Goal: Task Accomplishment & Management: Manage account settings

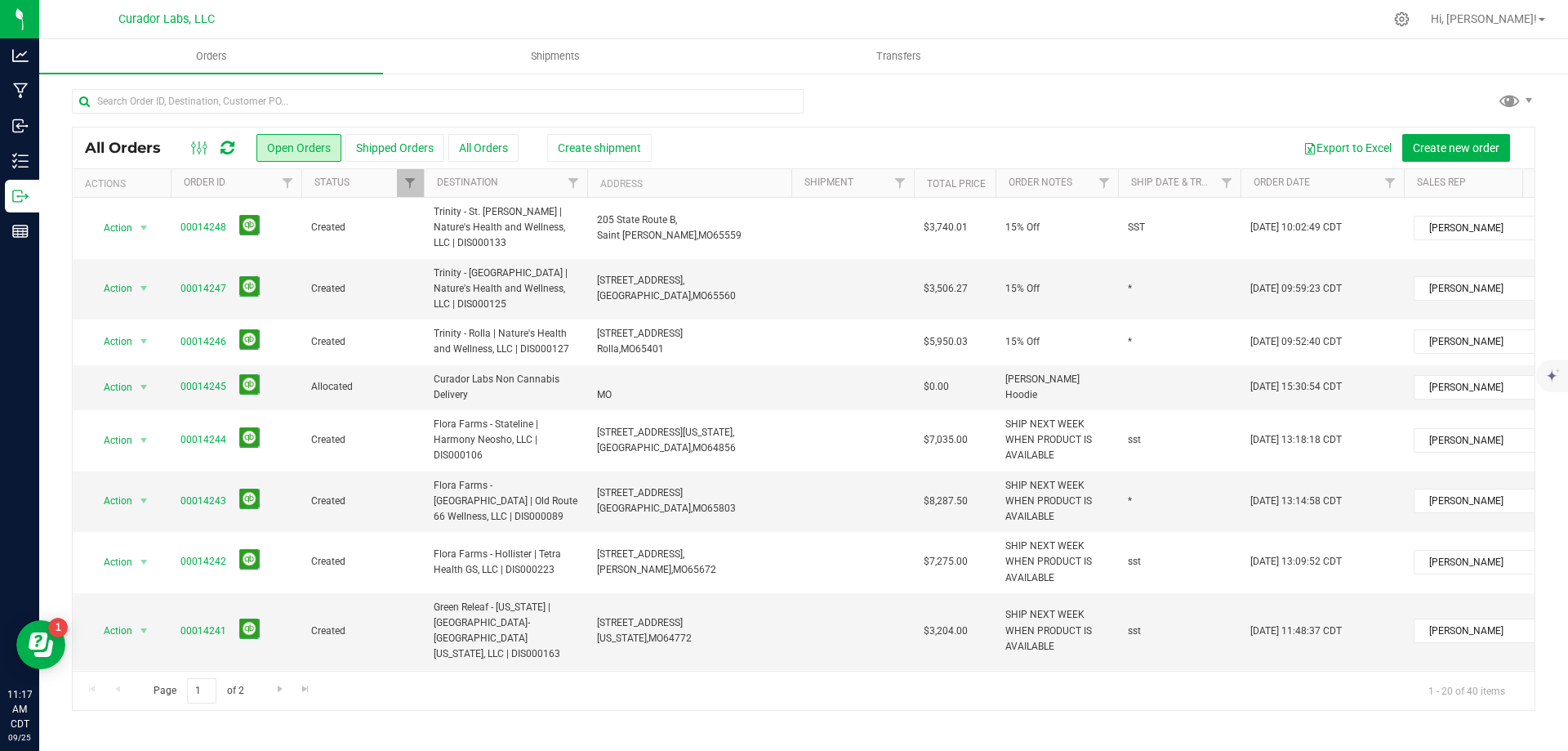
click at [232, 153] on icon at bounding box center [227, 148] width 14 height 16
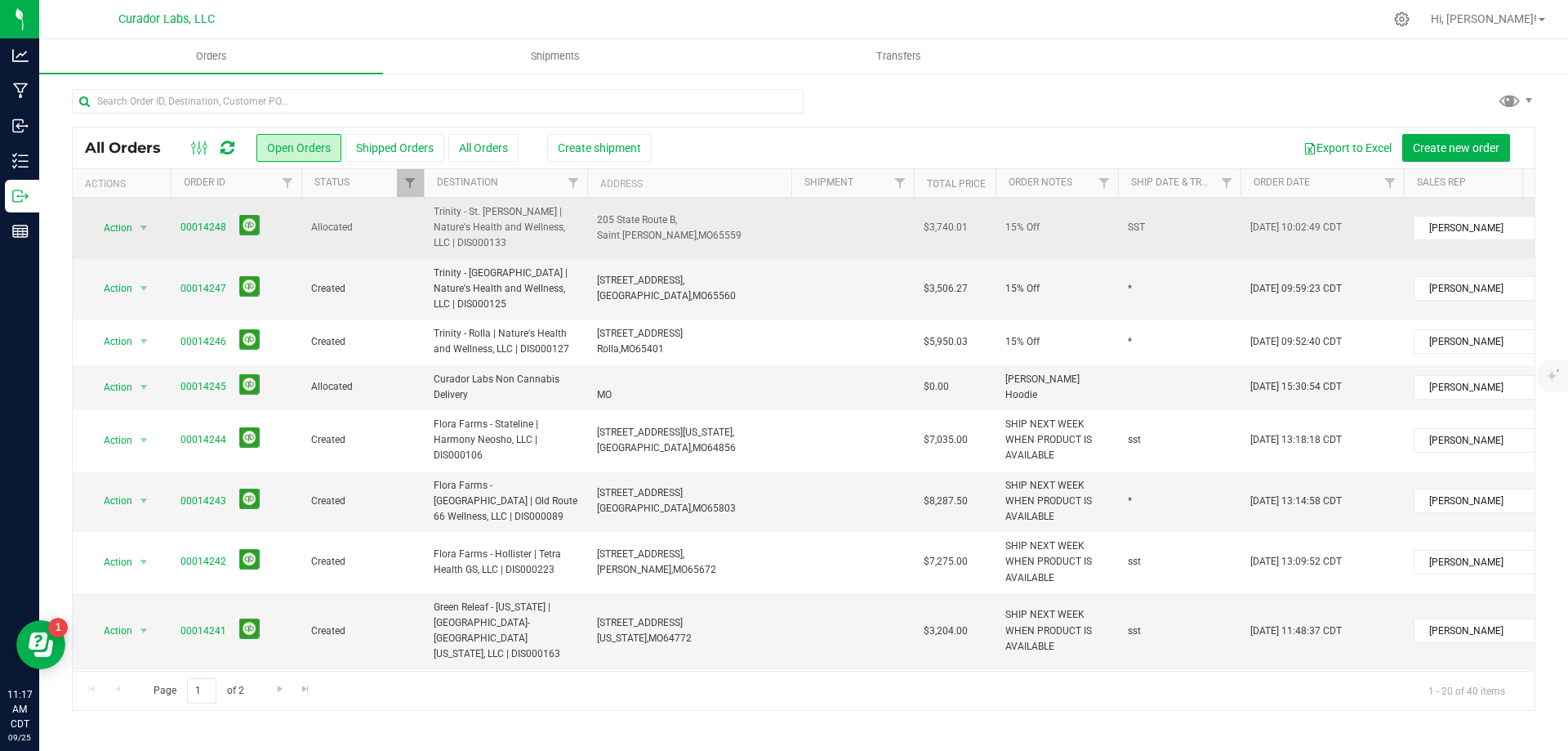
click at [654, 230] on span "Saint [PERSON_NAME]," at bounding box center [647, 236] width 101 height 12
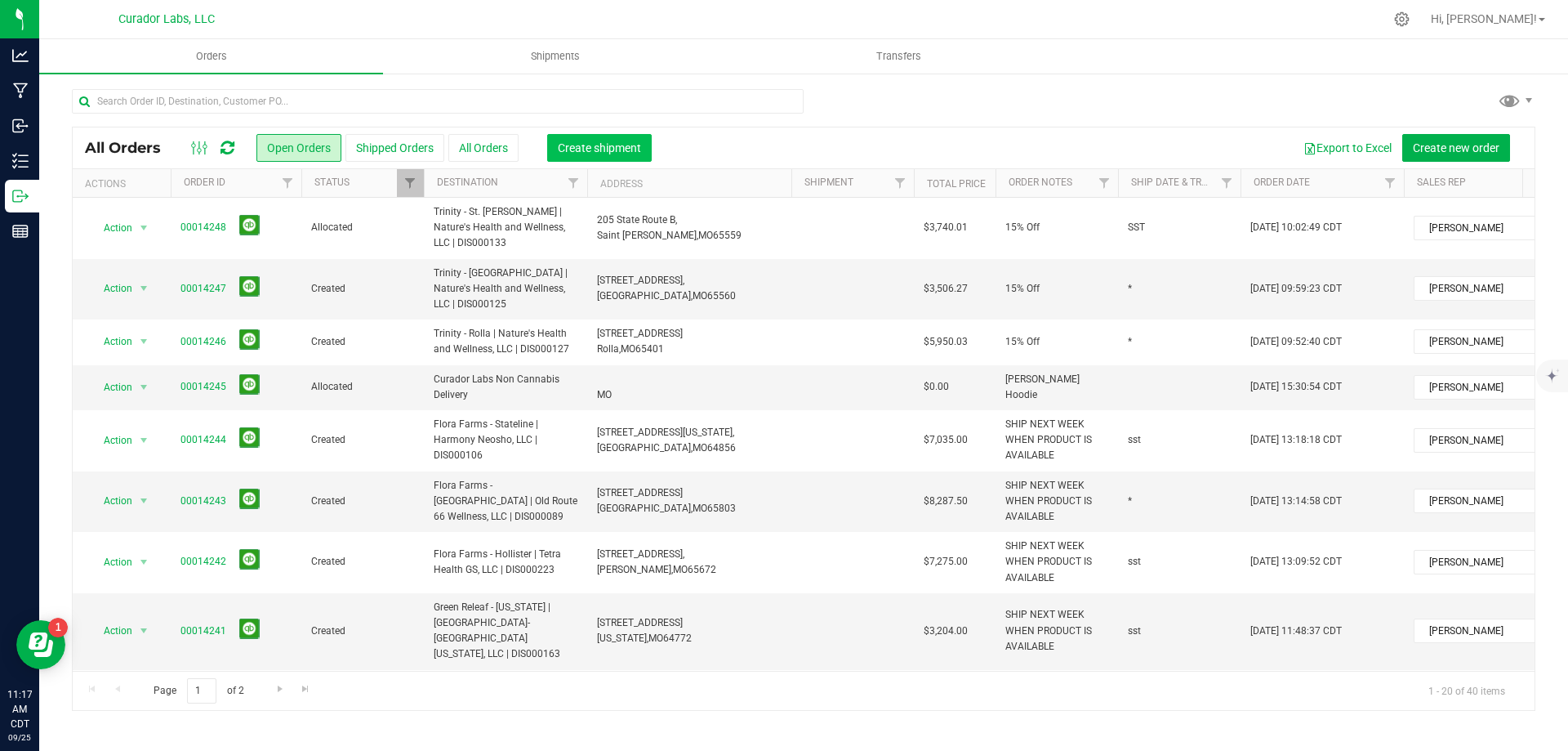
click at [607, 152] on span "Create shipment" at bounding box center [600, 148] width 83 height 14
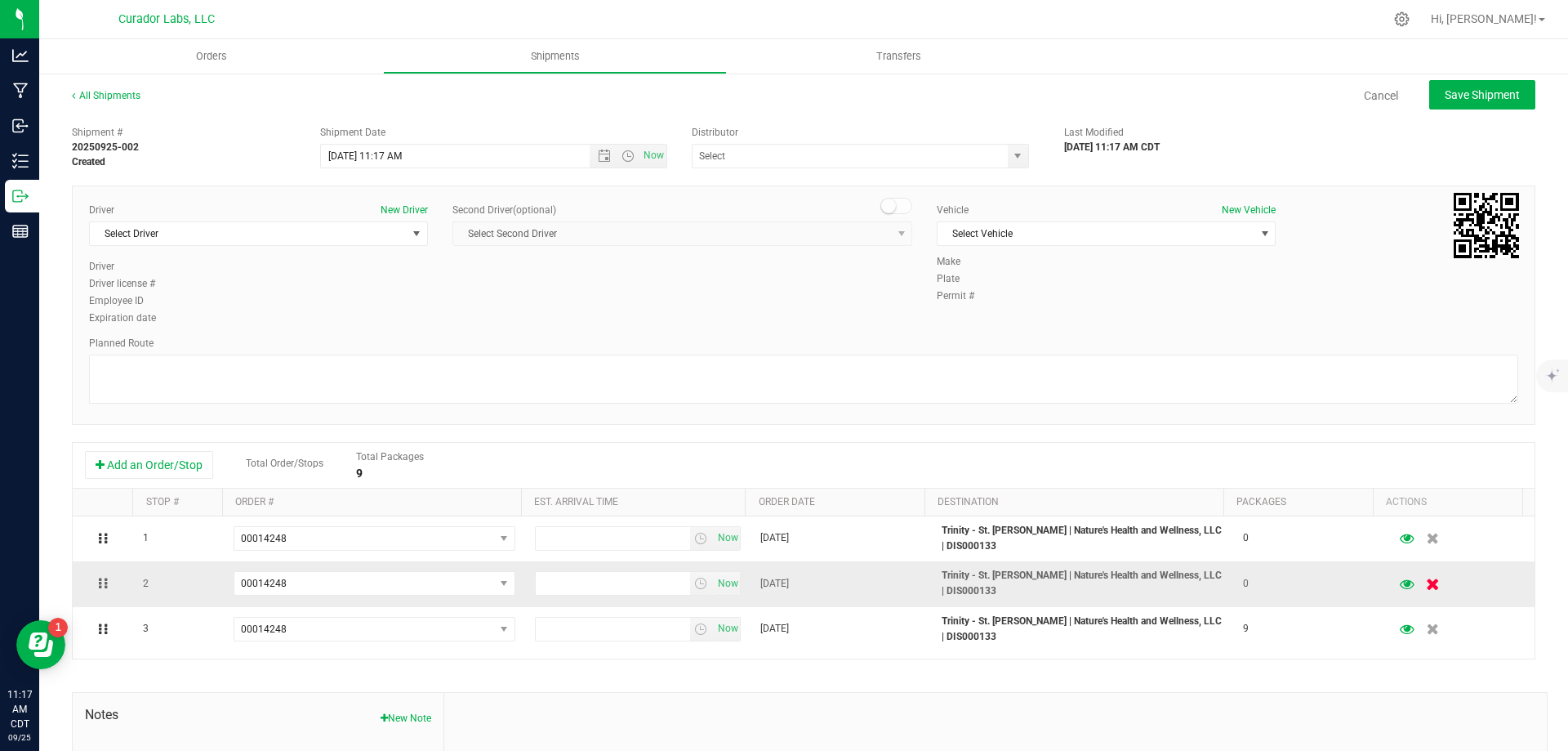
click at [1427, 582] on icon "button" at bounding box center [1434, 584] width 14 height 13
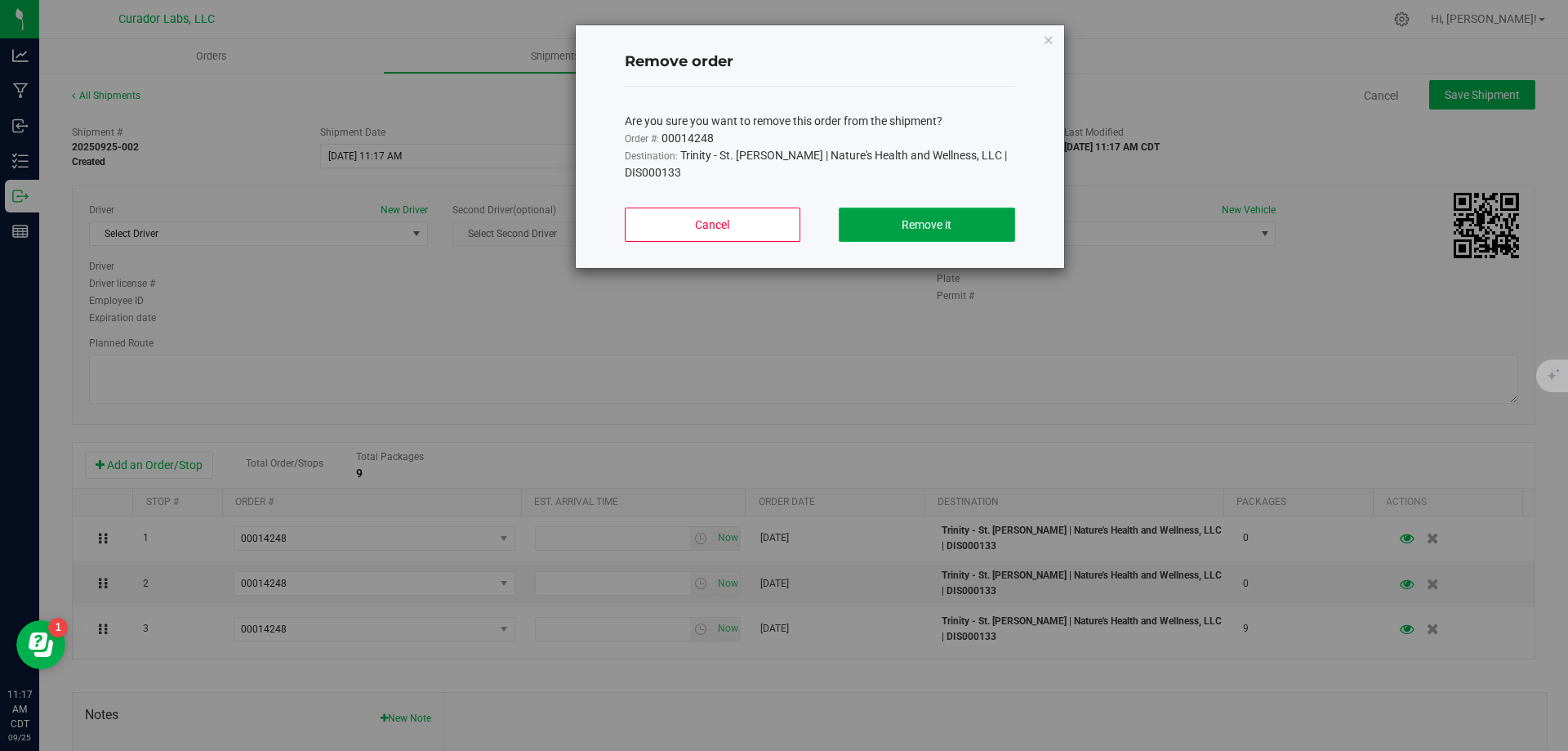
click at [971, 230] on button "Remove it" at bounding box center [927, 225] width 176 height 35
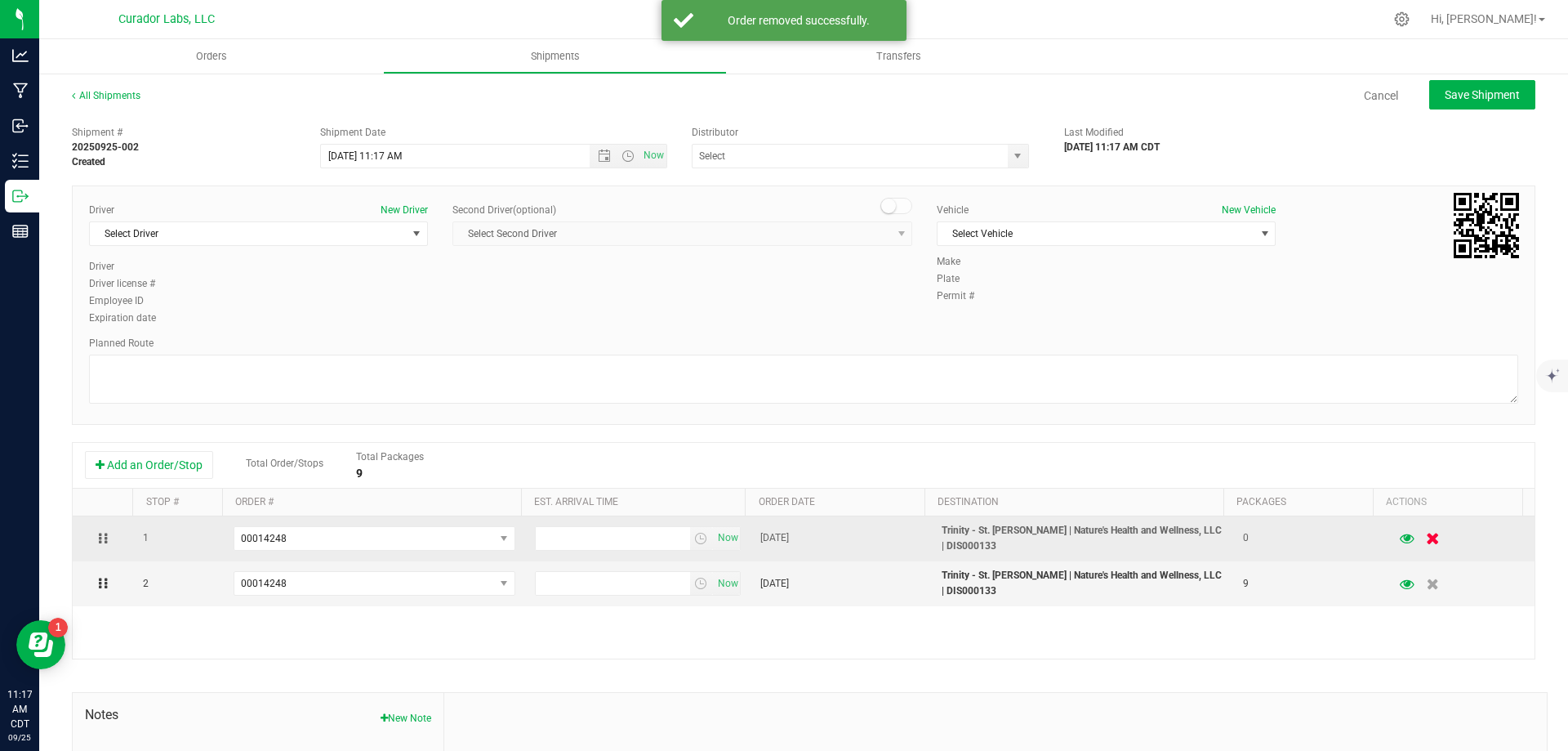
click at [1427, 534] on icon "button" at bounding box center [1434, 538] width 14 height 13
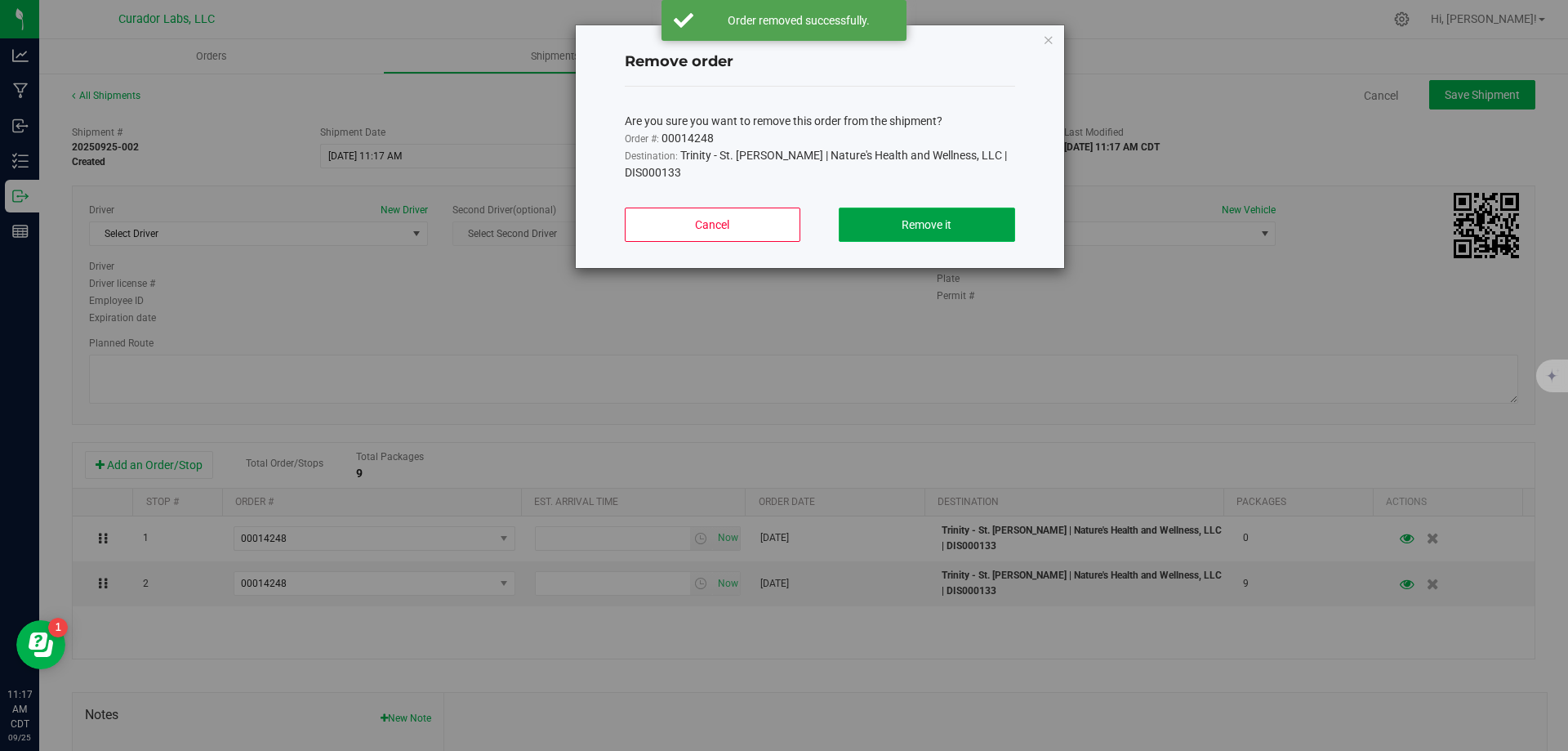
click at [876, 209] on button "Remove it" at bounding box center [927, 225] width 176 height 35
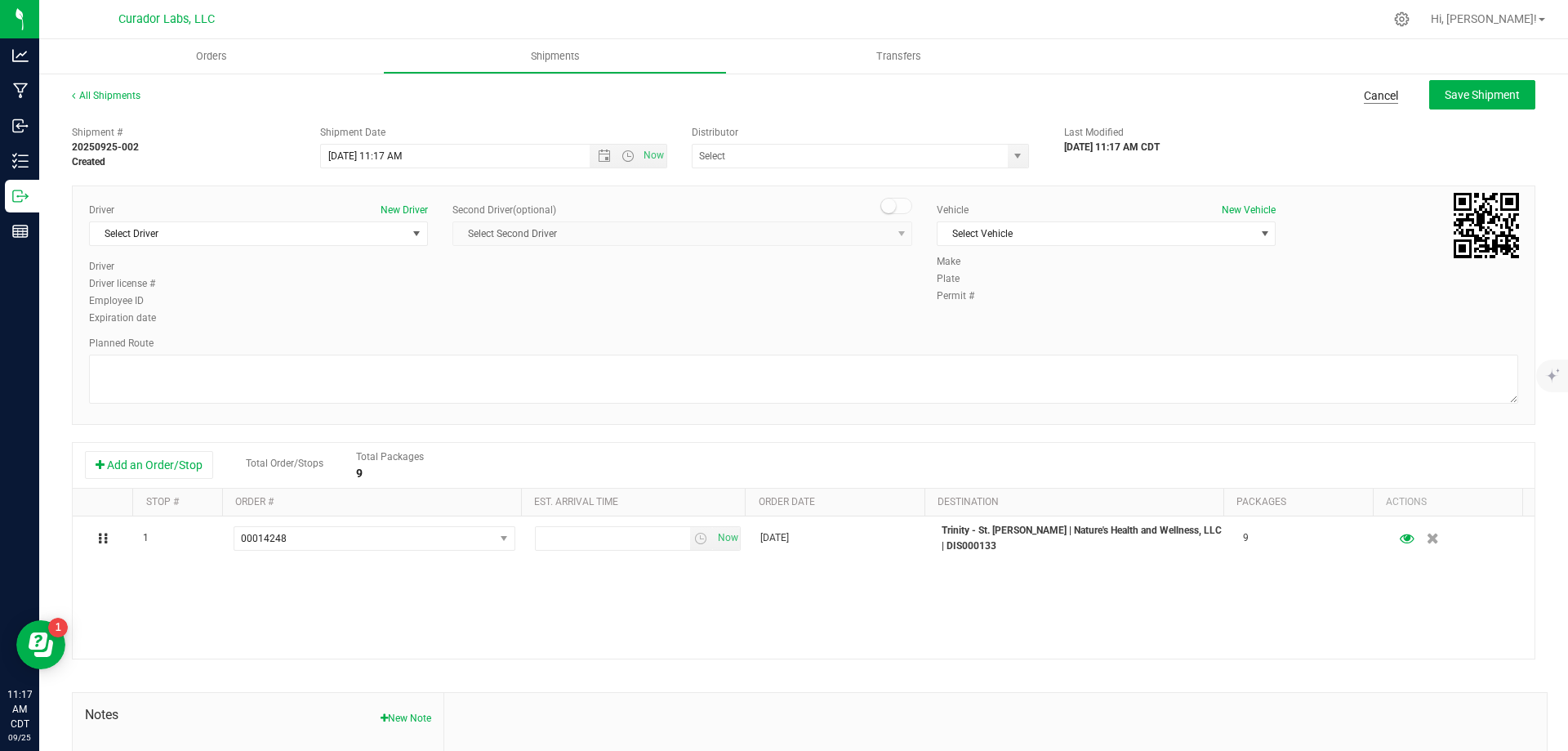
click at [1378, 88] on link "Cancel" at bounding box center [1382, 95] width 35 height 16
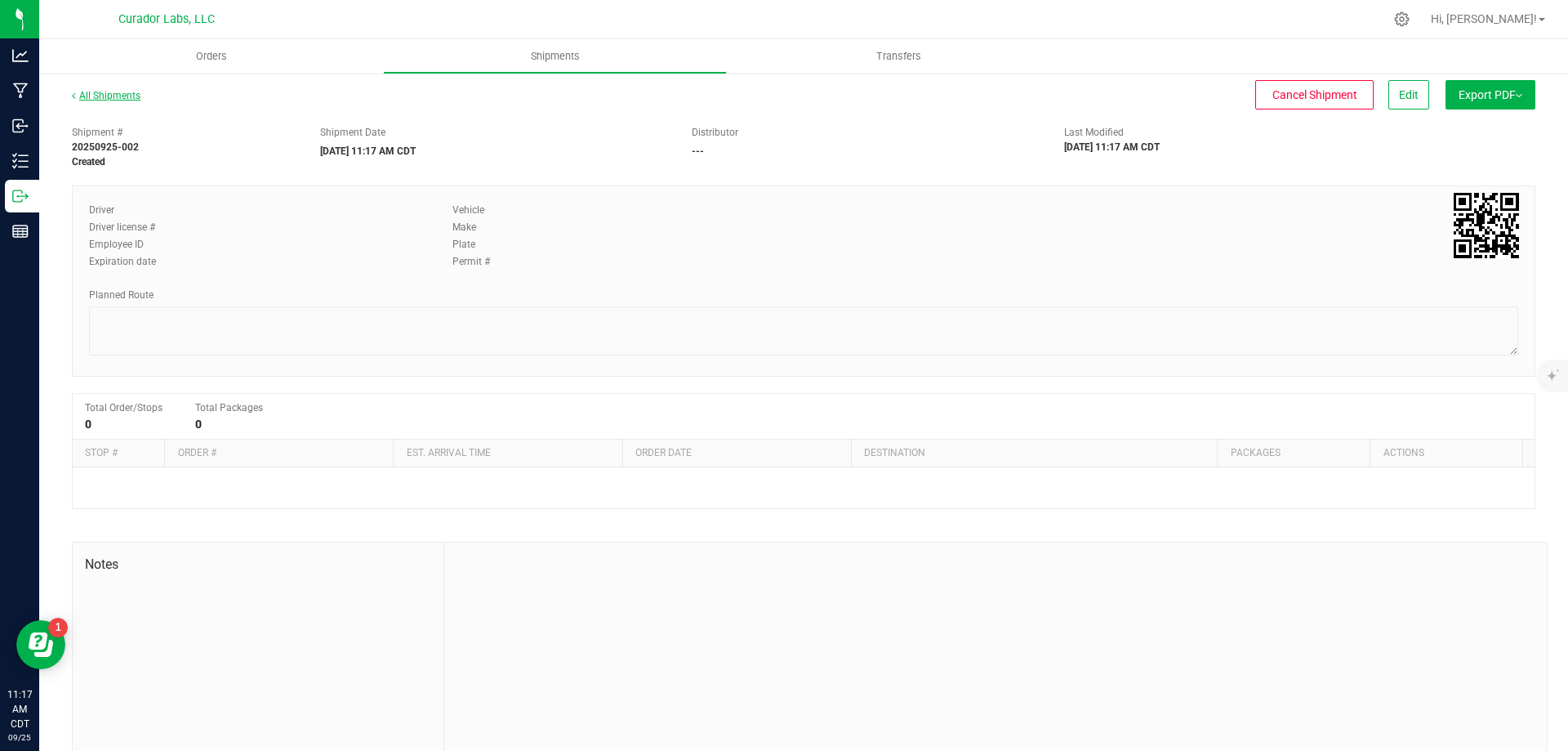
click at [116, 99] on link "All Shipments" at bounding box center [105, 96] width 69 height 12
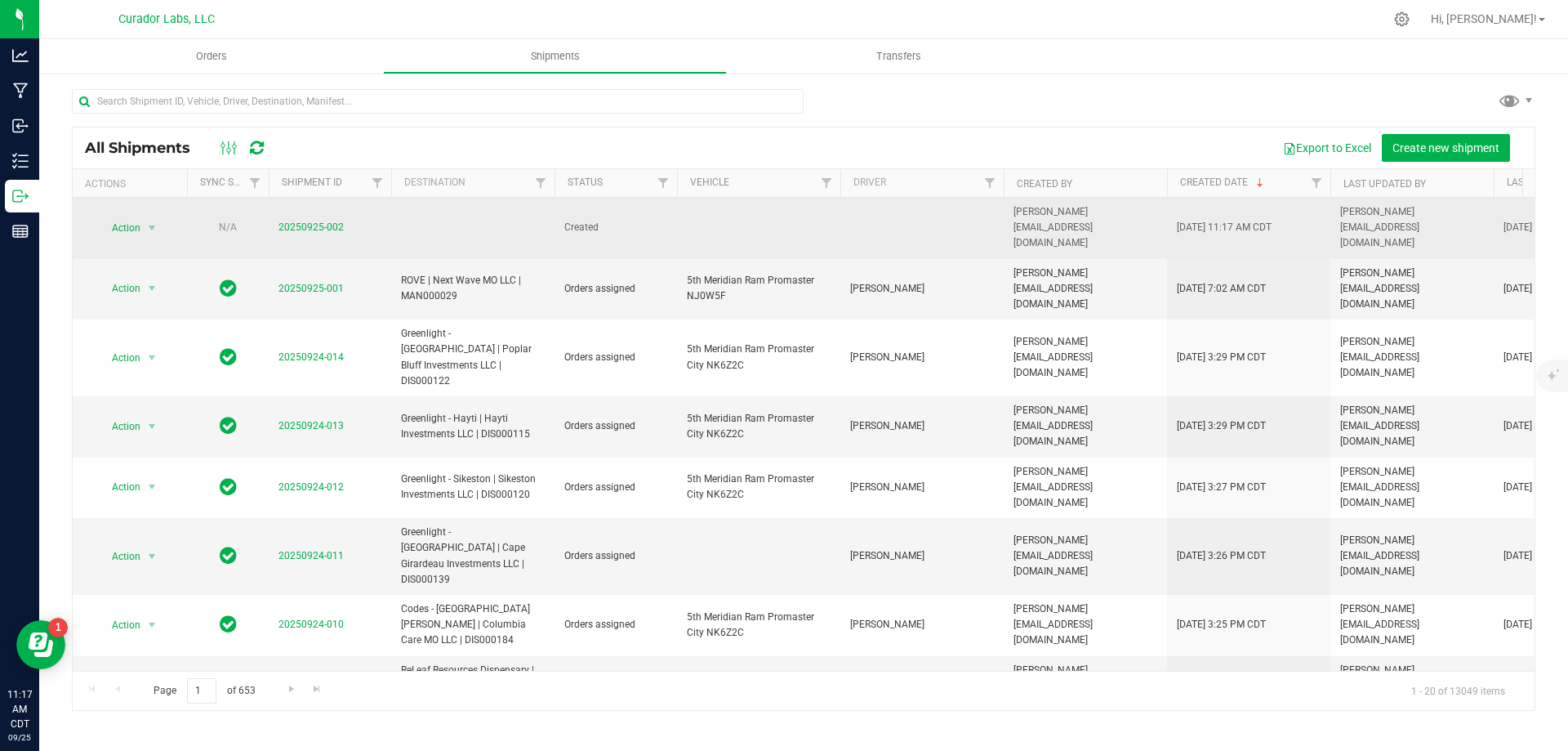
click at [521, 218] on td at bounding box center [472, 228] width 163 height 61
click at [312, 221] on link "20250925-002" at bounding box center [311, 227] width 66 height 12
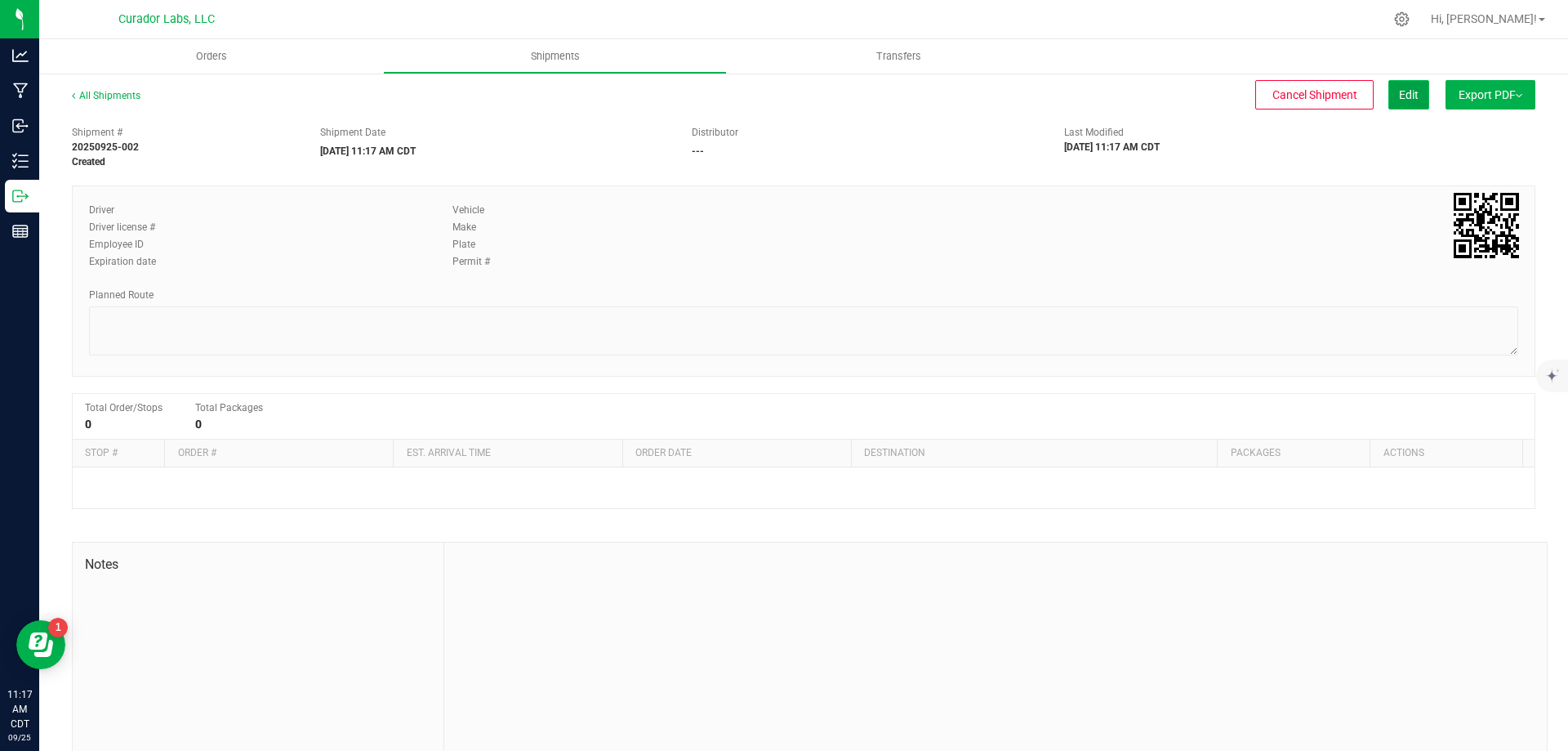
click at [1399, 93] on span "Edit" at bounding box center [1409, 95] width 19 height 14
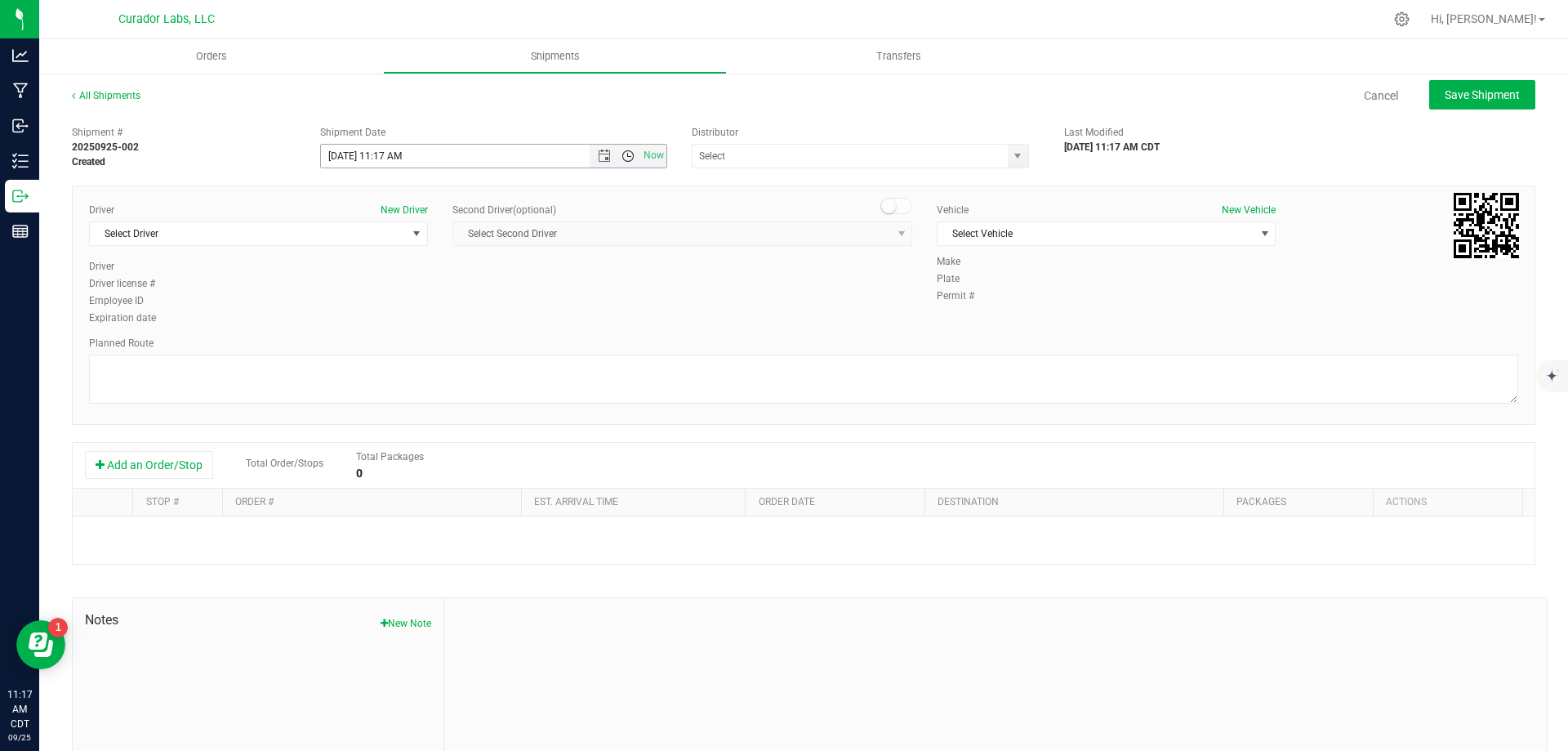
click at [621, 157] on span "Open the time view" at bounding box center [628, 157] width 14 height 14
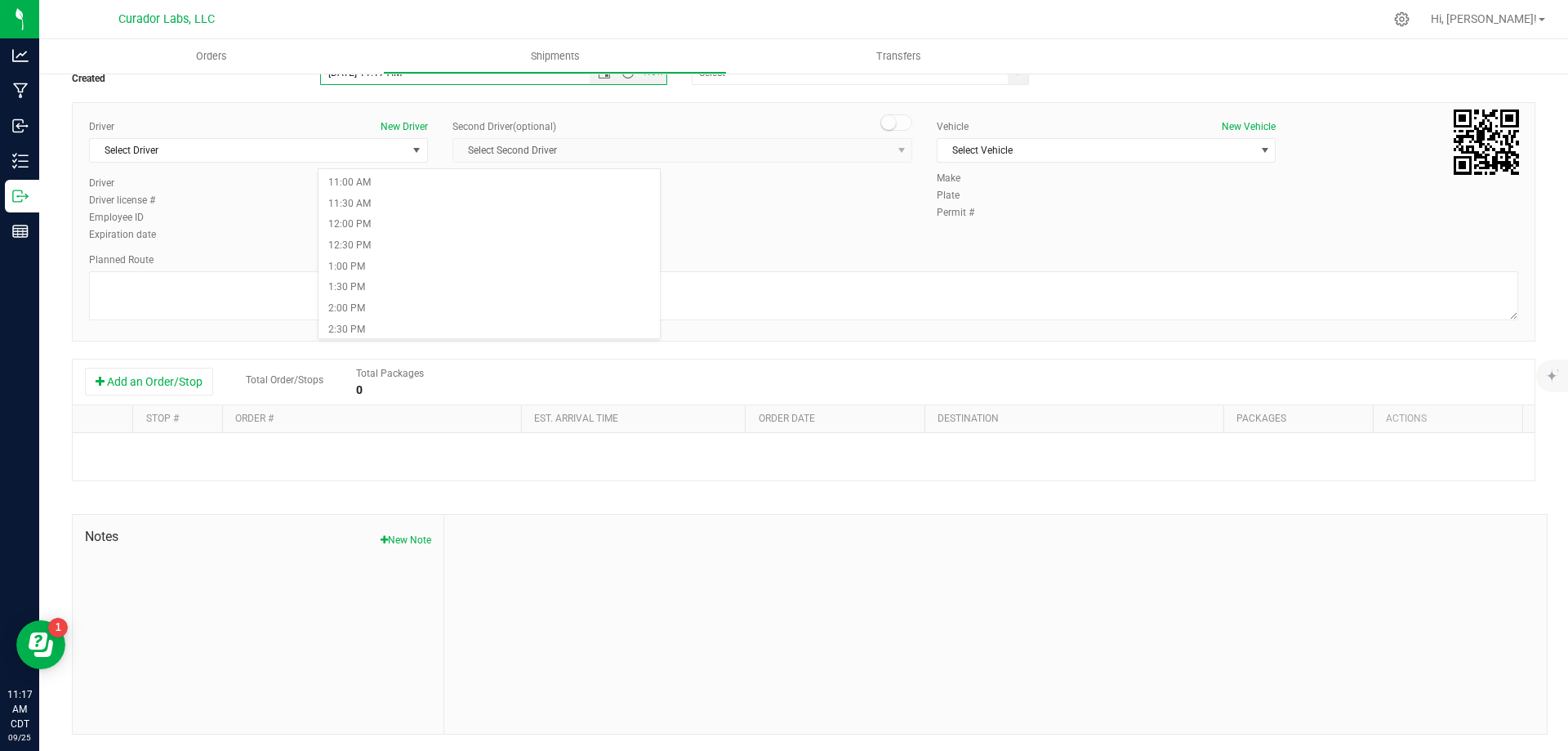
scroll to position [490, 0]
click at [415, 199] on li "12:00 PM" at bounding box center [489, 196] width 341 height 21
type input "[DATE] 12:00 PM"
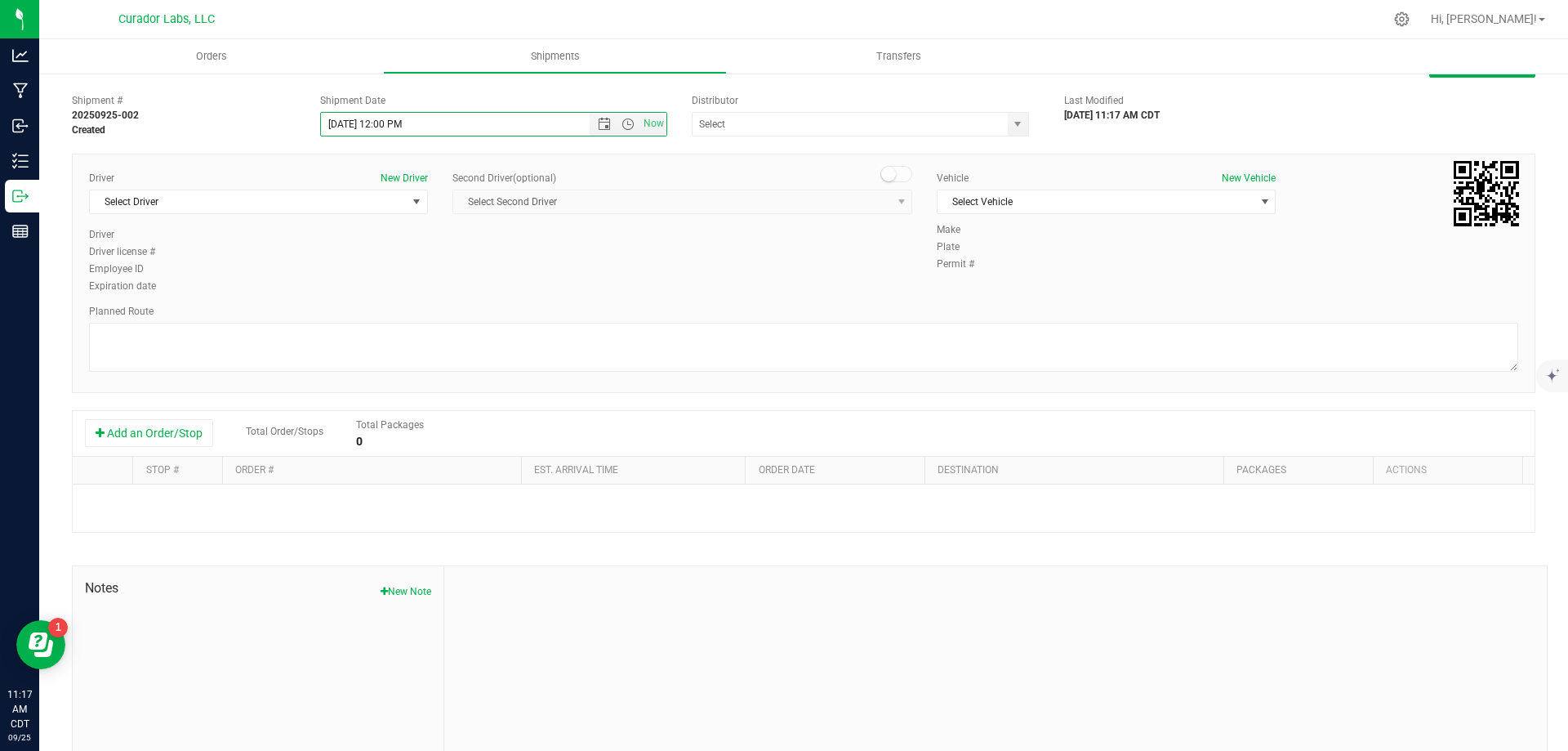
scroll to position [0, 0]
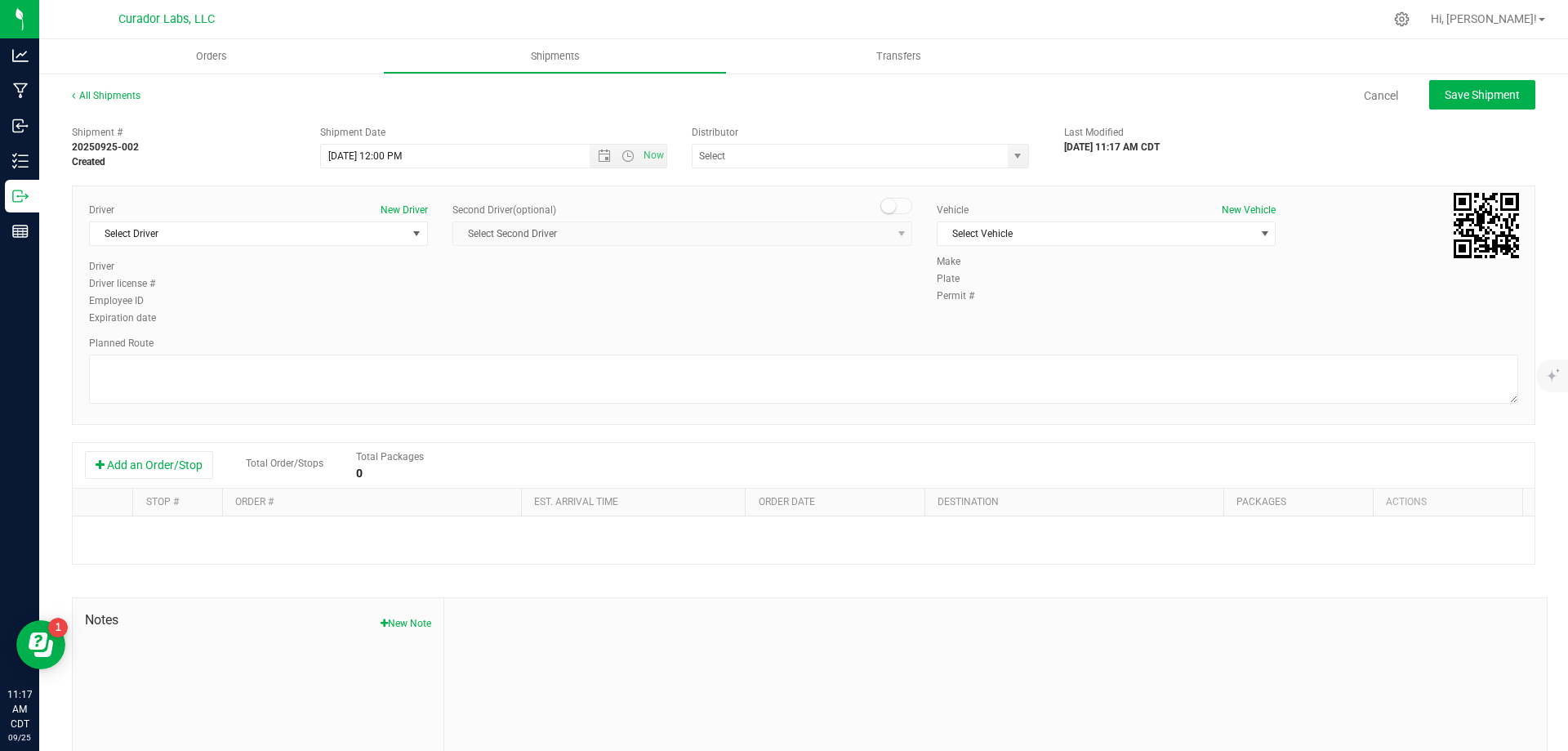
click at [749, 140] on div "Distributor 5th Meridian Group Big Time Logistics - TRA000025 Bold Lane Logisti…" at bounding box center [866, 146] width 373 height 43
click at [743, 162] on input "text" at bounding box center [845, 157] width 305 height 23
click at [760, 183] on li "Supersonic Transportation, LLC" at bounding box center [854, 184] width 332 height 24
type input "Supersonic Transportation, LLC"
click at [308, 239] on span "Select Driver" at bounding box center [248, 234] width 317 height 23
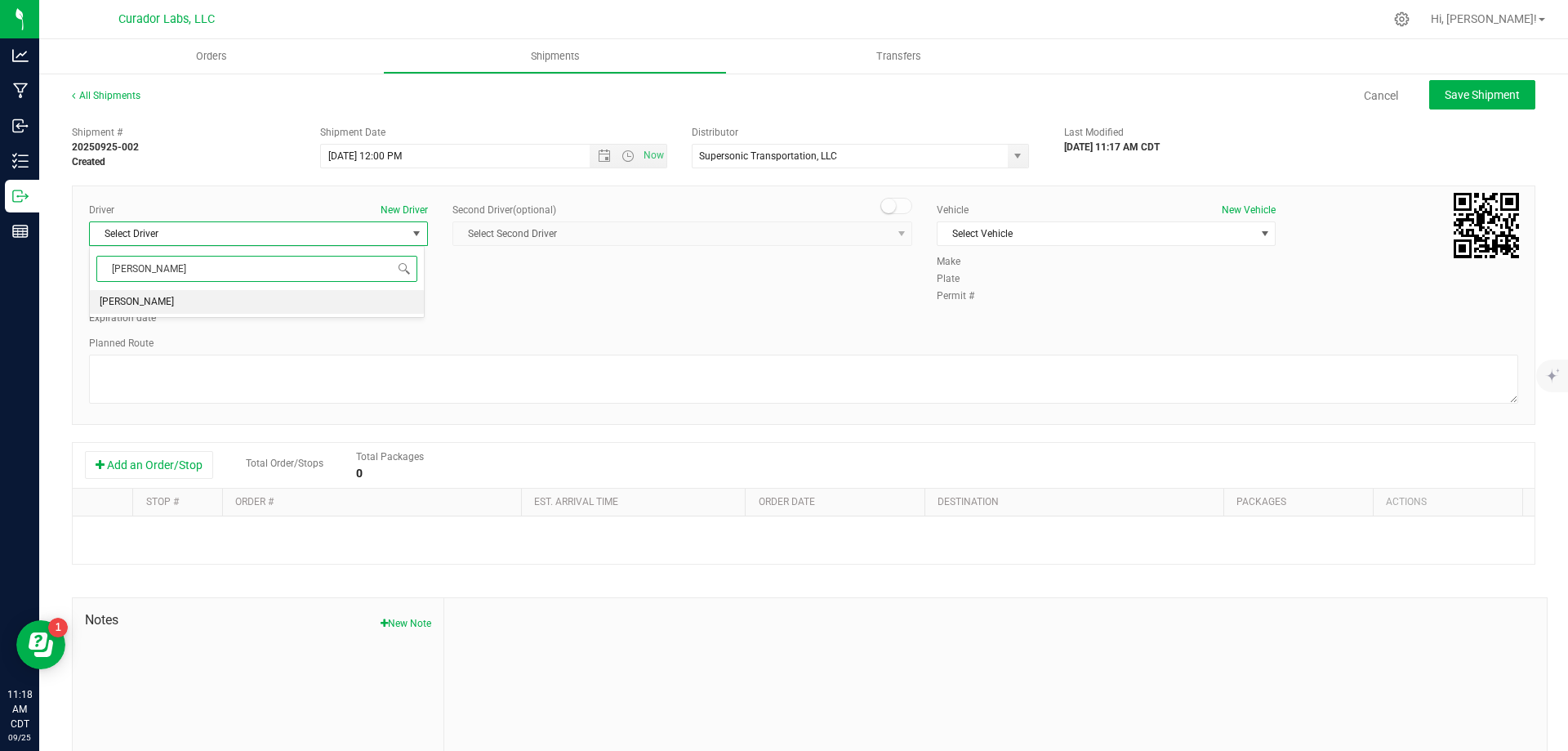
click at [287, 299] on li "[PERSON_NAME]" at bounding box center [257, 302] width 334 height 24
type input "[PERSON_NAME]"
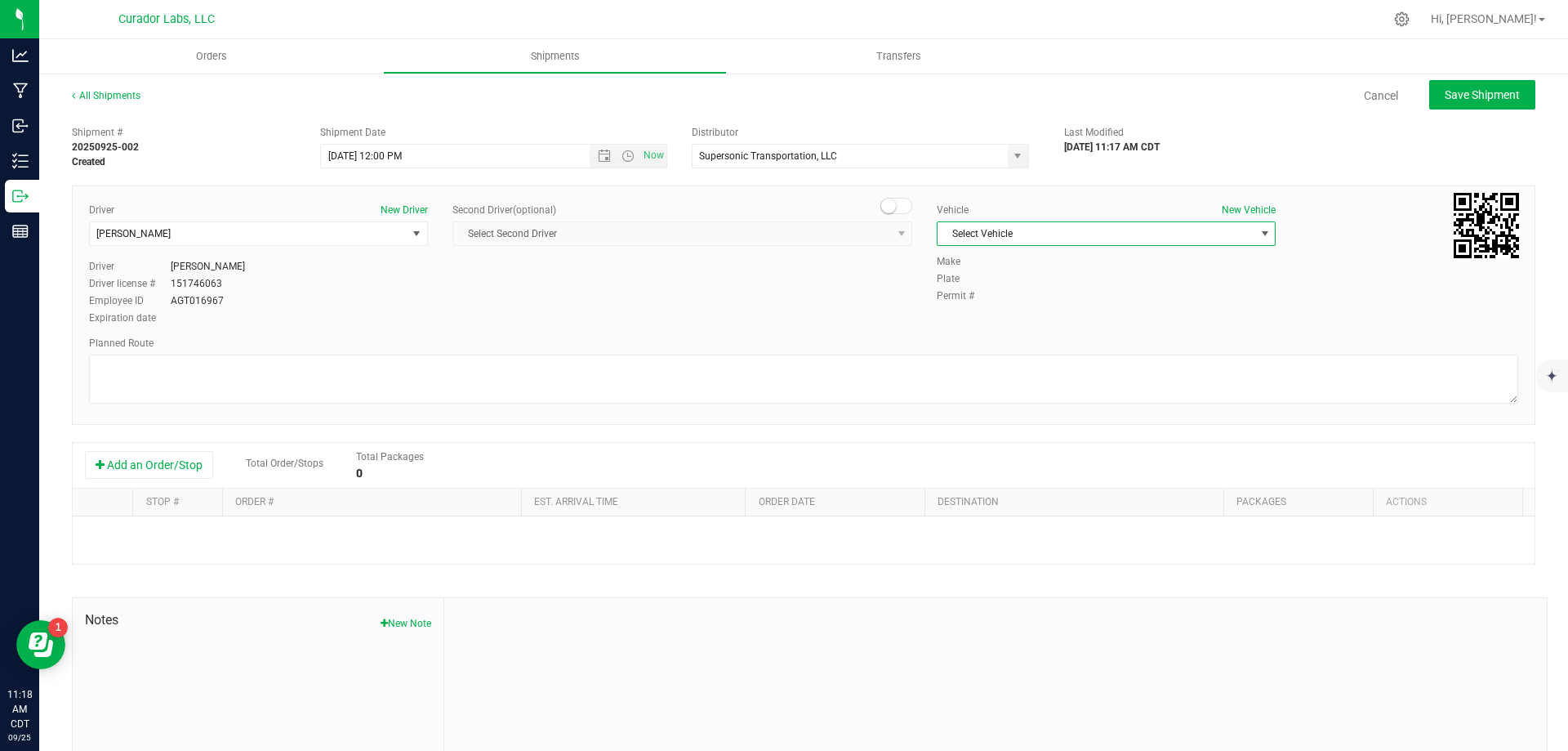
click at [1030, 238] on span "Select Vehicle" at bounding box center [1097, 234] width 317 height 23
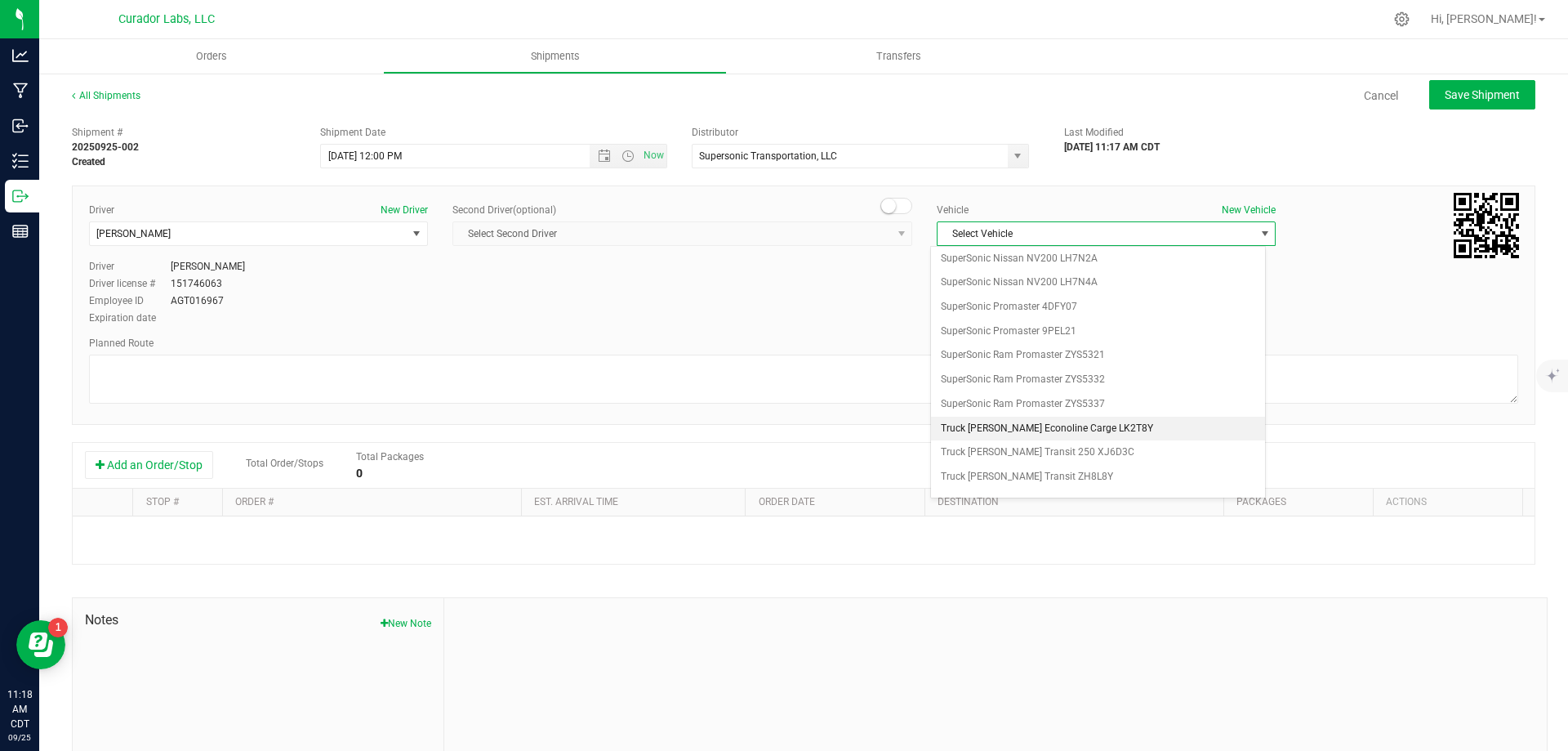
scroll to position [1114, 0]
click at [1098, 287] on li "SuperSonic Ram Promaster ZYS5332" at bounding box center [1098, 288] width 334 height 24
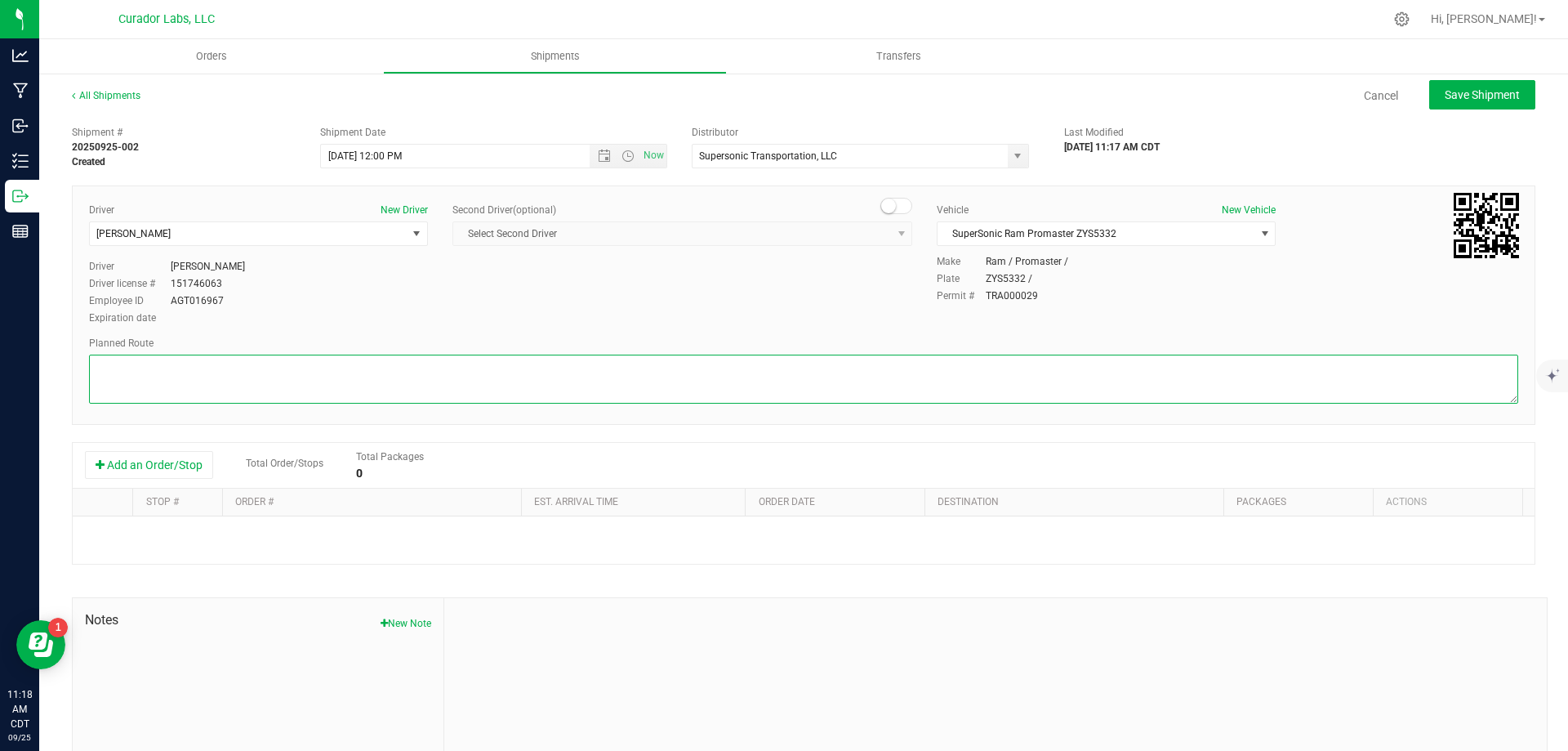
click at [499, 378] on textarea at bounding box center [804, 379] width 1430 height 49
paste textarea ""[STREET_ADDRESS][PERSON_NAME]  Get on I-70 W from [GEOGRAPHIC_DATA] and E [PE…"
type textarea ""[STREET_ADDRESS][PERSON_NAME]  Get on I-70 W from [GEOGRAPHIC_DATA] and E [PE…"
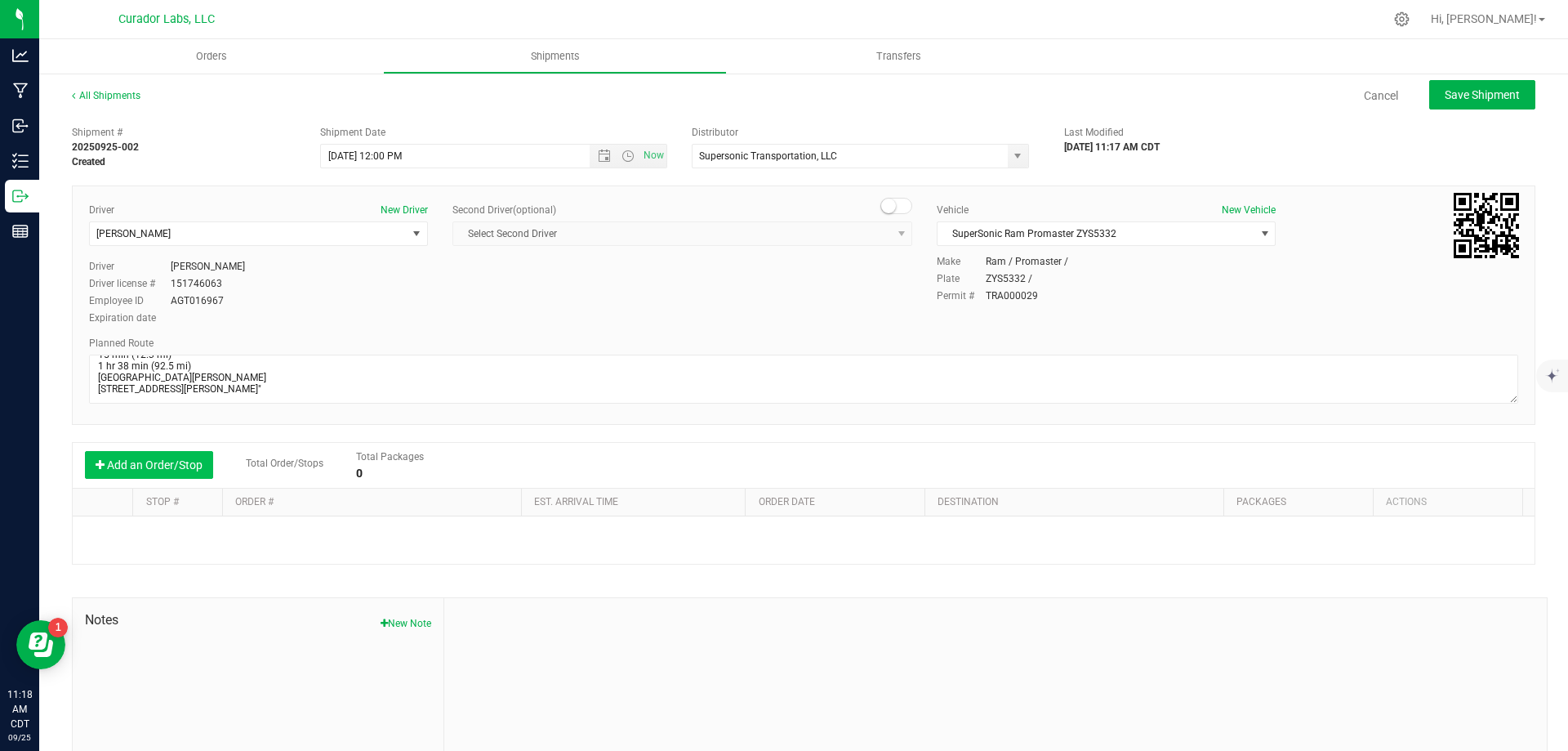
click at [172, 464] on button "Add an Order/Stop" at bounding box center [149, 465] width 128 height 28
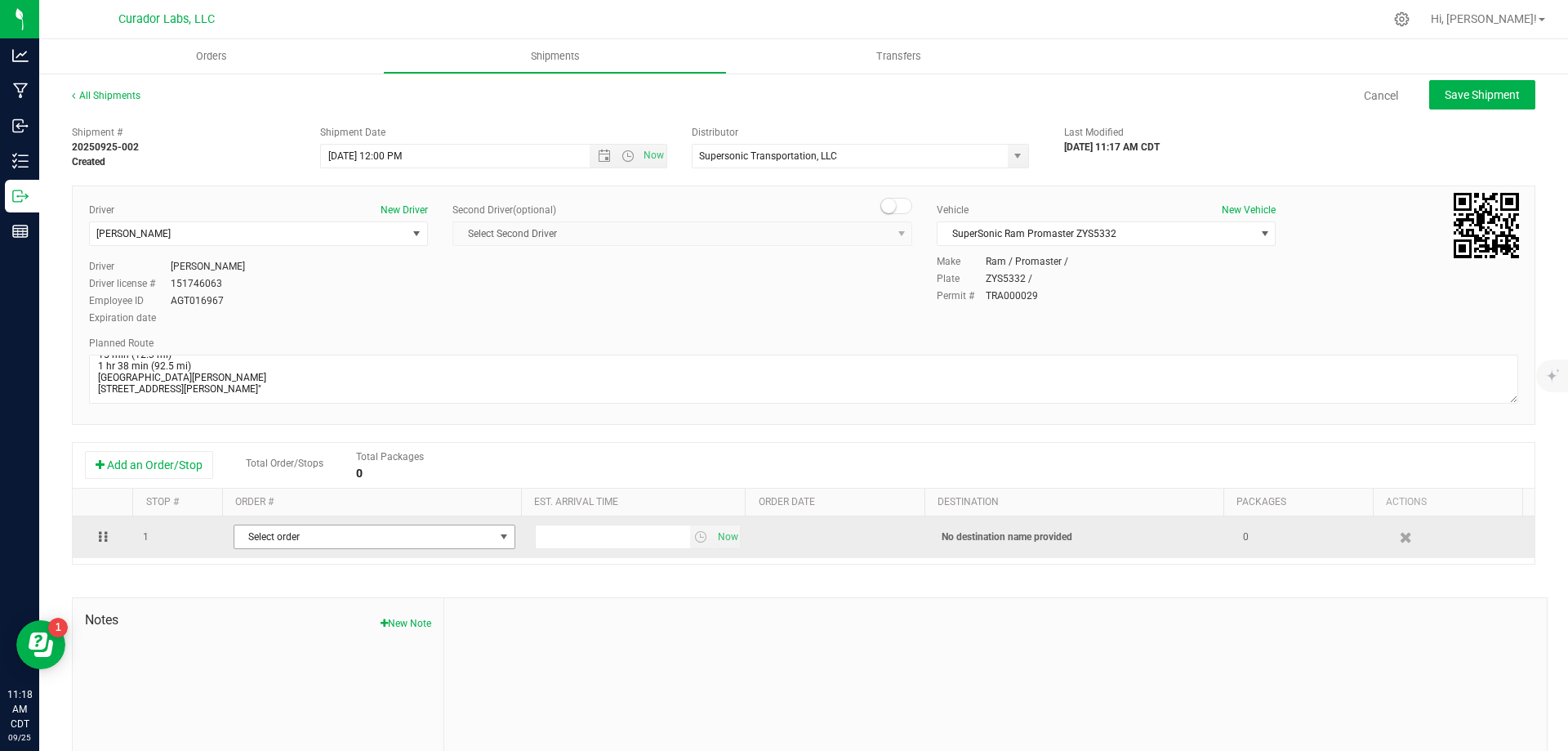
click at [405, 533] on span "Select order" at bounding box center [364, 537] width 260 height 23
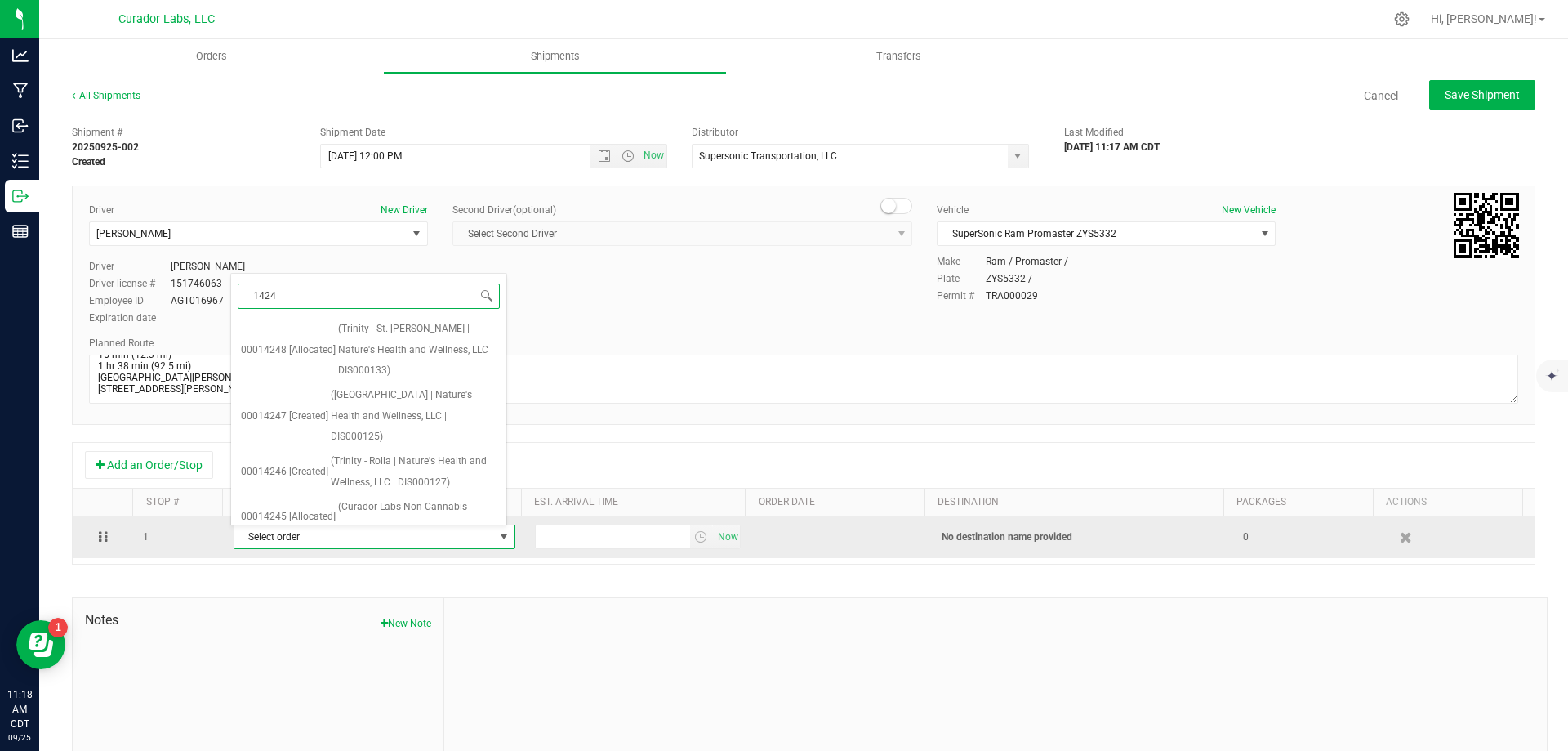
type input "14248"
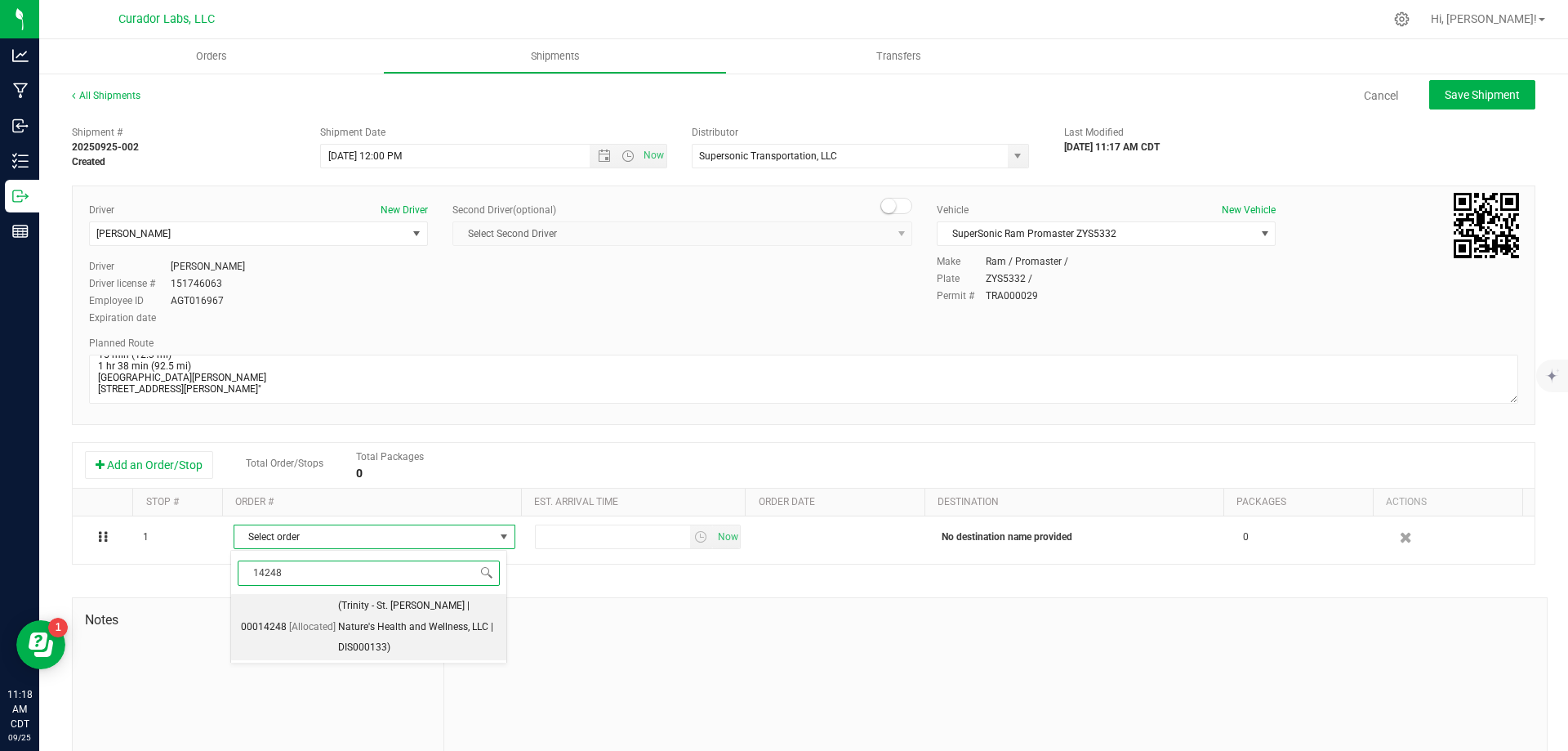
click at [425, 615] on span "(Trinity - St. [PERSON_NAME] | Nature's Health and Wellness, LLC | DIS000133)" at bounding box center [417, 626] width 158 height 63
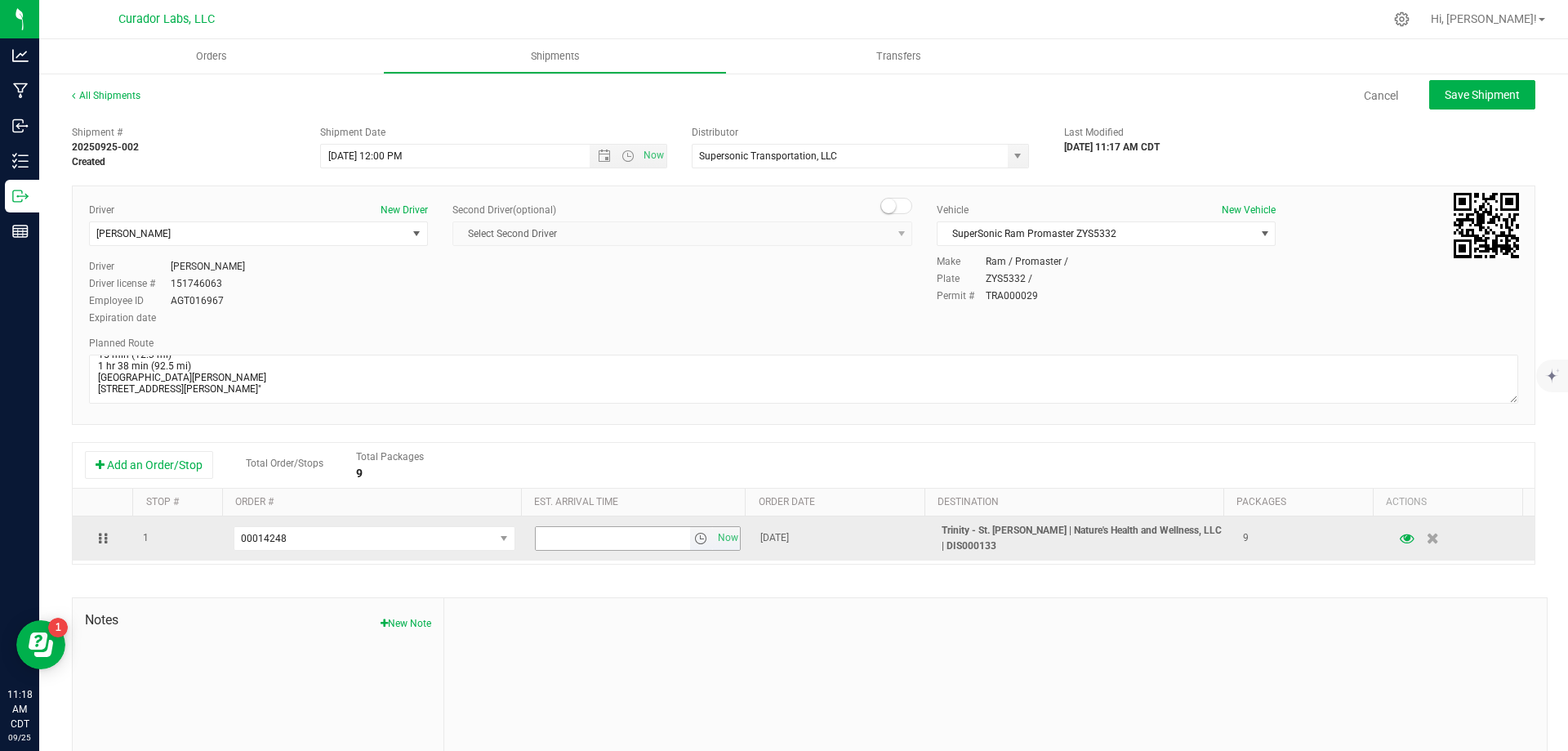
click at [576, 538] on input "text" at bounding box center [613, 538] width 155 height 23
click at [606, 542] on input "text" at bounding box center [613, 538] width 155 height 23
type input "10:30 AM"
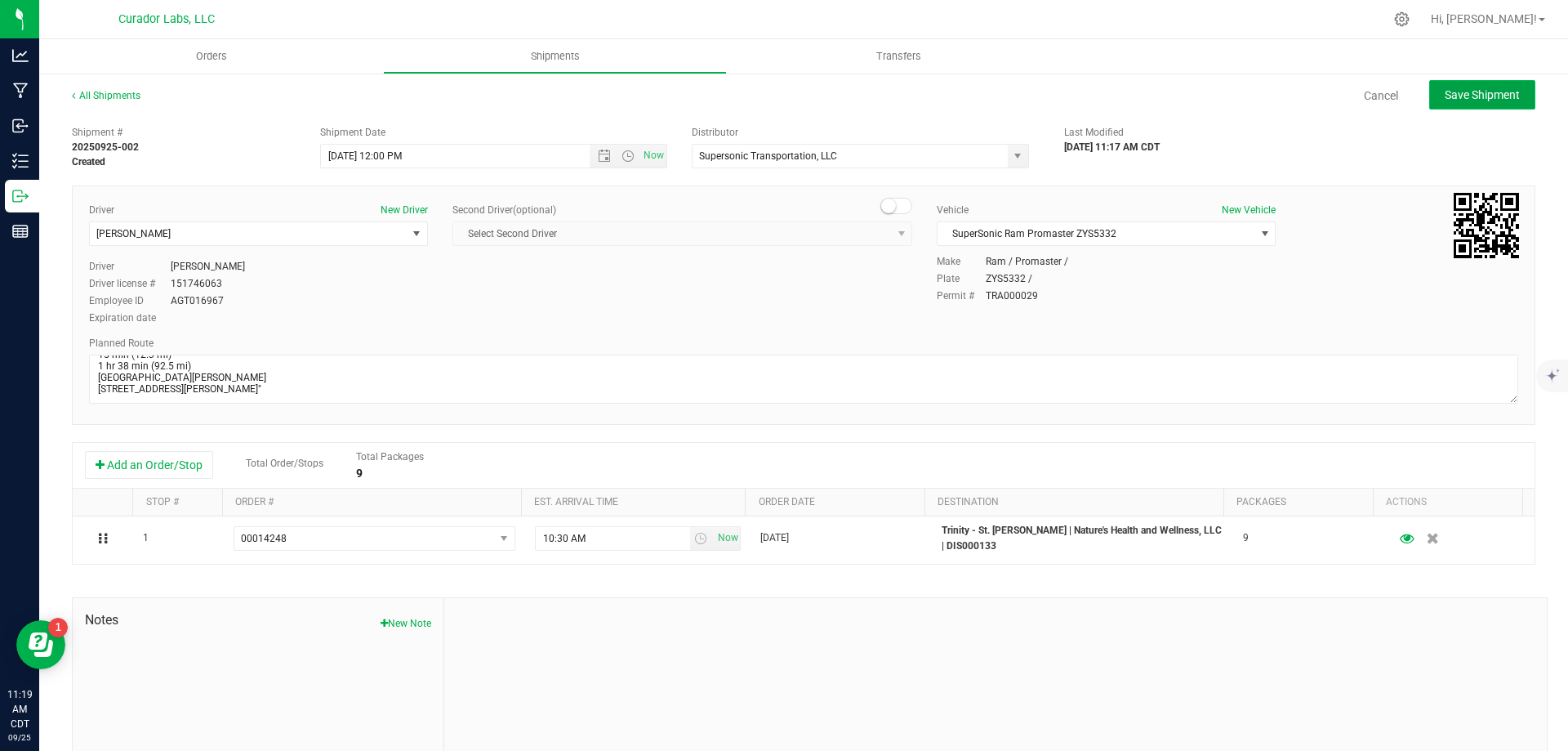
click at [1452, 98] on span "Save Shipment" at bounding box center [1483, 95] width 75 height 14
type input "[DATE] 5:00 PM"
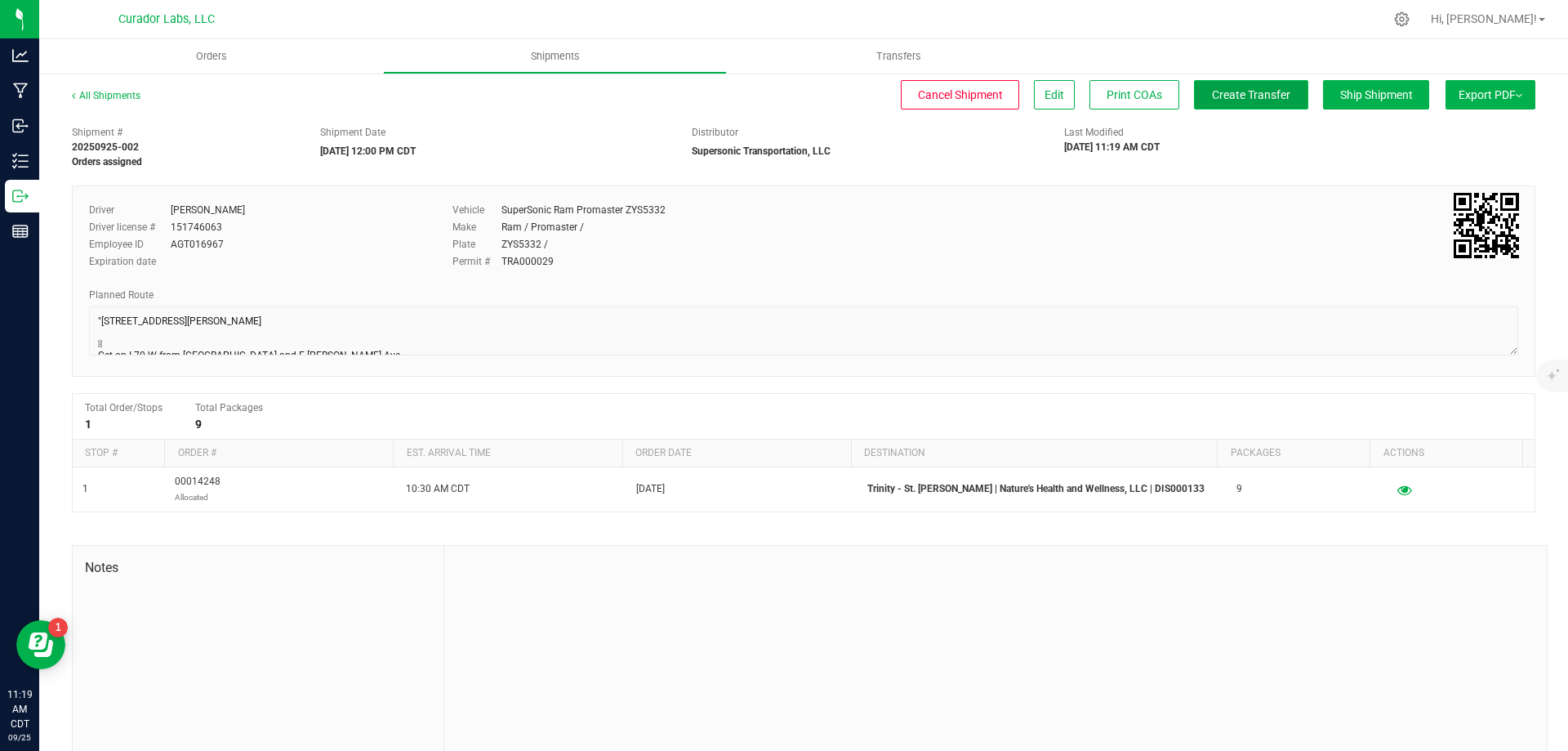
click at [1271, 92] on span "Create Transfer" at bounding box center [1251, 95] width 78 height 14
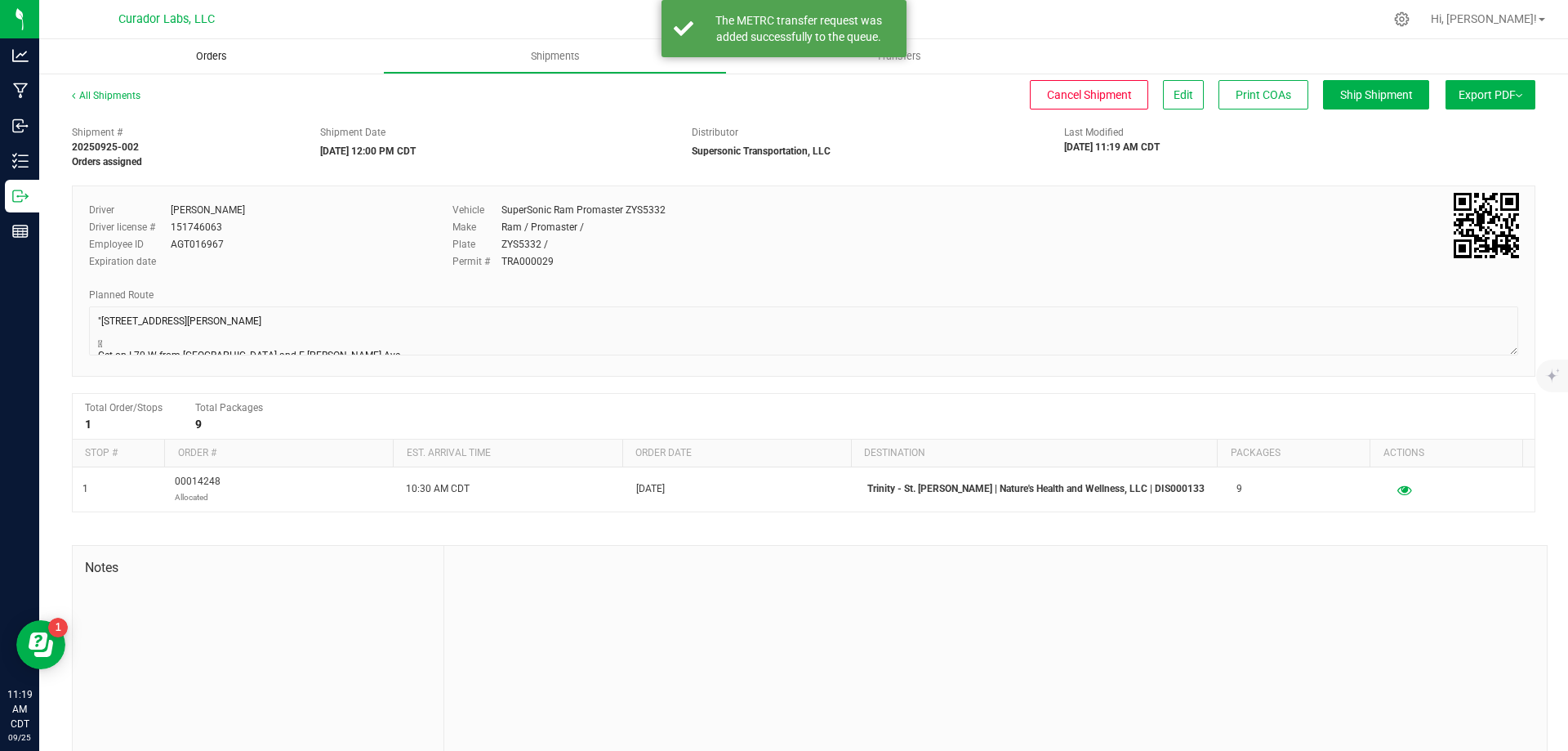
click at [205, 59] on span "Orders" at bounding box center [212, 56] width 75 height 14
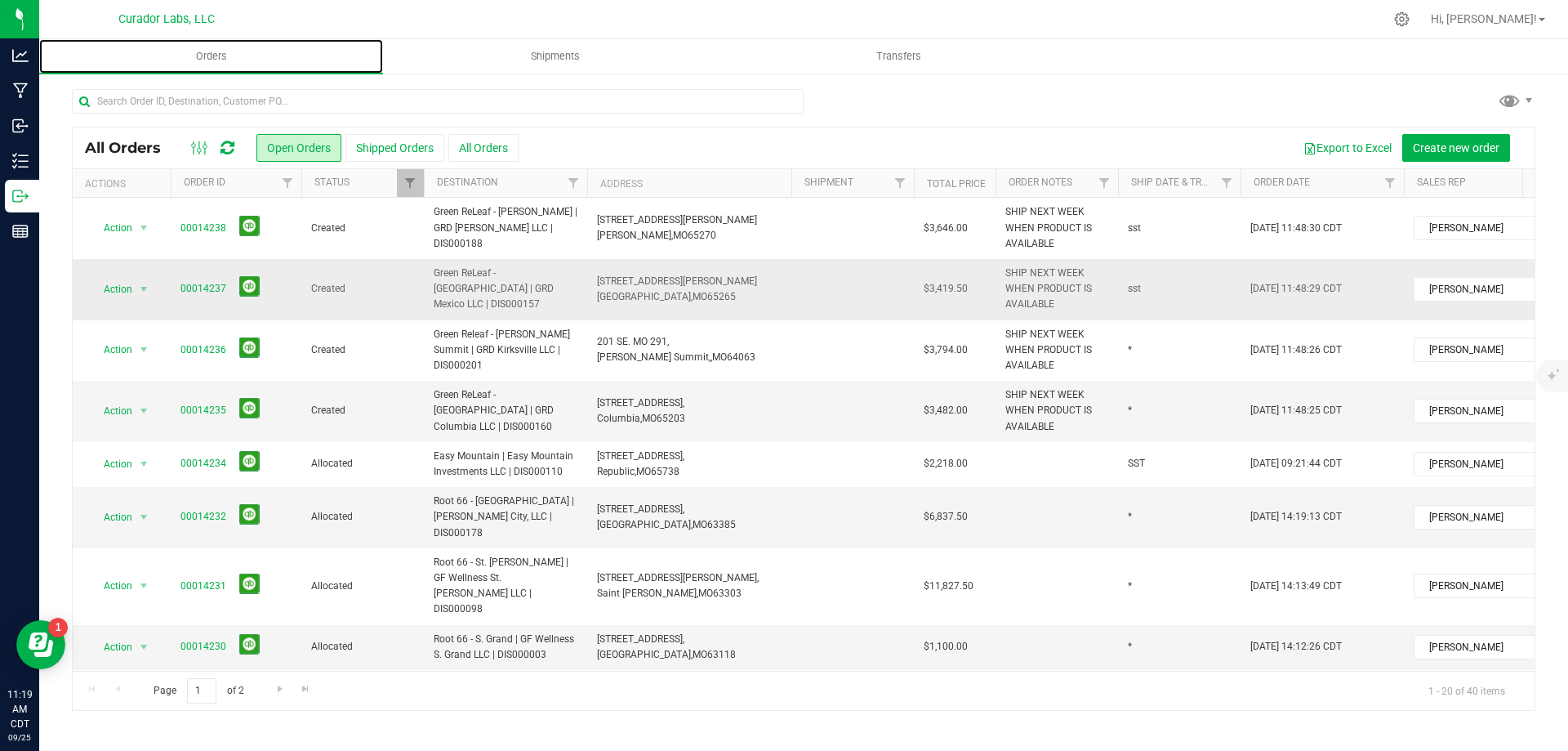
scroll to position [653, 0]
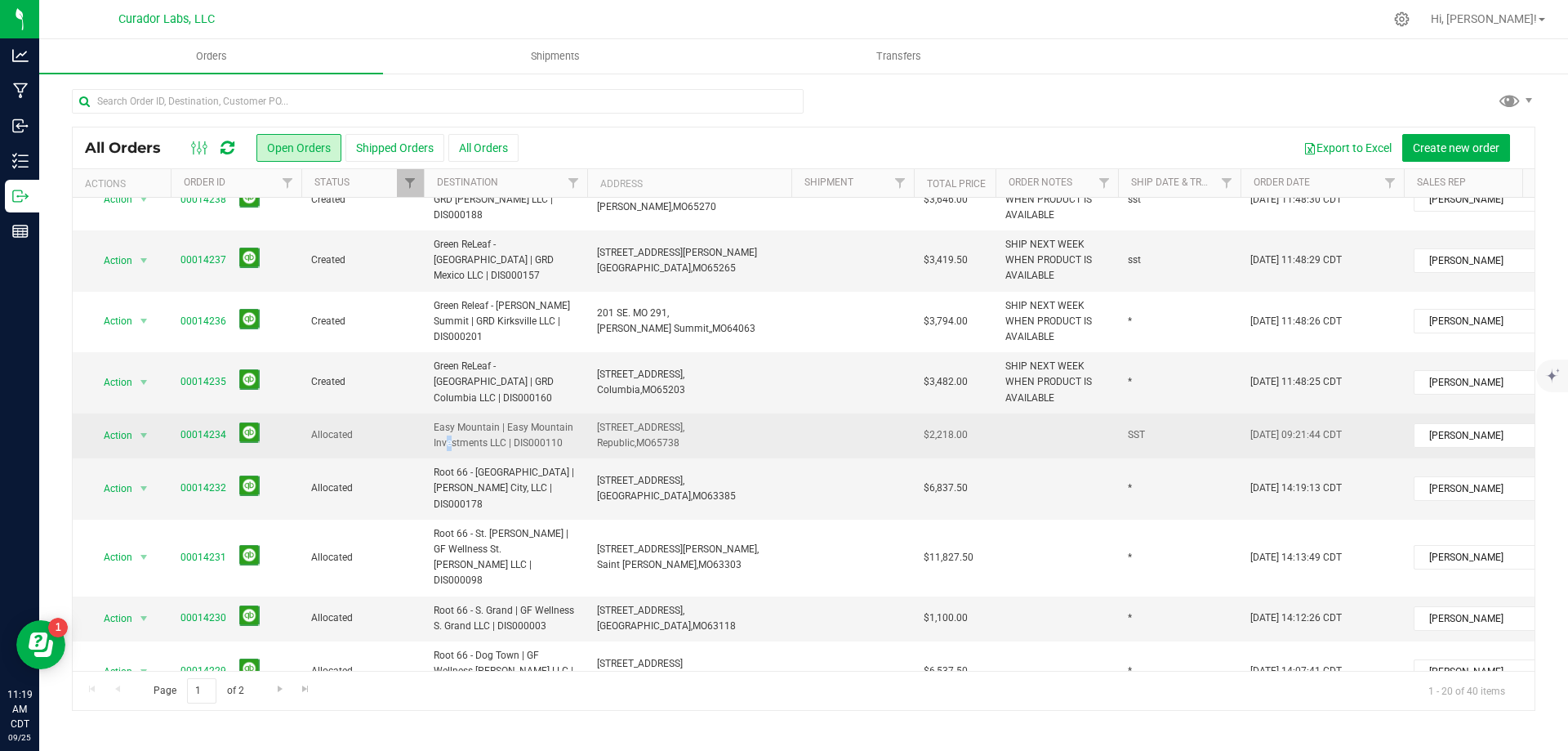
click at [552, 420] on span "Easy Mountain | Easy Mountain Investments LLC | DIS000110" at bounding box center [505, 436] width 144 height 31
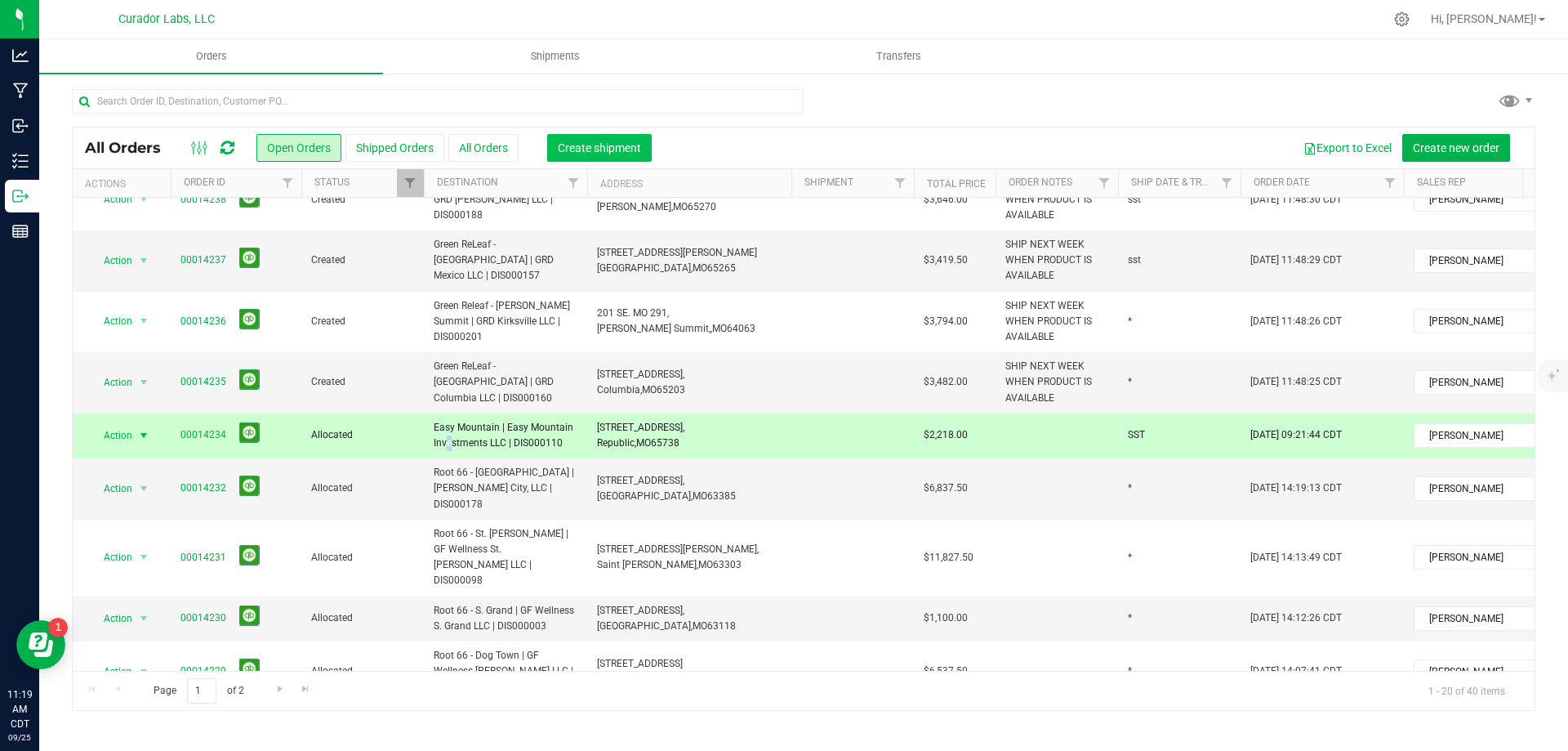
click at [621, 149] on span "Create shipment" at bounding box center [600, 148] width 83 height 14
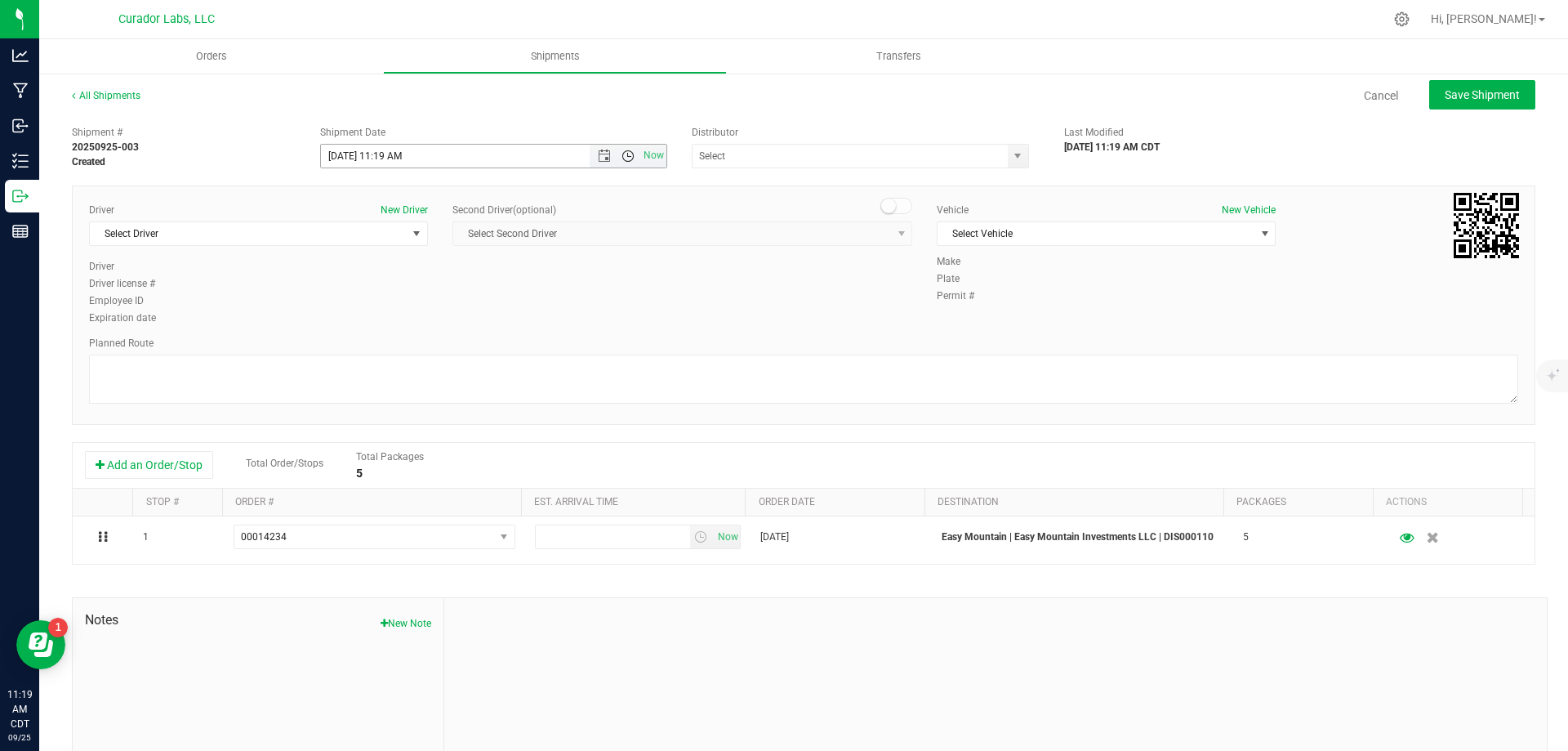
click at [621, 154] on span "Open the time view" at bounding box center [628, 157] width 14 height 14
click at [459, 276] on li "12:00 PM" at bounding box center [489, 277] width 341 height 21
type input "[DATE] 12:00 PM"
click at [801, 157] on input "text" at bounding box center [845, 157] width 305 height 23
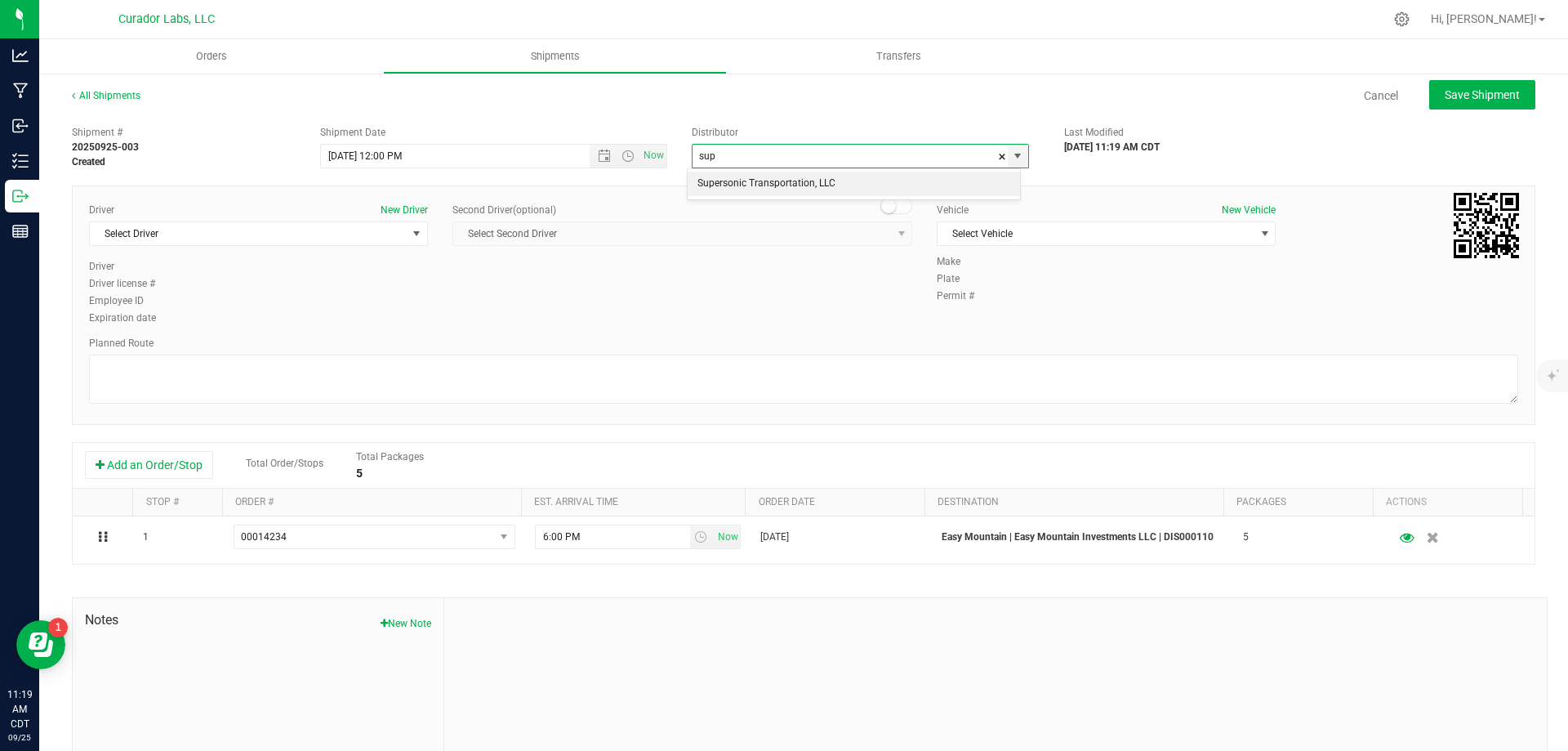
click at [784, 186] on li "Supersonic Transportation, LLC" at bounding box center [854, 184] width 332 height 24
type input "Supersonic Transportation, LLC"
click at [330, 231] on span "Select Driver" at bounding box center [248, 234] width 317 height 23
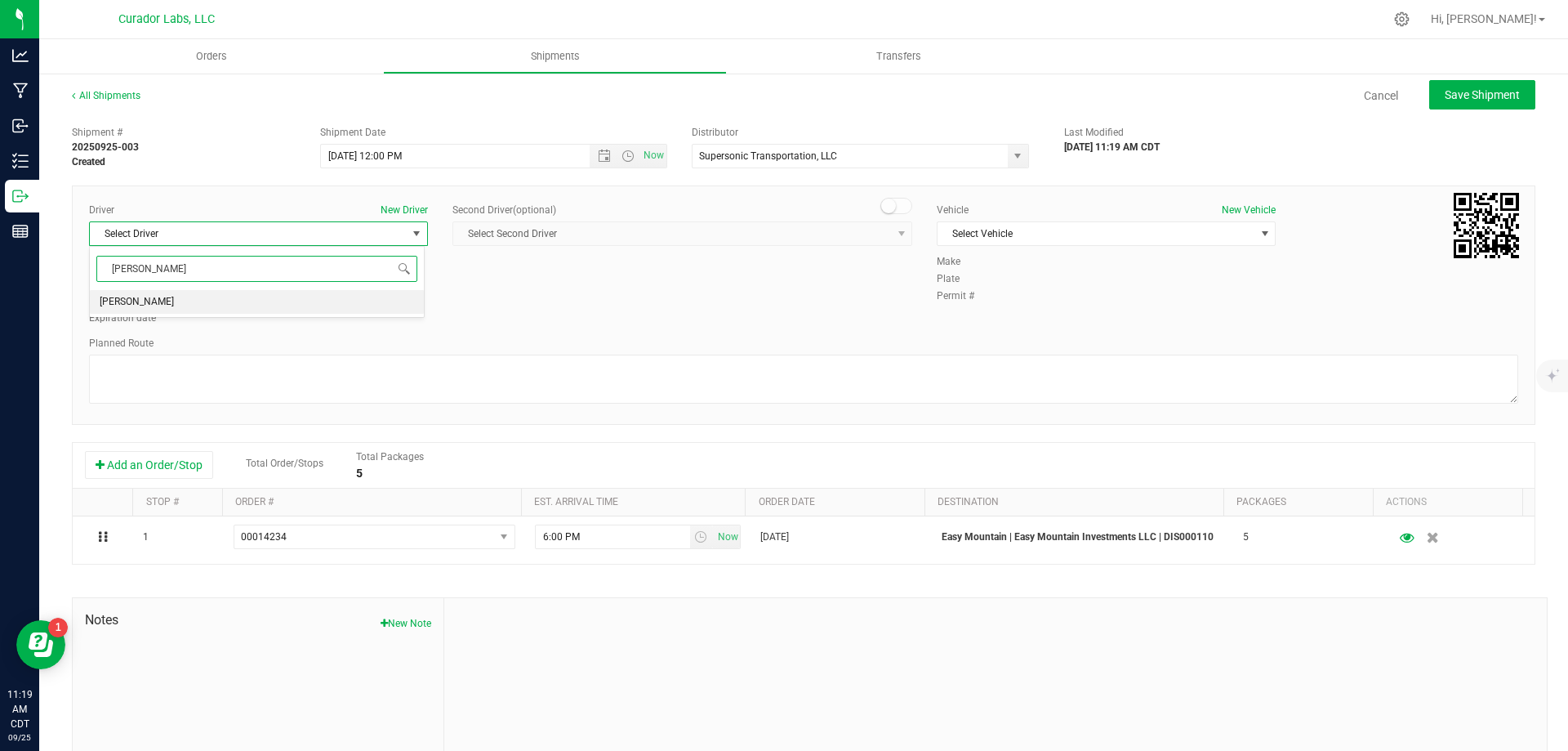
click at [262, 303] on li "[PERSON_NAME]" at bounding box center [257, 302] width 334 height 24
type input "[PERSON_NAME]"
click at [990, 233] on span "Select Vehicle" at bounding box center [1097, 234] width 317 height 23
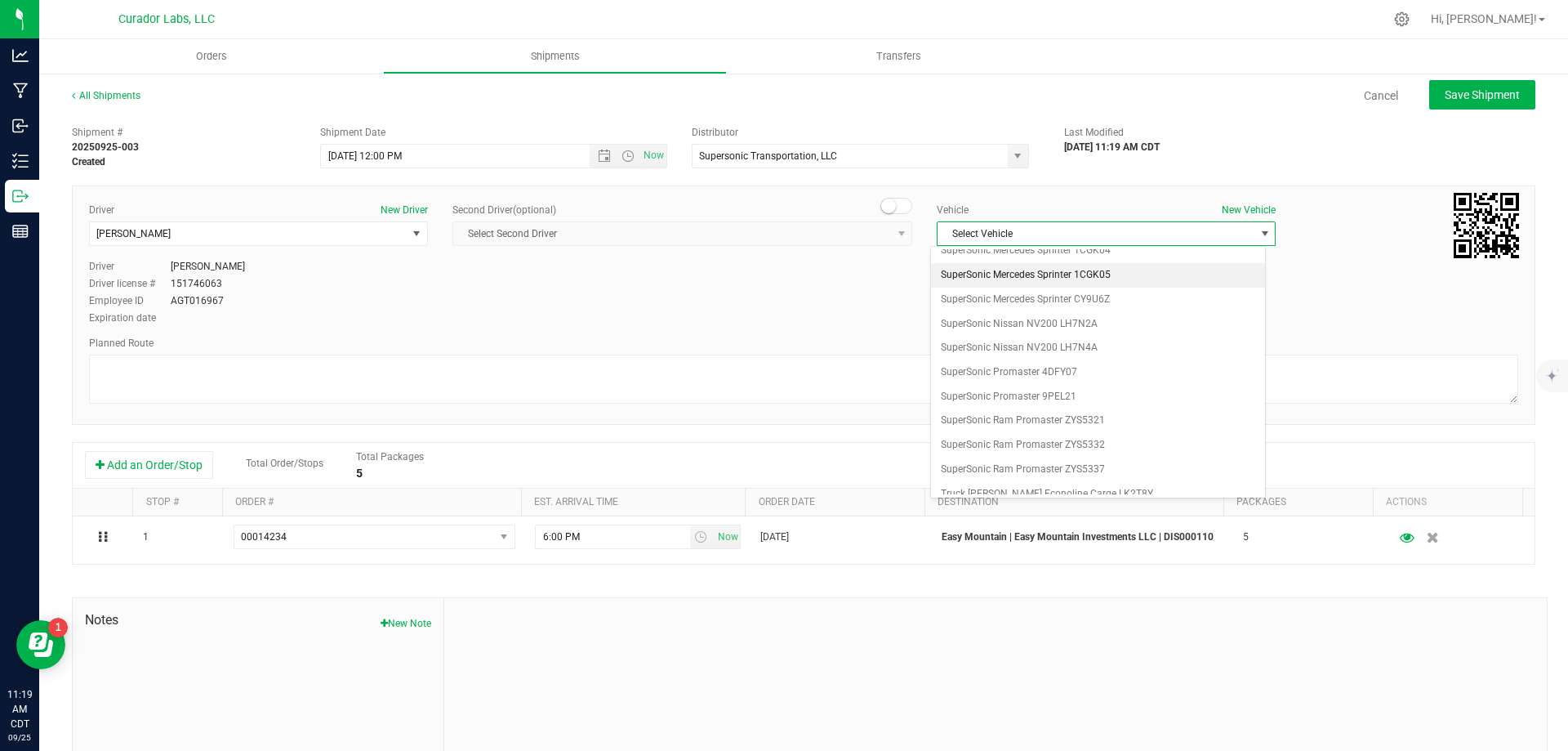
scroll to position [997, 0]
click at [1116, 407] on li "SuperSonic Ram Promaster ZYS5332" at bounding box center [1098, 406] width 334 height 24
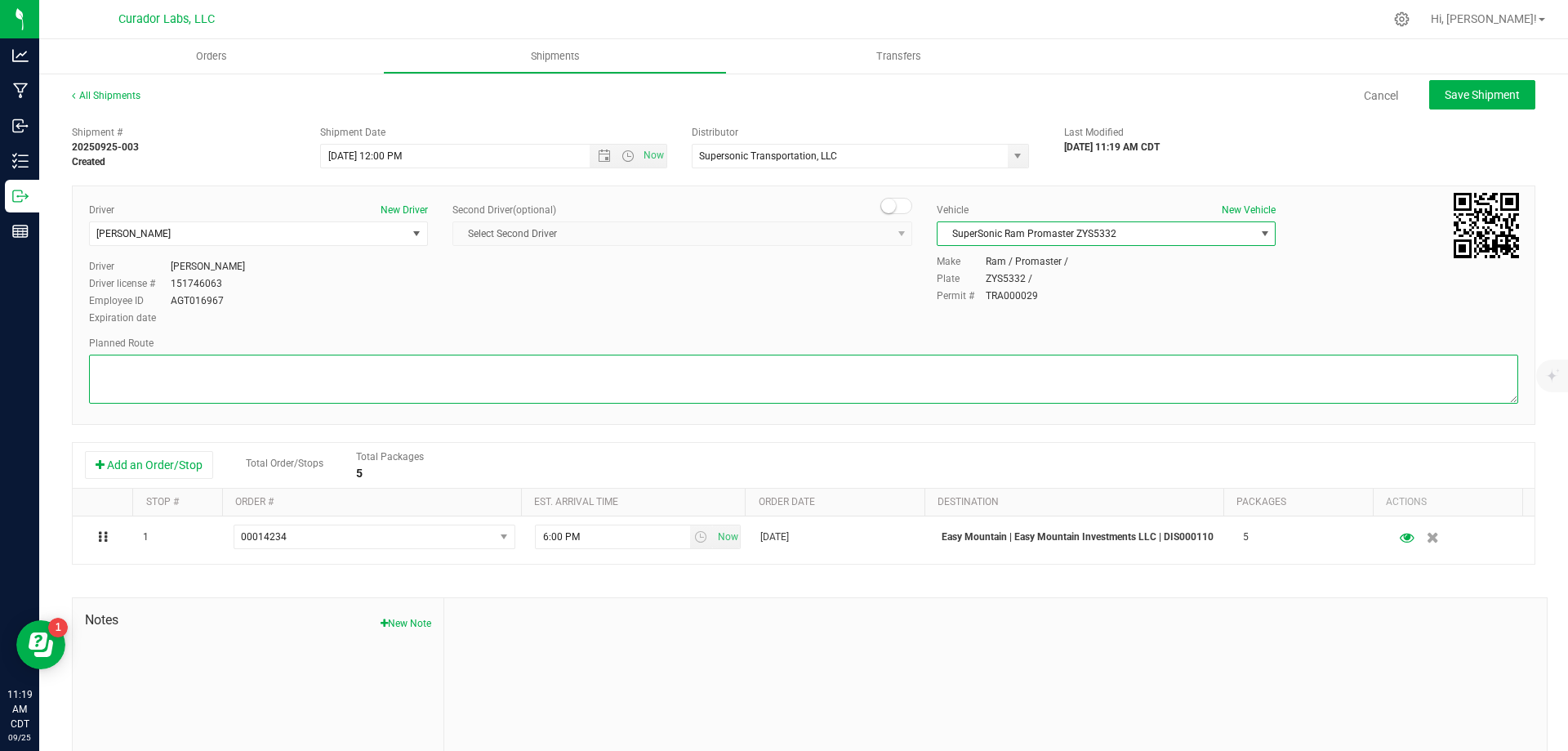
click at [995, 386] on textarea at bounding box center [804, 379] width 1430 height 49
paste textarea ""[STREET_ADDRESS][PERSON_NAME]  Get on I-70 W from [GEOGRAPHIC_DATA] and E [PE…"
type textarea ""[STREET_ADDRESS][PERSON_NAME]  Get on I-70 W from [GEOGRAPHIC_DATA] and E [PE…"
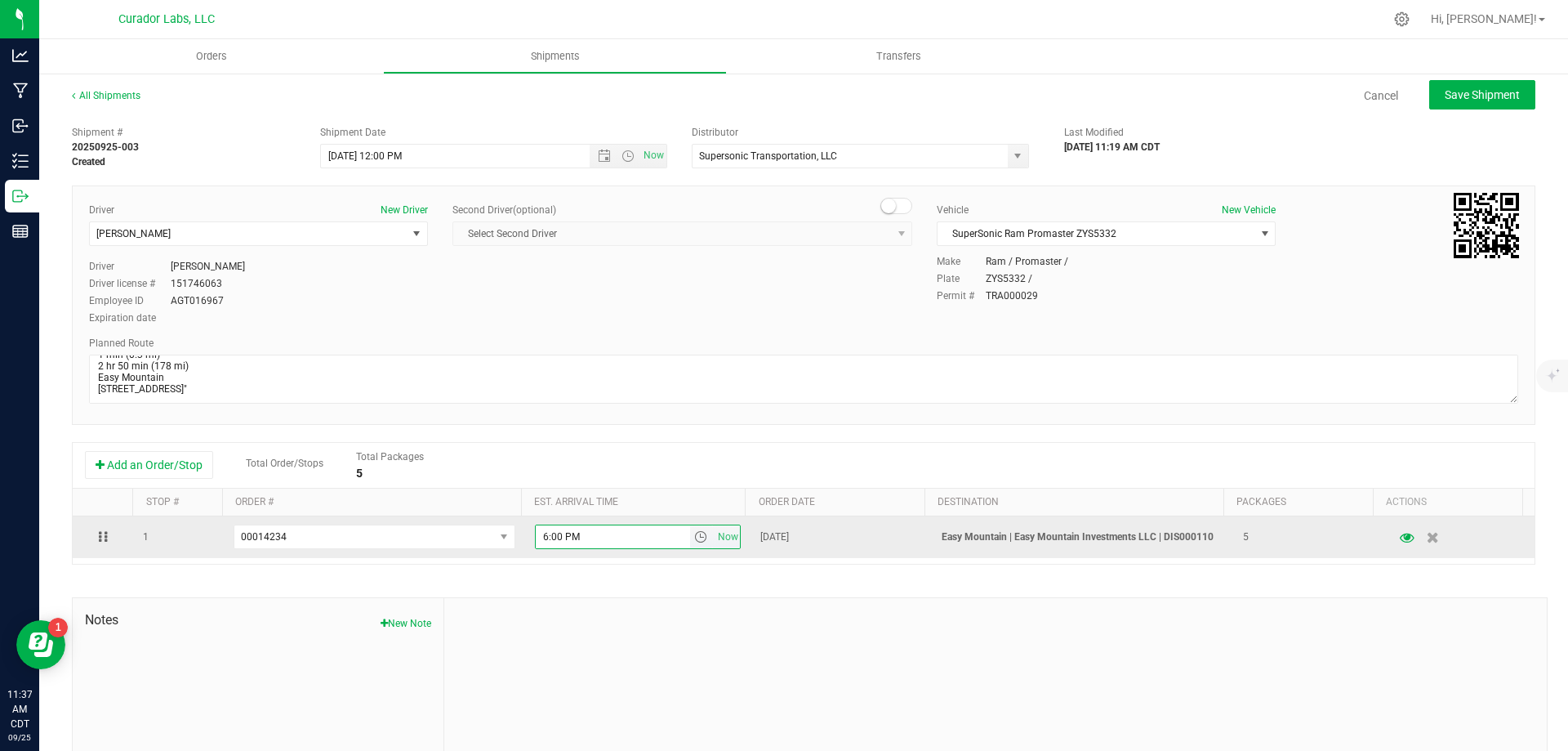
click at [574, 541] on input "6:00 PM" at bounding box center [613, 537] width 155 height 23
click at [540, 539] on input "6:00 PM" at bounding box center [613, 537] width 155 height 23
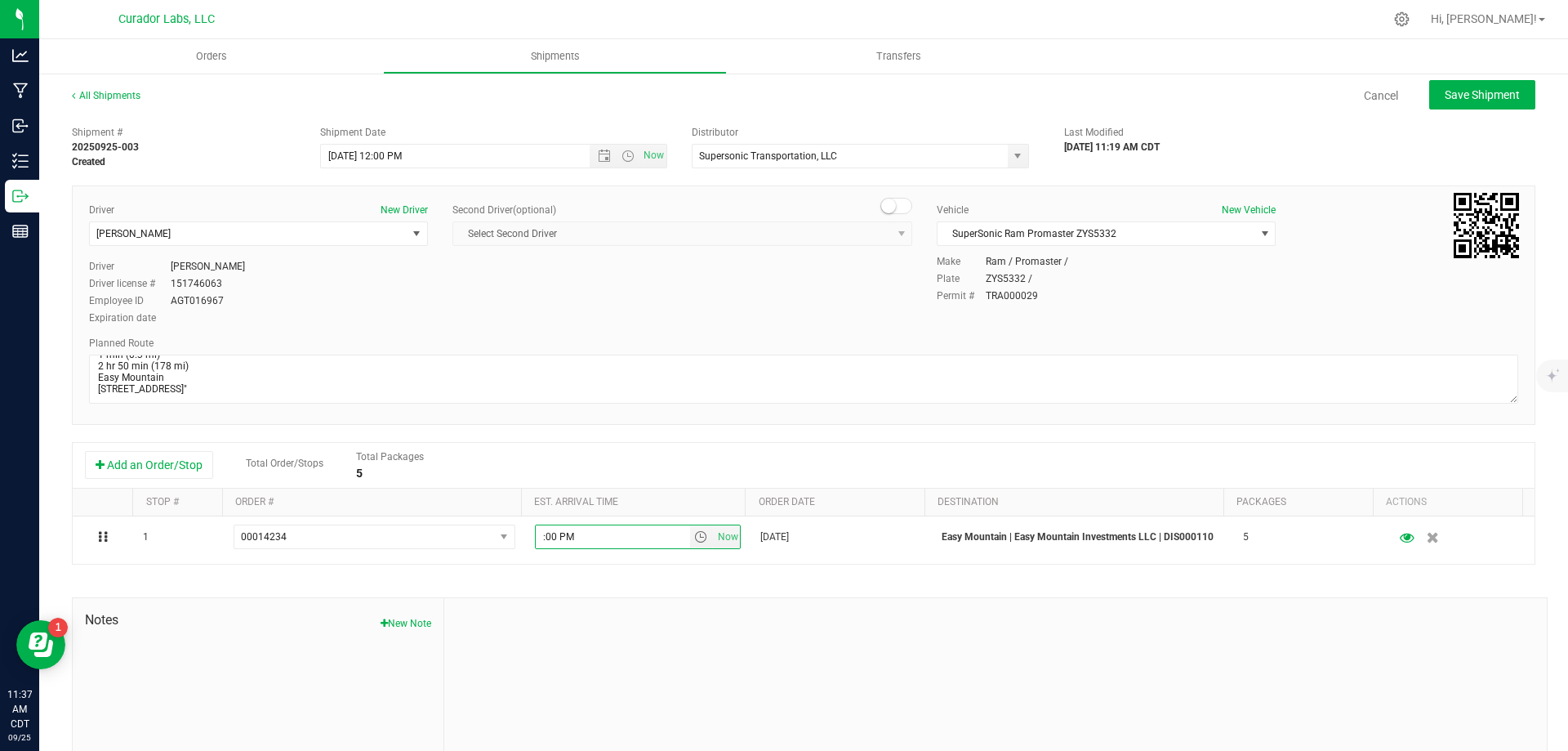
type input "1:00 PM"
click at [771, 412] on div "Driver New Driver [PERSON_NAME] Select Driver [PERSON_NAME] Driver [PERSON_NAME…" at bounding box center [803, 305] width 1464 height 240
click at [1461, 90] on span "Save Shipment" at bounding box center [1483, 95] width 75 height 14
type input "[DATE] 5:00 PM"
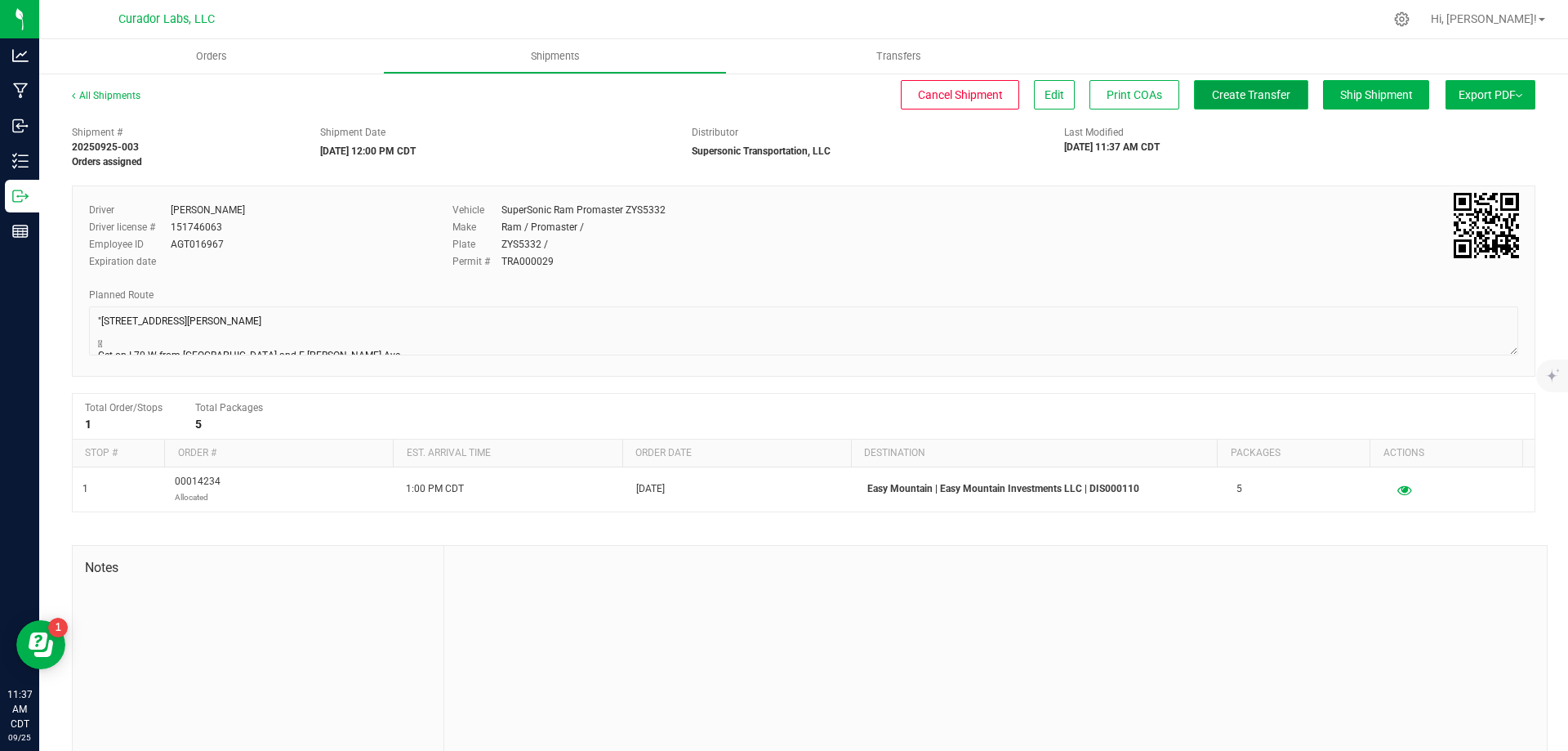
click at [1258, 103] on button "Create Transfer" at bounding box center [1251, 95] width 114 height 29
click at [218, 57] on span "Orders" at bounding box center [212, 56] width 75 height 14
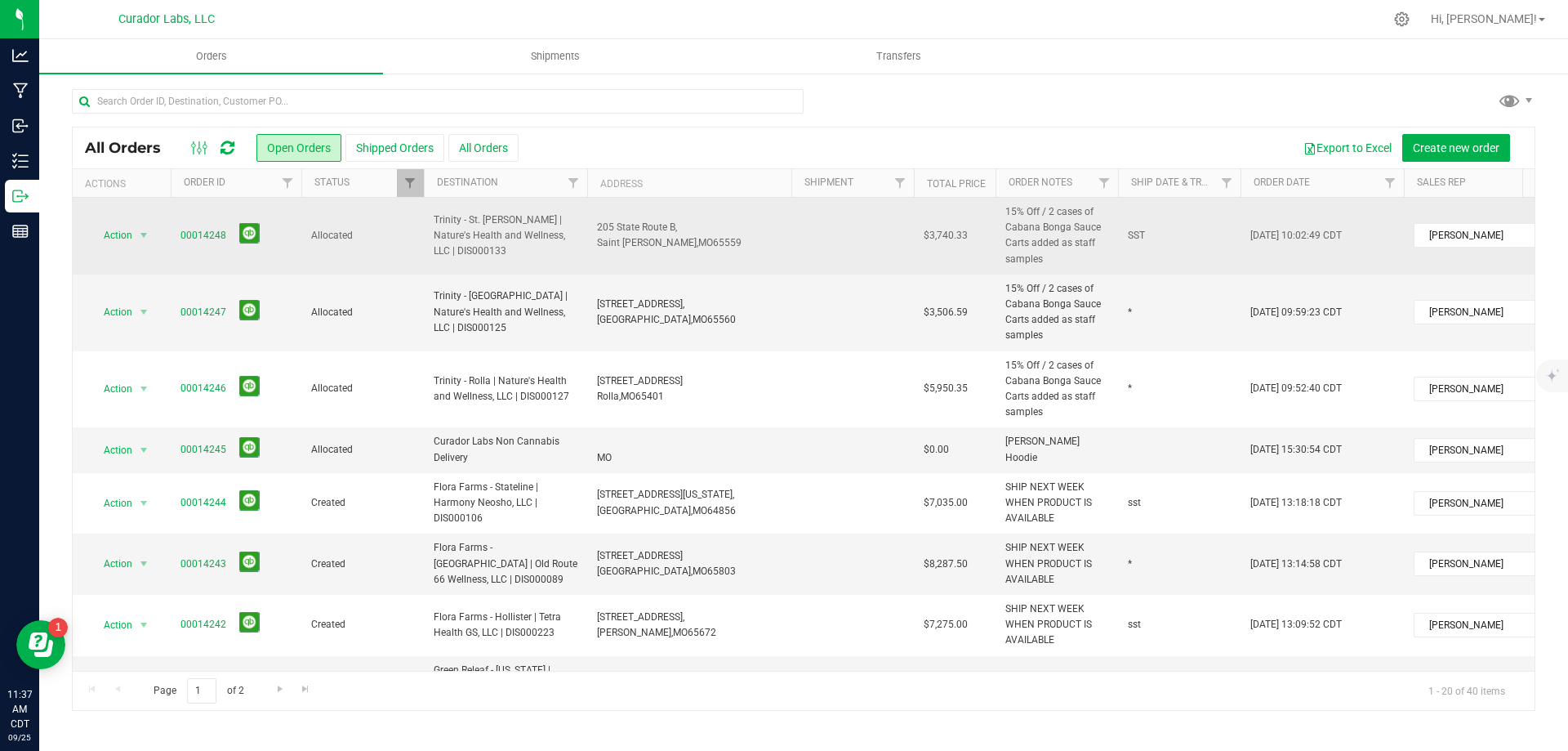
click at [568, 233] on span "Trinity - St. [PERSON_NAME] | Nature's Health and Wellness, LLC | DIS000133" at bounding box center [505, 236] width 144 height 47
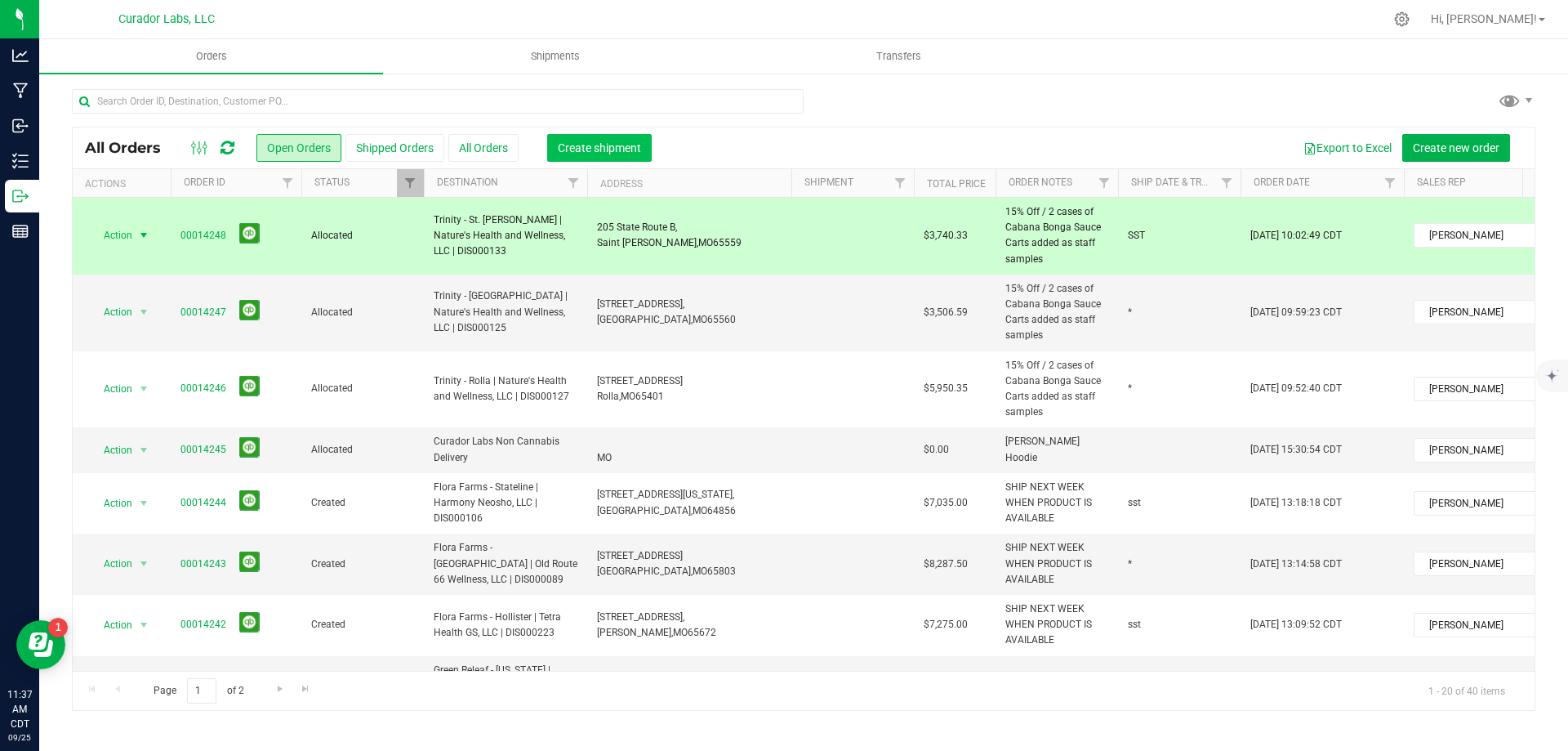
click at [569, 149] on span "Create shipment" at bounding box center [600, 148] width 83 height 14
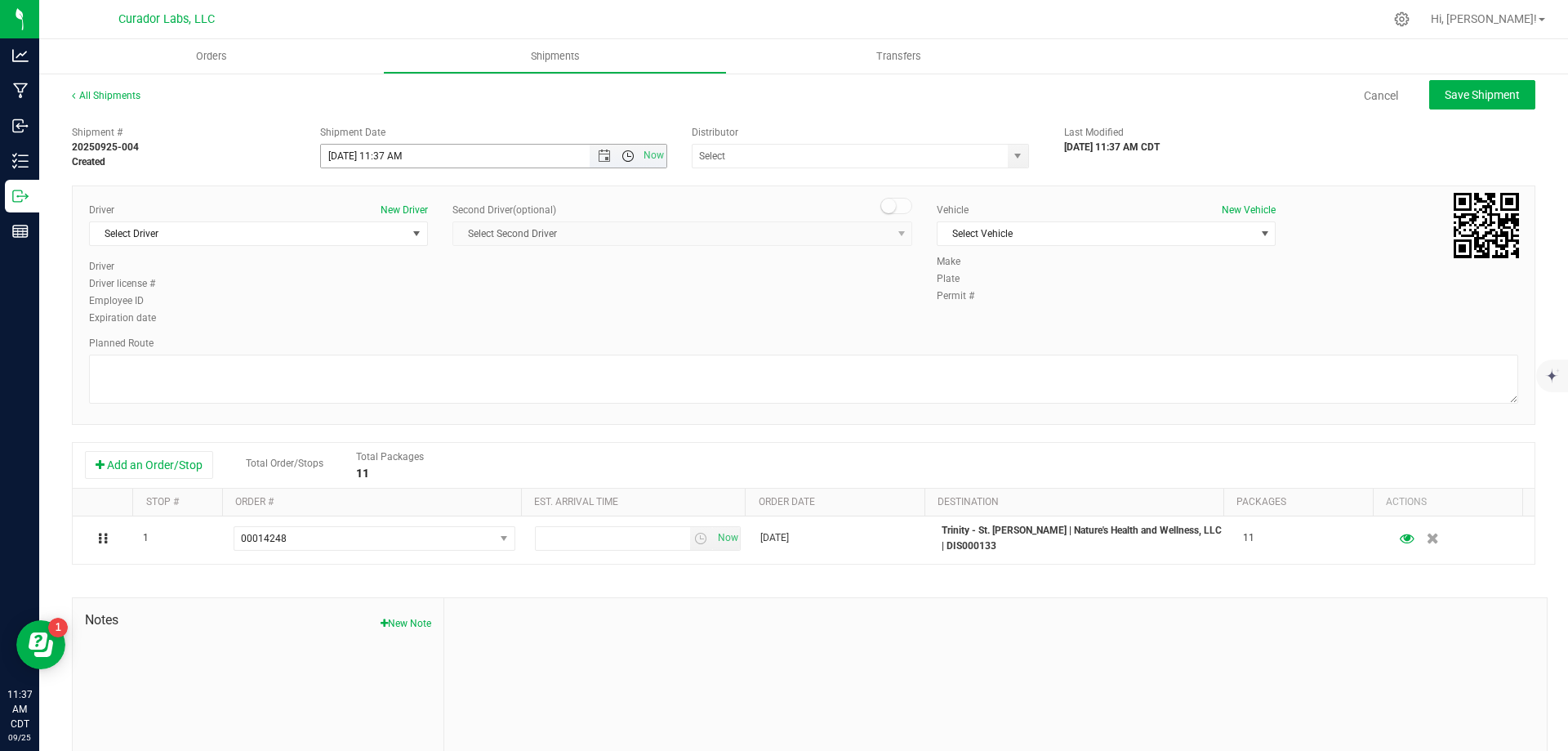
click at [625, 155] on span "Open the time view" at bounding box center [628, 157] width 14 height 14
click at [385, 273] on li "12:00 PM" at bounding box center [489, 277] width 341 height 21
type input "[DATE] 12:00 PM"
click at [796, 164] on input "text" at bounding box center [845, 157] width 305 height 23
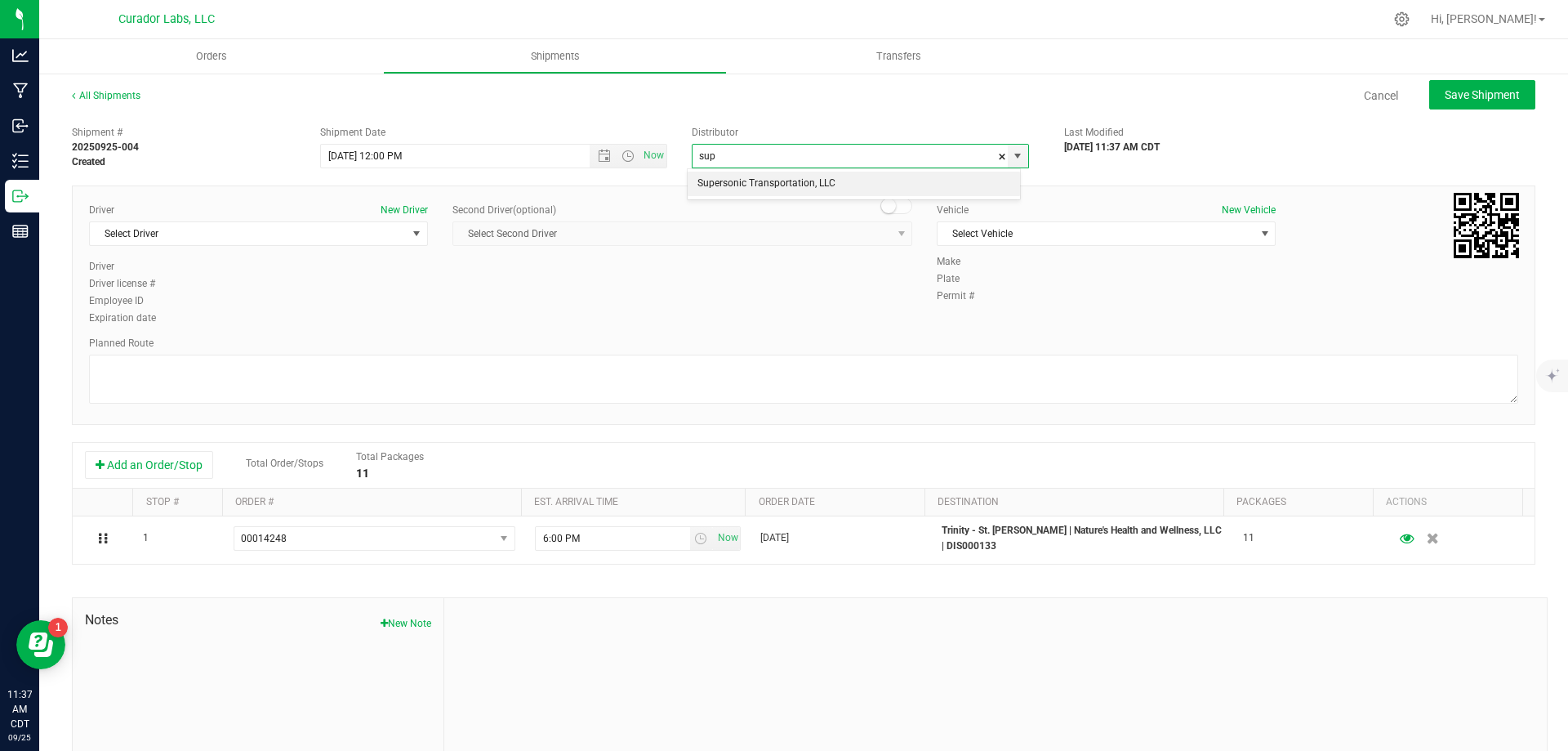
click at [801, 178] on li "Supersonic Transportation, LLC" at bounding box center [854, 184] width 332 height 24
type input "Supersonic Transportation, LLC"
click at [236, 241] on span "Select Driver" at bounding box center [248, 234] width 317 height 23
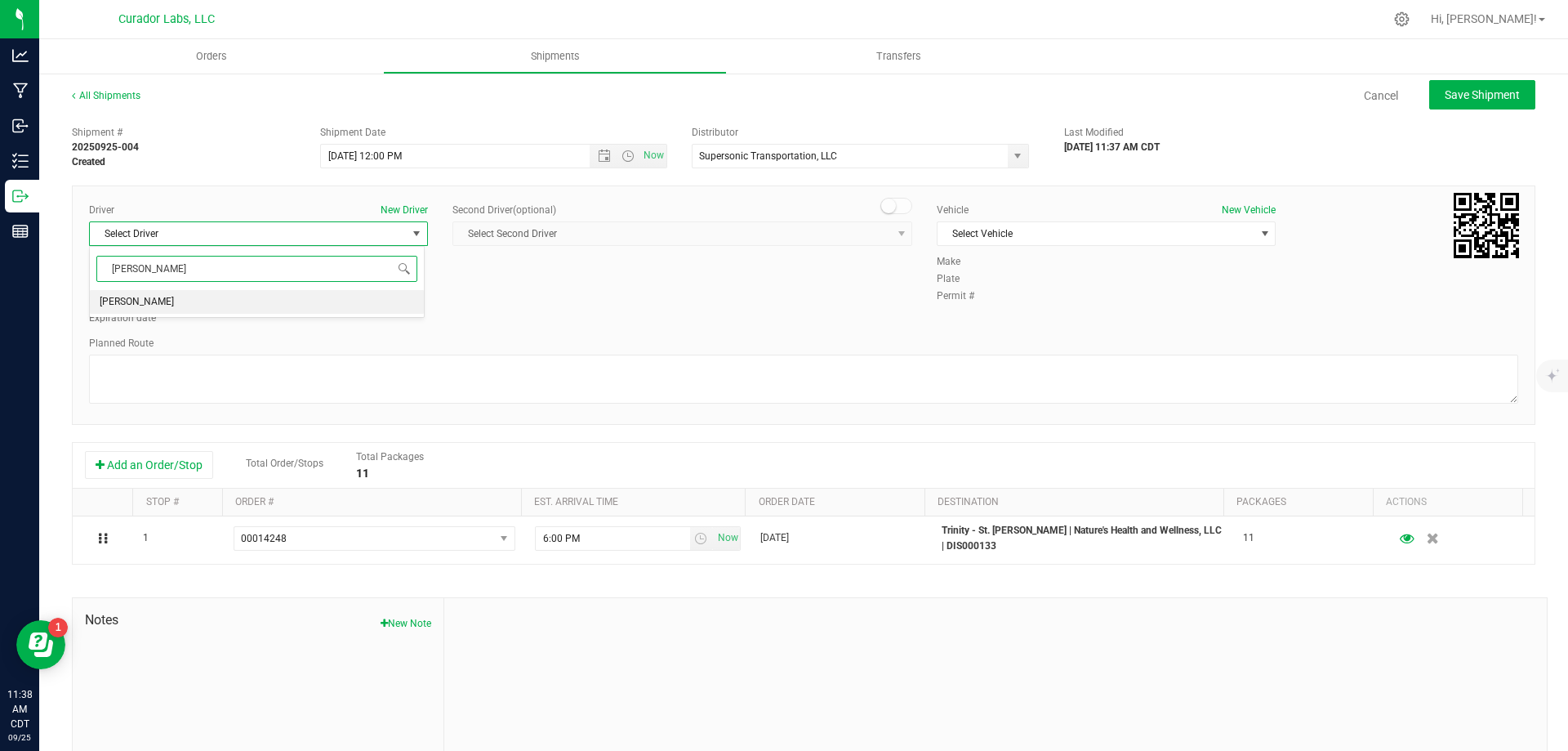
click at [200, 309] on li "[PERSON_NAME]" at bounding box center [257, 302] width 334 height 24
type input "[PERSON_NAME]"
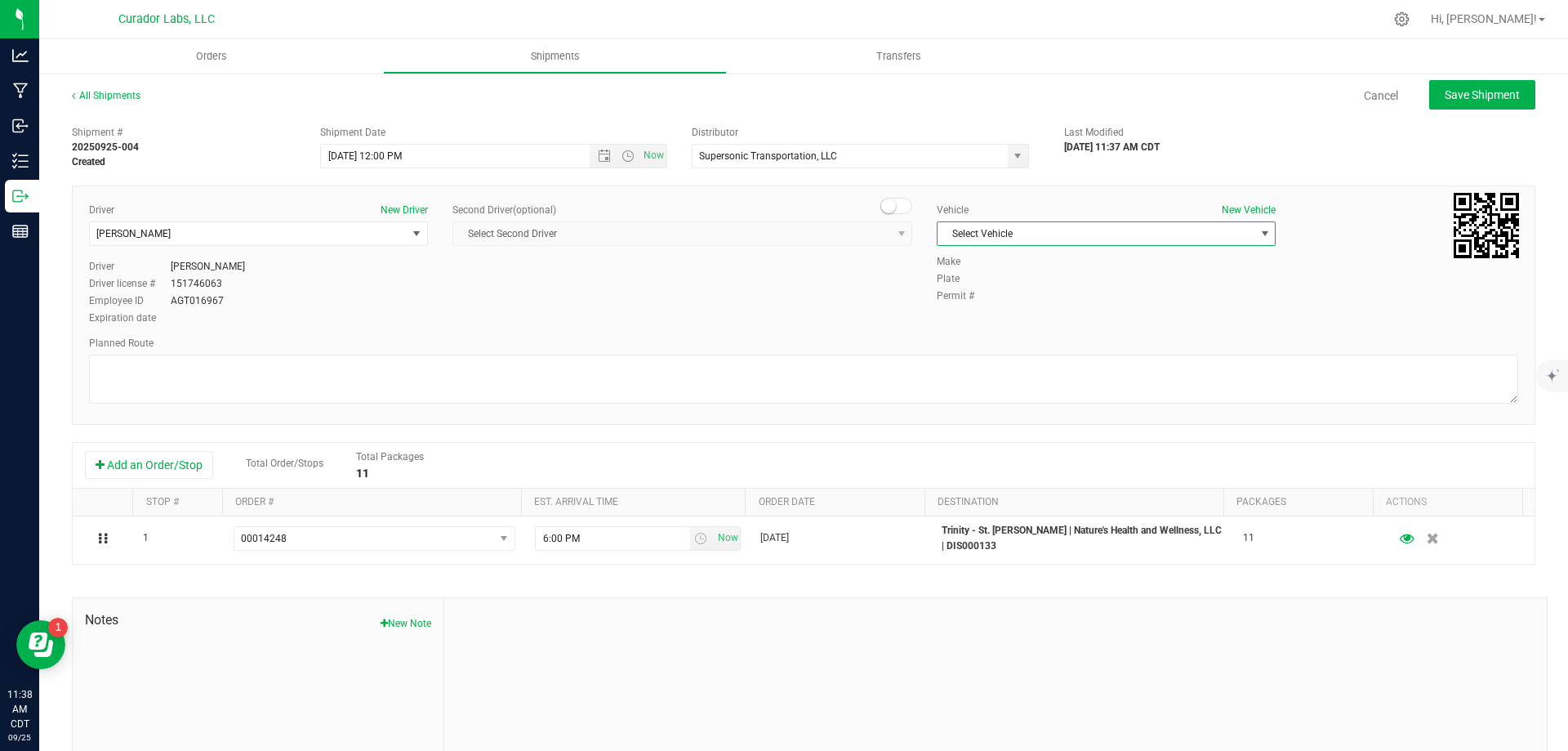
click at [1016, 235] on span "Select Vehicle" at bounding box center [1097, 234] width 317 height 23
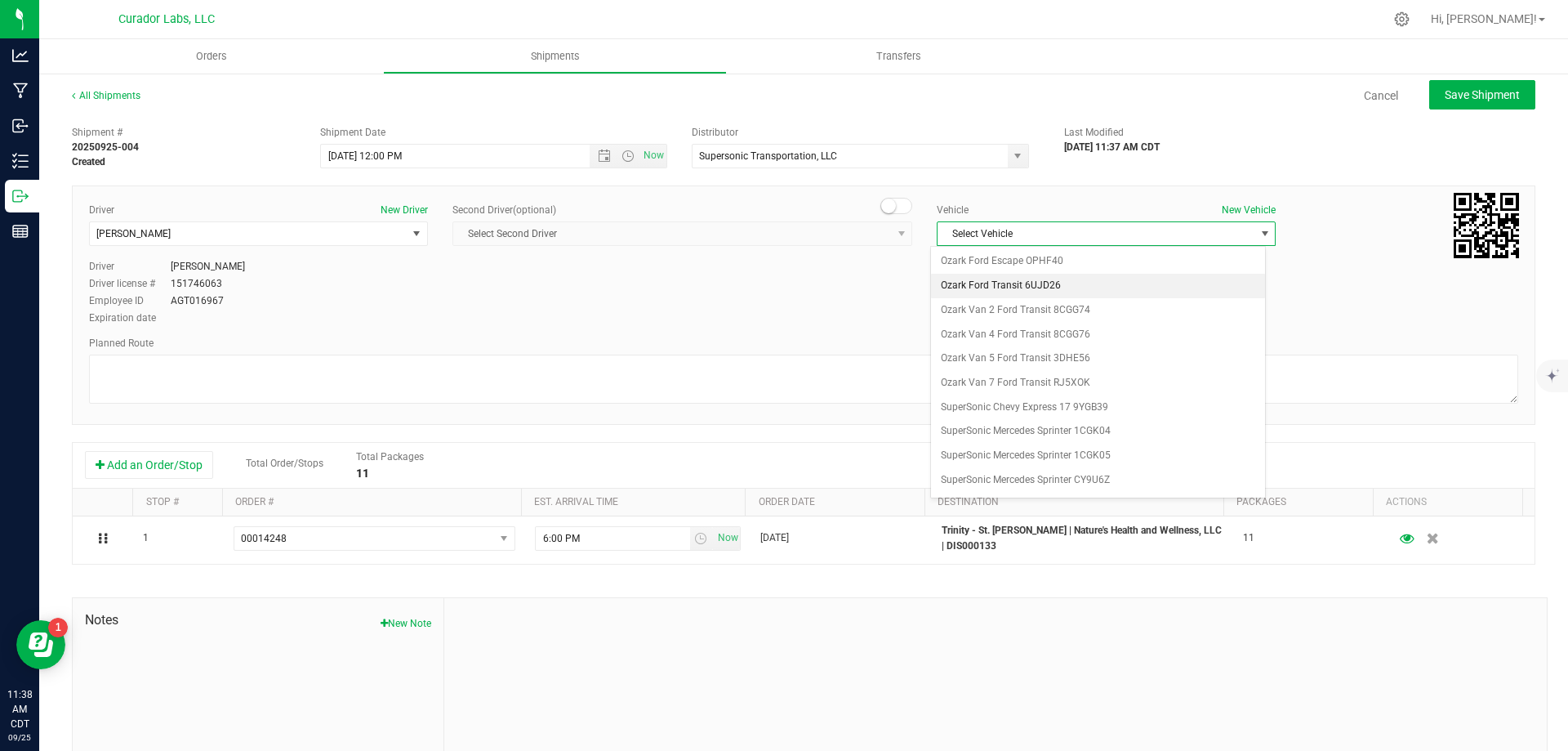
scroll to position [1079, 0]
click at [1068, 330] on li "SuperSonic Ram Promaster ZYS5332" at bounding box center [1098, 324] width 334 height 24
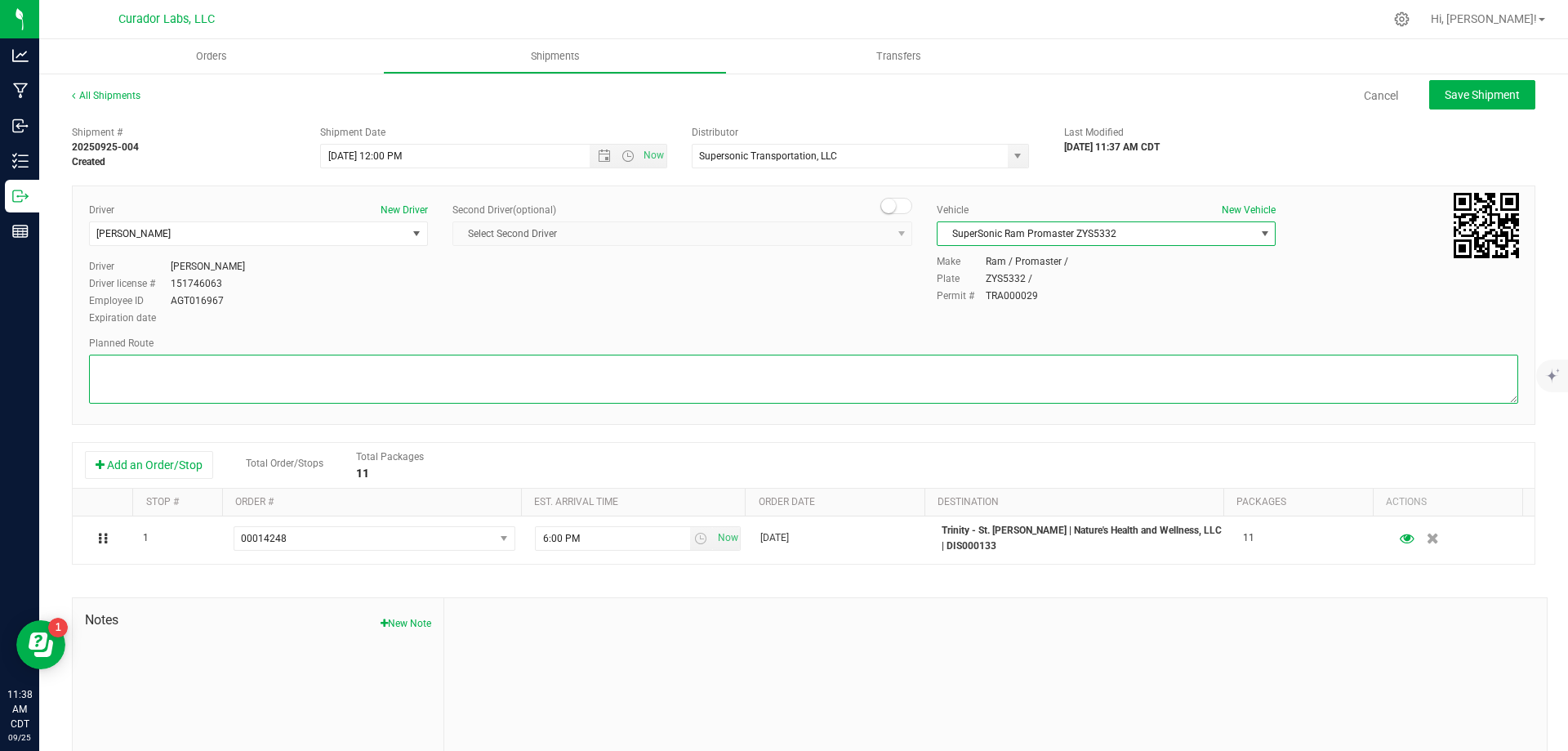
click at [900, 402] on textarea at bounding box center [804, 379] width 1430 height 49
paste textarea ""[STREET_ADDRESS][PERSON_NAME]  Get on I-70 W from [GEOGRAPHIC_DATA] and E [PE…"
type textarea ""[STREET_ADDRESS][PERSON_NAME]  Get on I-70 W from [GEOGRAPHIC_DATA] and E [PE…"
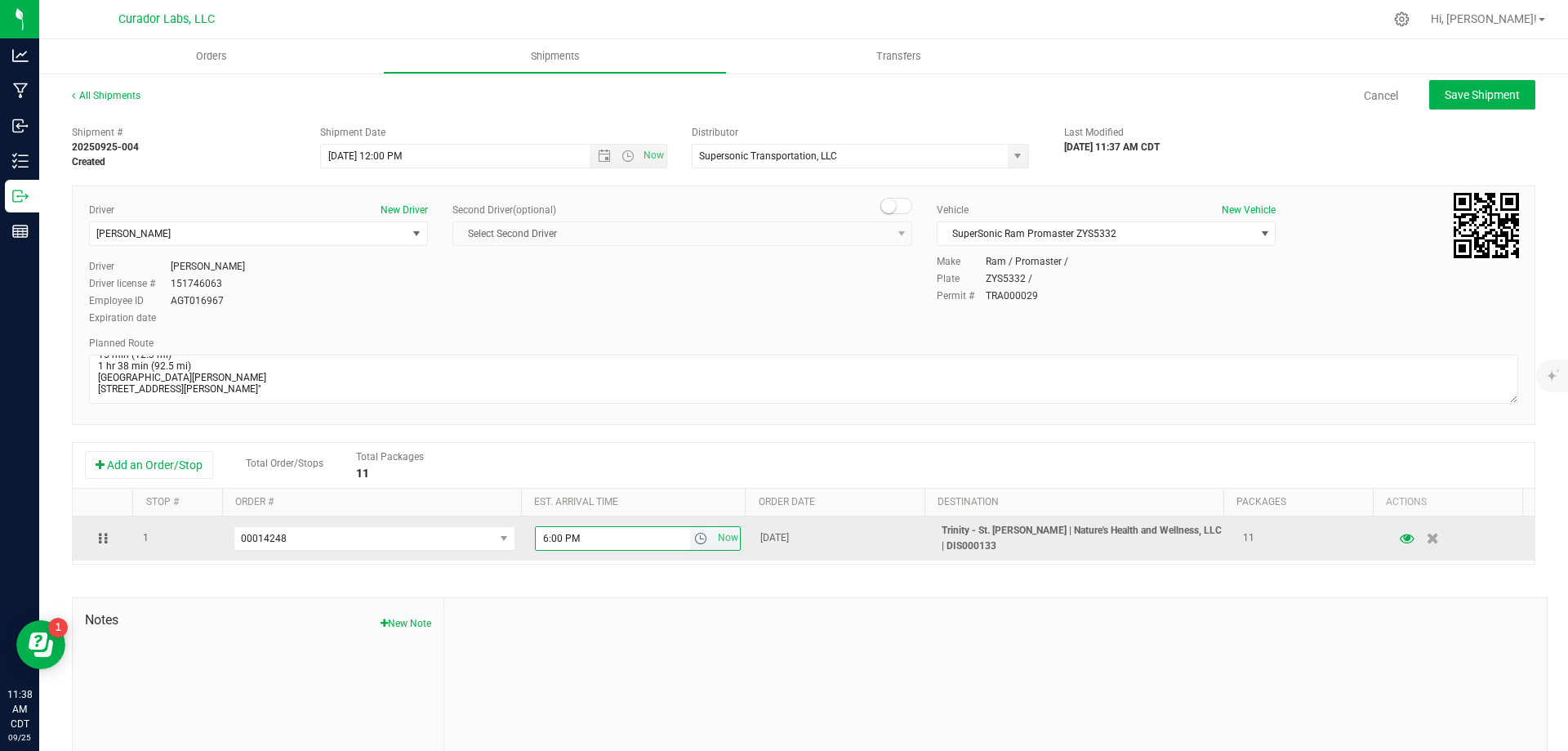
drag, startPoint x: 589, startPoint y: 542, endPoint x: 527, endPoint y: 551, distance: 62.6
click at [535, 551] on span "6:00 PM Now" at bounding box center [639, 538] width 207 height 24
type input "10:30 AM"
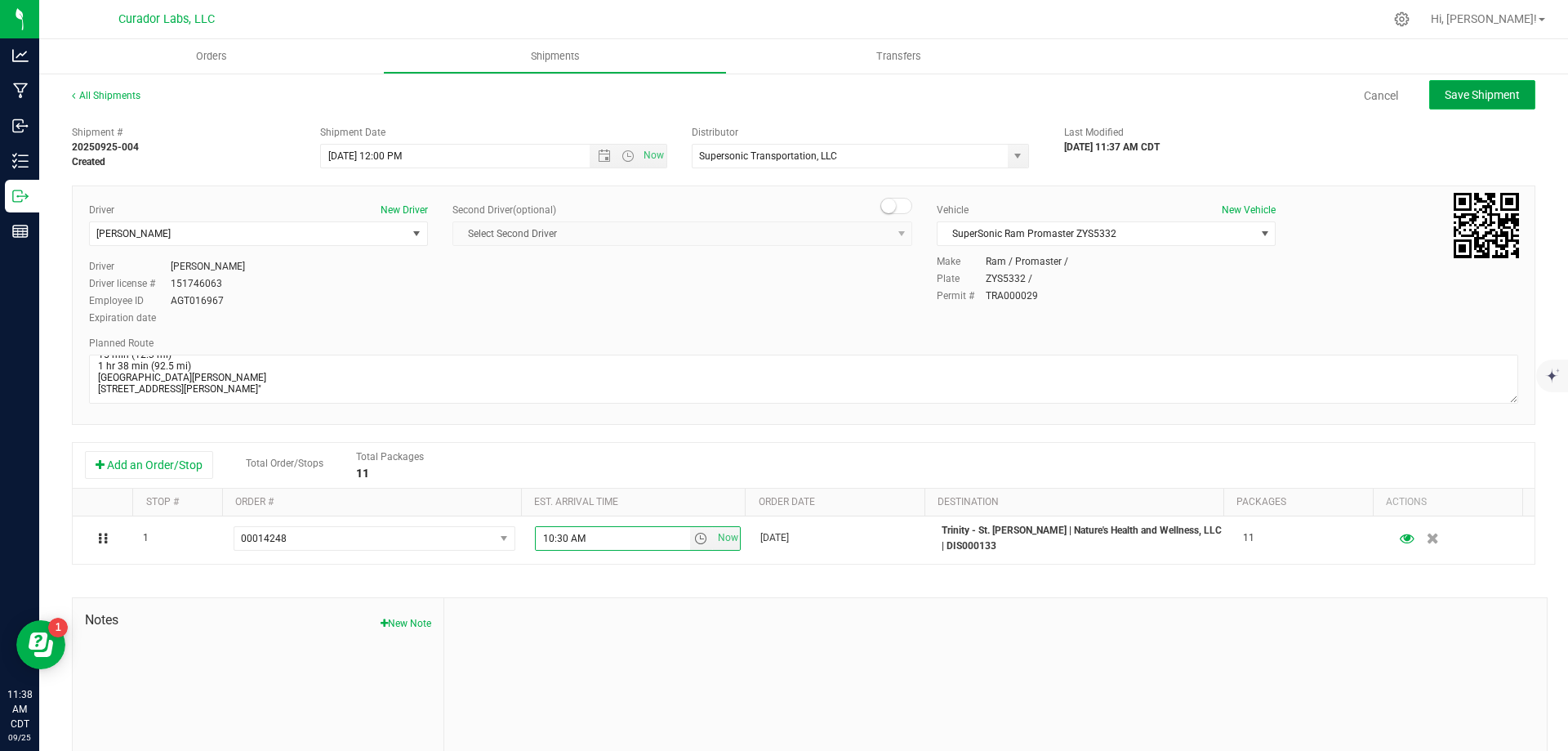
click at [1473, 107] on button "Save Shipment" at bounding box center [1483, 95] width 106 height 29
type input "[DATE] 5:00 PM"
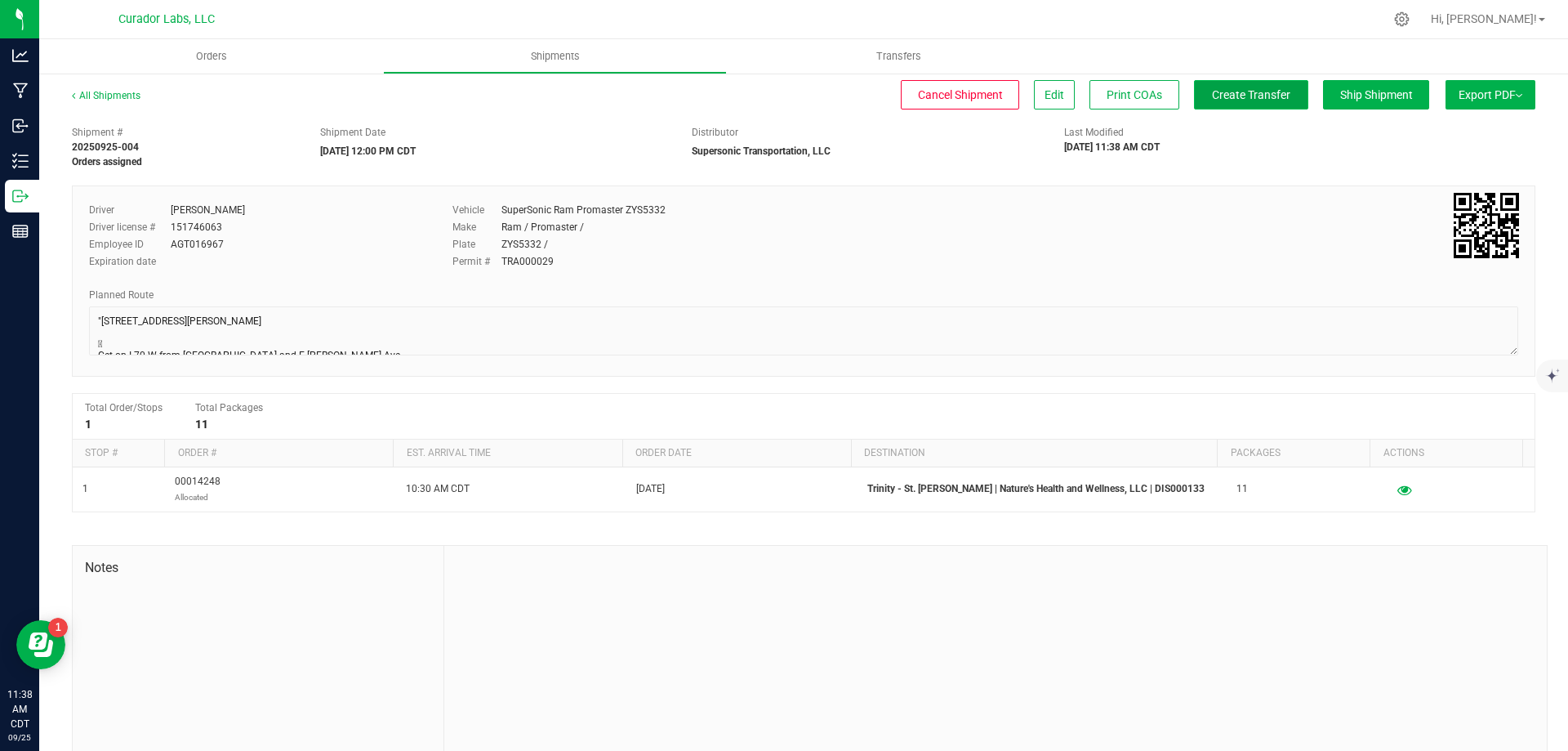
click at [1240, 93] on span "Create Transfer" at bounding box center [1251, 95] width 78 height 14
click at [225, 55] on span "Orders" at bounding box center [212, 56] width 75 height 14
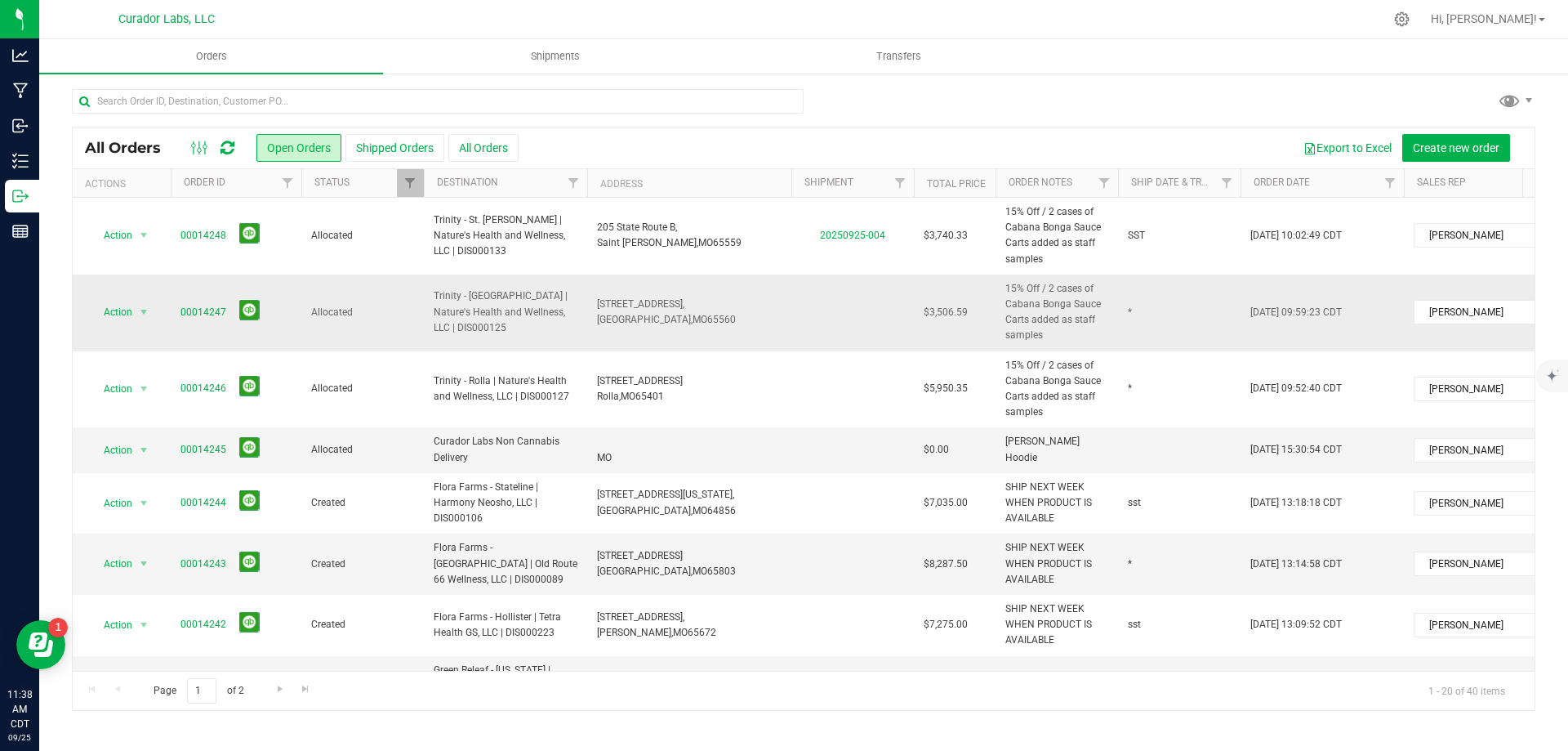
click at [531, 313] on span "Trinity - [GEOGRAPHIC_DATA] | Nature's Health and Wellness, LLC | DIS000125" at bounding box center [505, 311] width 144 height 47
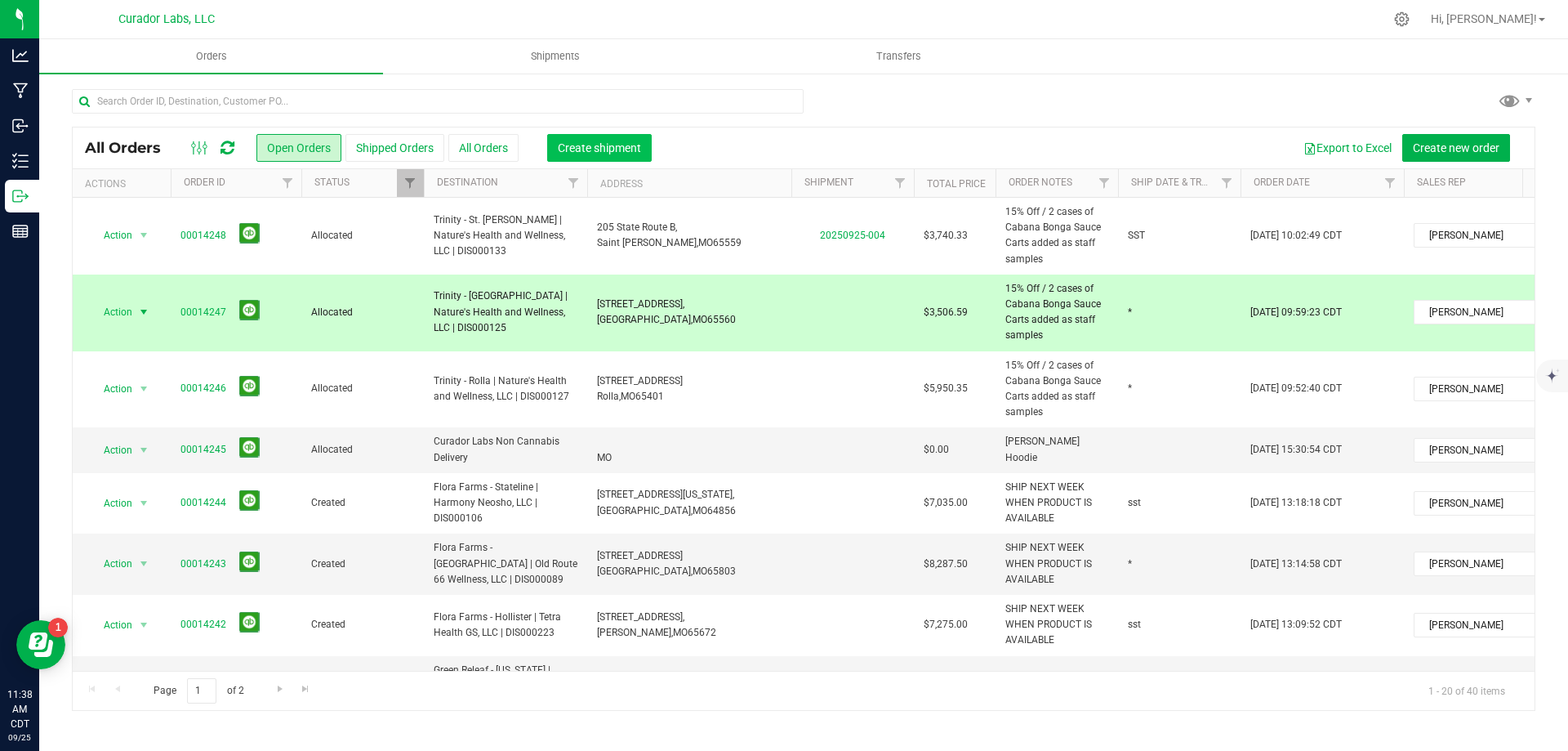
click at [624, 153] on span "Create shipment" at bounding box center [600, 148] width 83 height 14
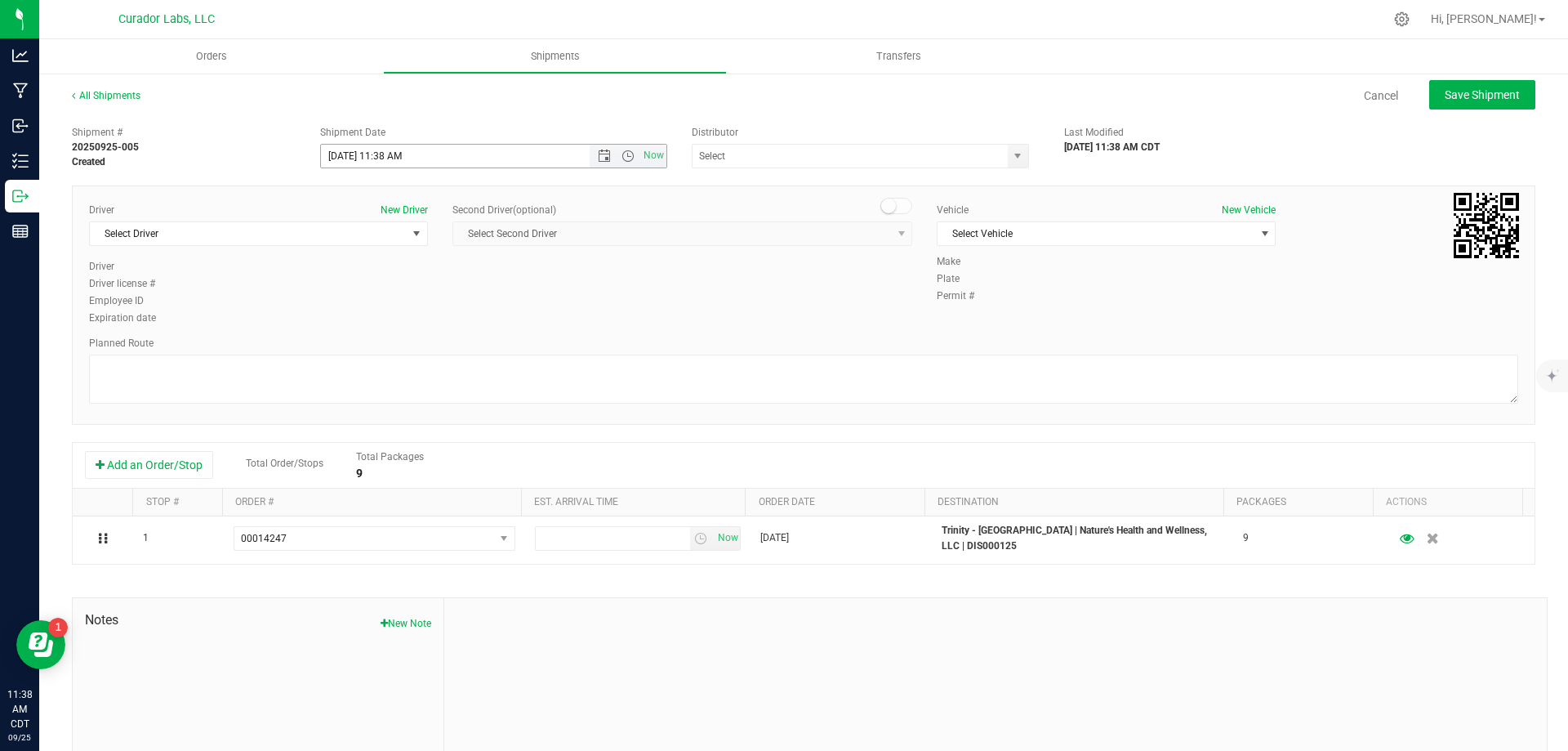
click at [626, 153] on span "Open the time view" at bounding box center [628, 157] width 14 height 14
click at [405, 273] on li "12:00 PM" at bounding box center [489, 277] width 341 height 21
type input "[DATE] 12:00 PM"
click at [765, 164] on input "text" at bounding box center [845, 157] width 305 height 23
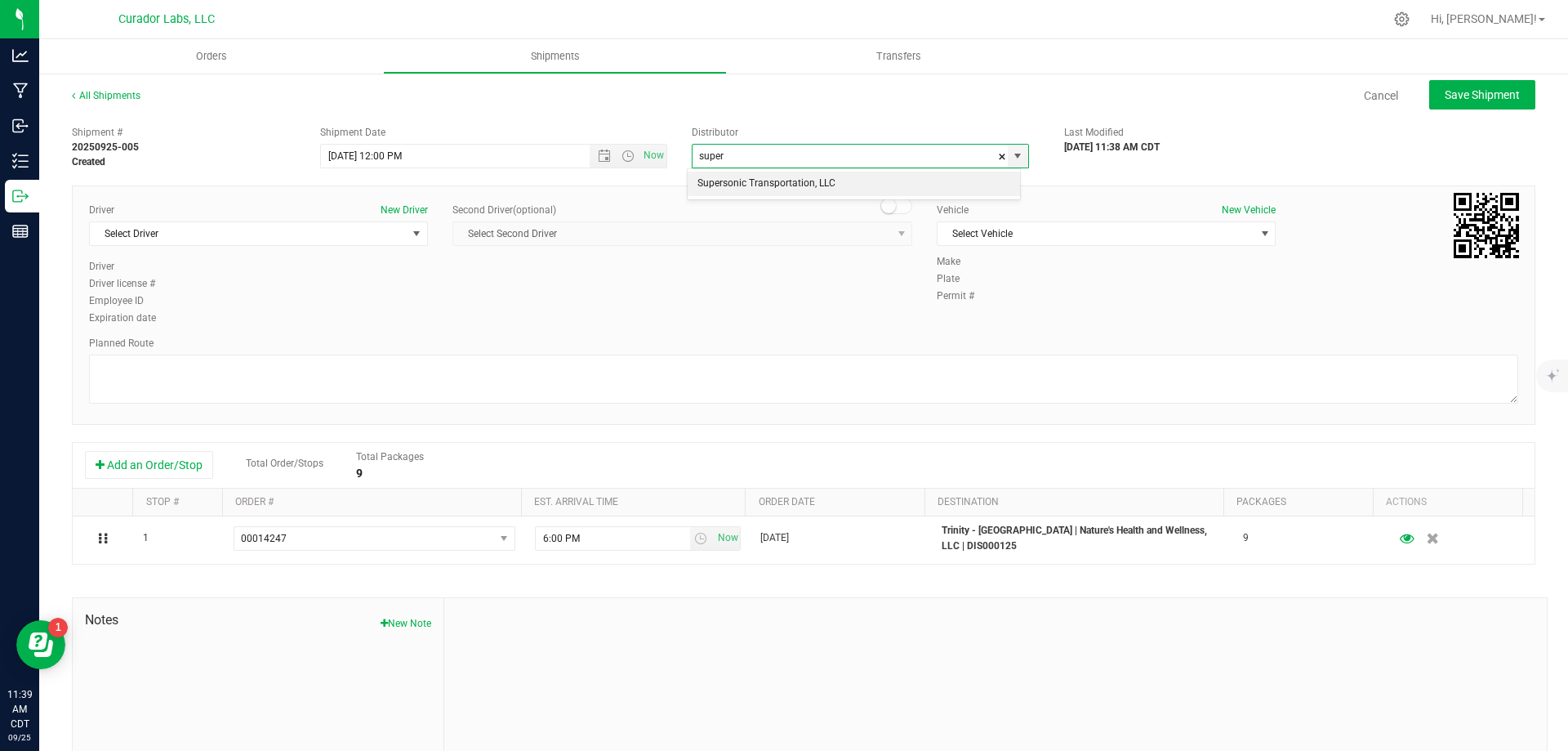
click at [810, 188] on li "Supersonic Transportation, LLC" at bounding box center [854, 184] width 332 height 24
type input "Supersonic Transportation, LLC"
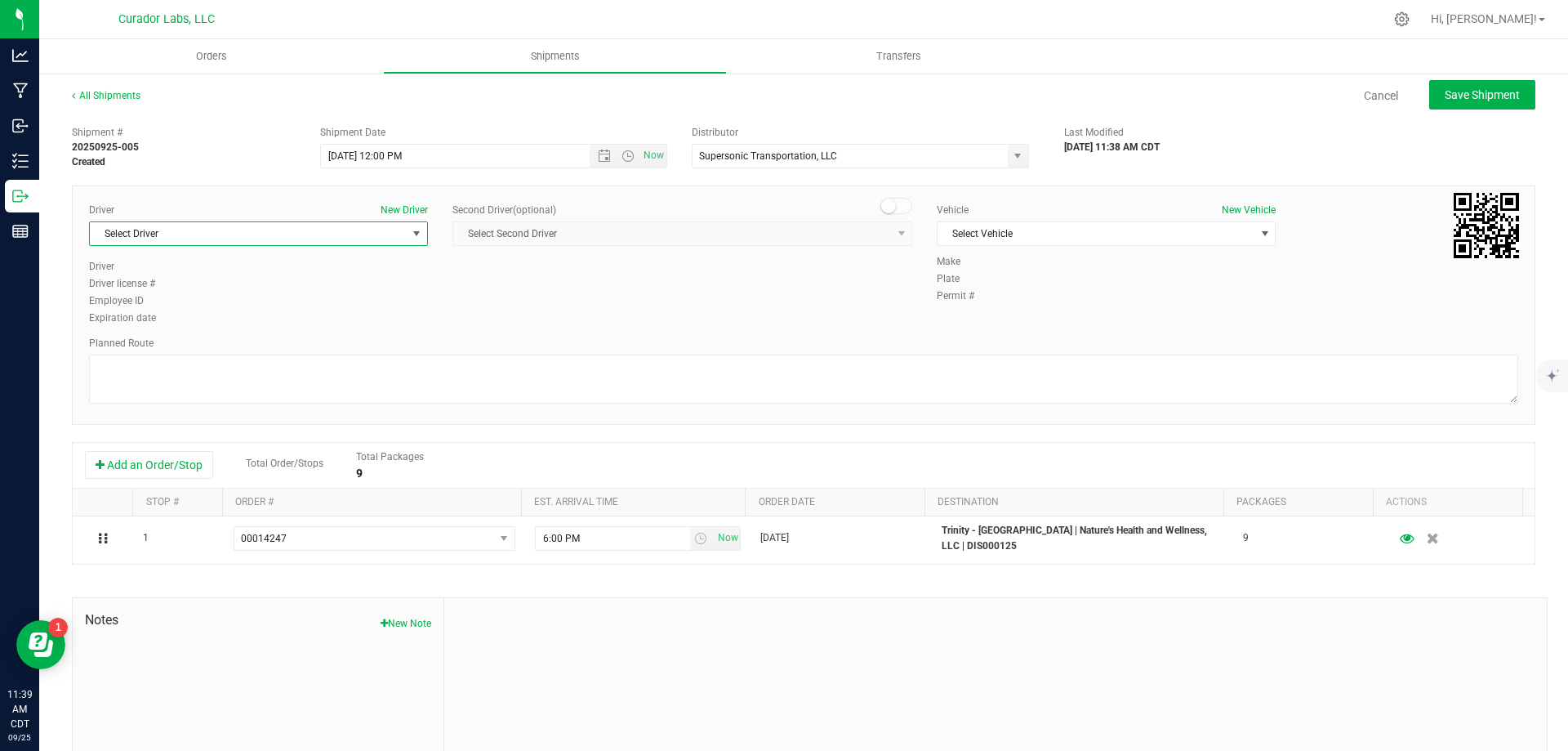
click at [190, 239] on span "Select Driver" at bounding box center [248, 234] width 317 height 23
click at [199, 306] on li "[PERSON_NAME]" at bounding box center [257, 302] width 334 height 24
type input "[PERSON_NAME]"
click at [968, 246] on div "Vehicle New Vehicle Select Vehicle Select Vehicle 5th Meridian Chevy City Expre…" at bounding box center [1106, 228] width 363 height 51
click at [1058, 244] on span "Select Vehicle" at bounding box center [1097, 234] width 317 height 23
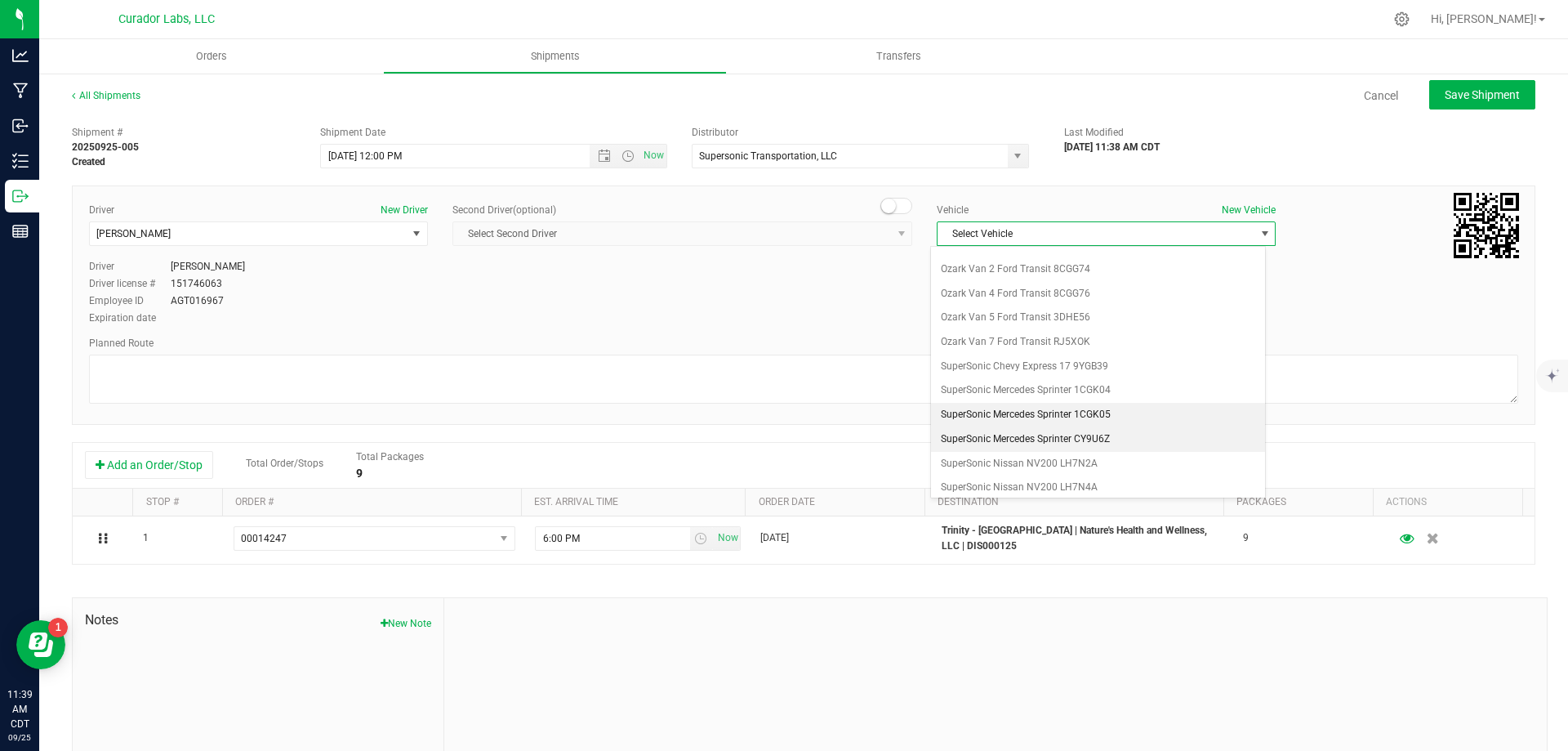
scroll to position [997, 0]
click at [1072, 405] on li "SuperSonic Ram Promaster ZYS5332" at bounding box center [1098, 405] width 334 height 24
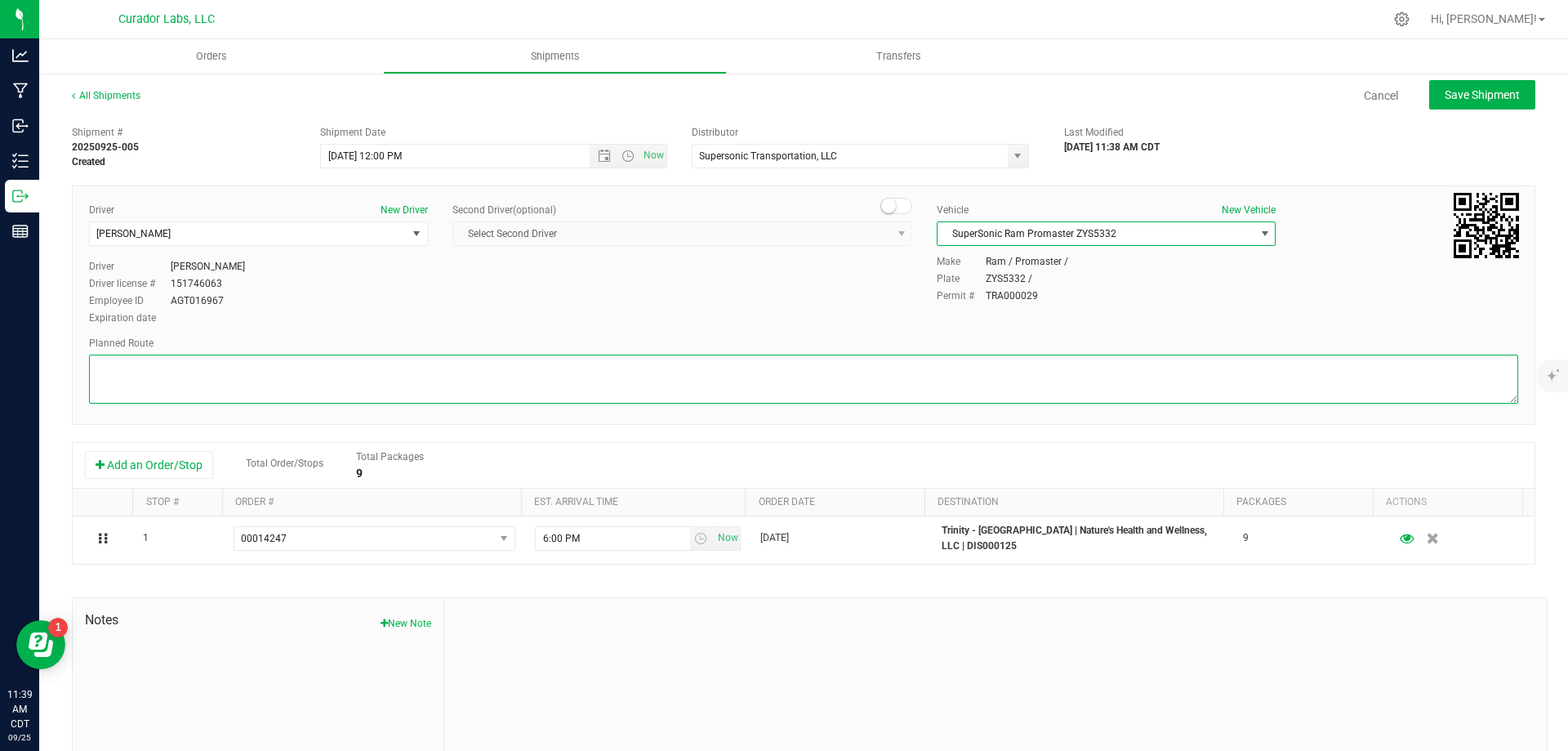
click at [912, 369] on textarea at bounding box center [804, 379] width 1430 height 49
paste textarea ""6723 L Ipsumdol Si. Ametc, AD 43749  Eli se D-72 E temp I Utlabore etd M Aliq…"
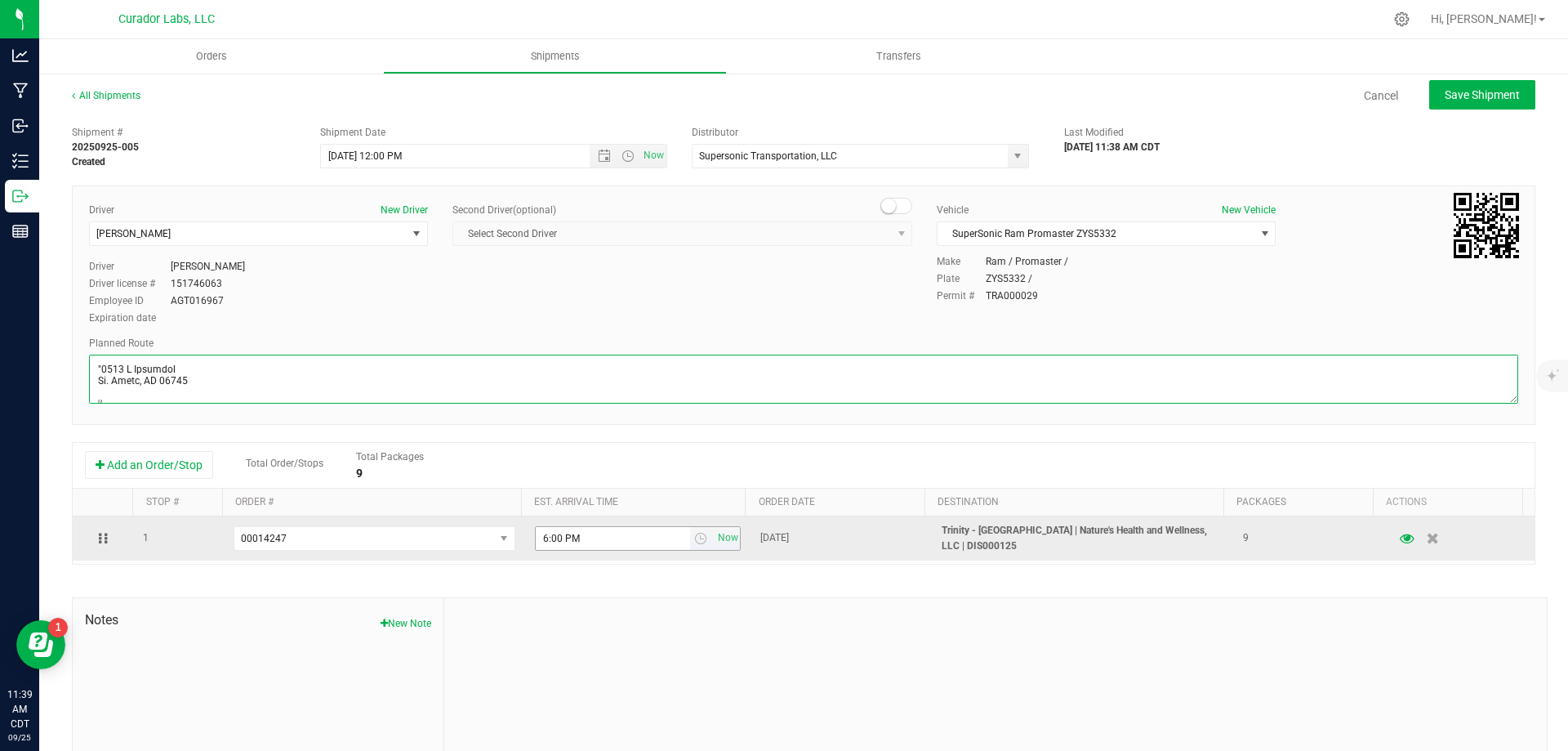
scroll to position [705, 0]
type textarea ""6723 L Ipsumdol Si. Ametc, AD 43749  Eli se D-72 E temp I Utlabore etd M Aliq…"
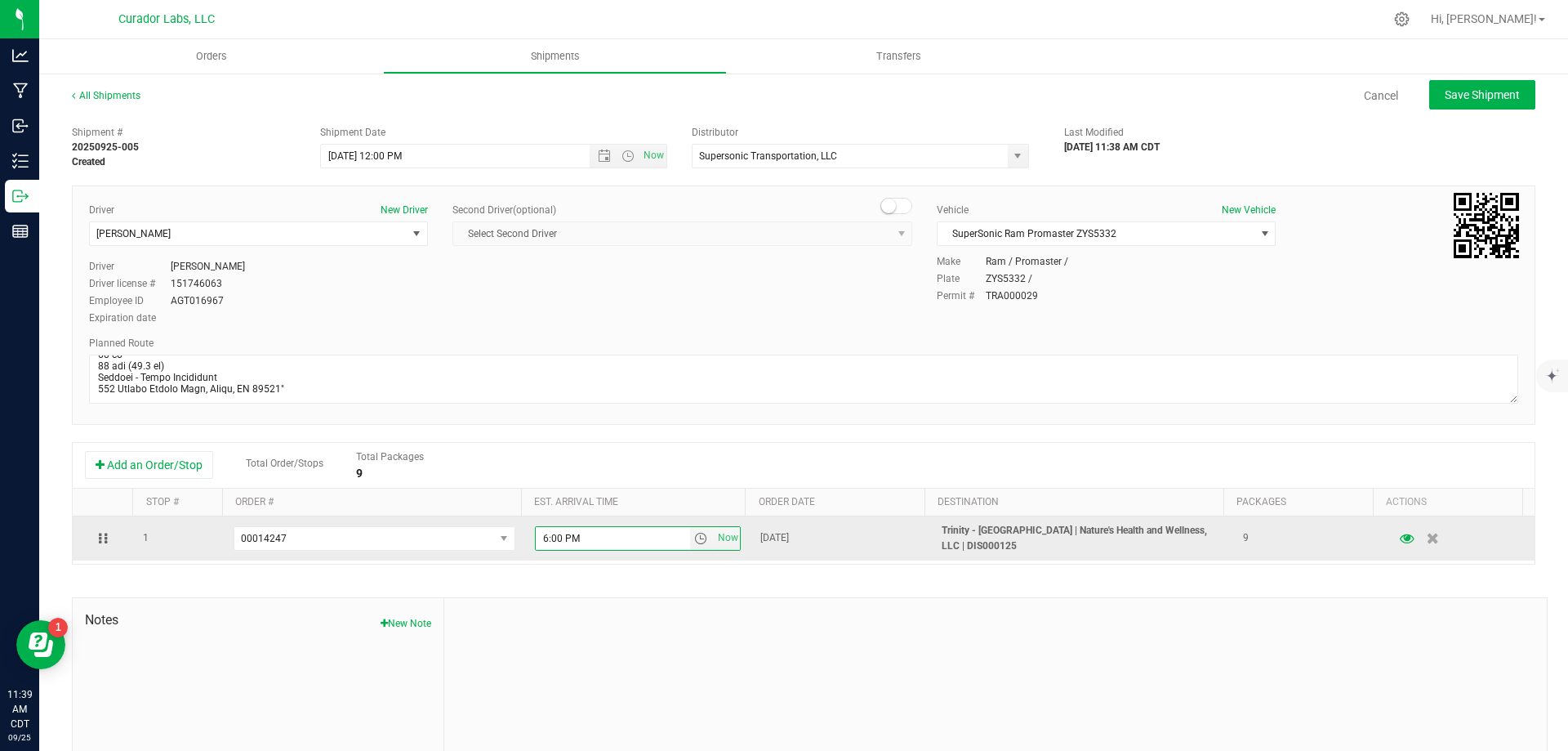
drag, startPoint x: 588, startPoint y: 547, endPoint x: 510, endPoint y: 547, distance: 78.0
click at [510, 547] on tr "1 00014247 00014247 00014246 00014245 00014244 00014243 00014242 00014241 00014…" at bounding box center [804, 538] width 1463 height 44
type input "12:15 PM"
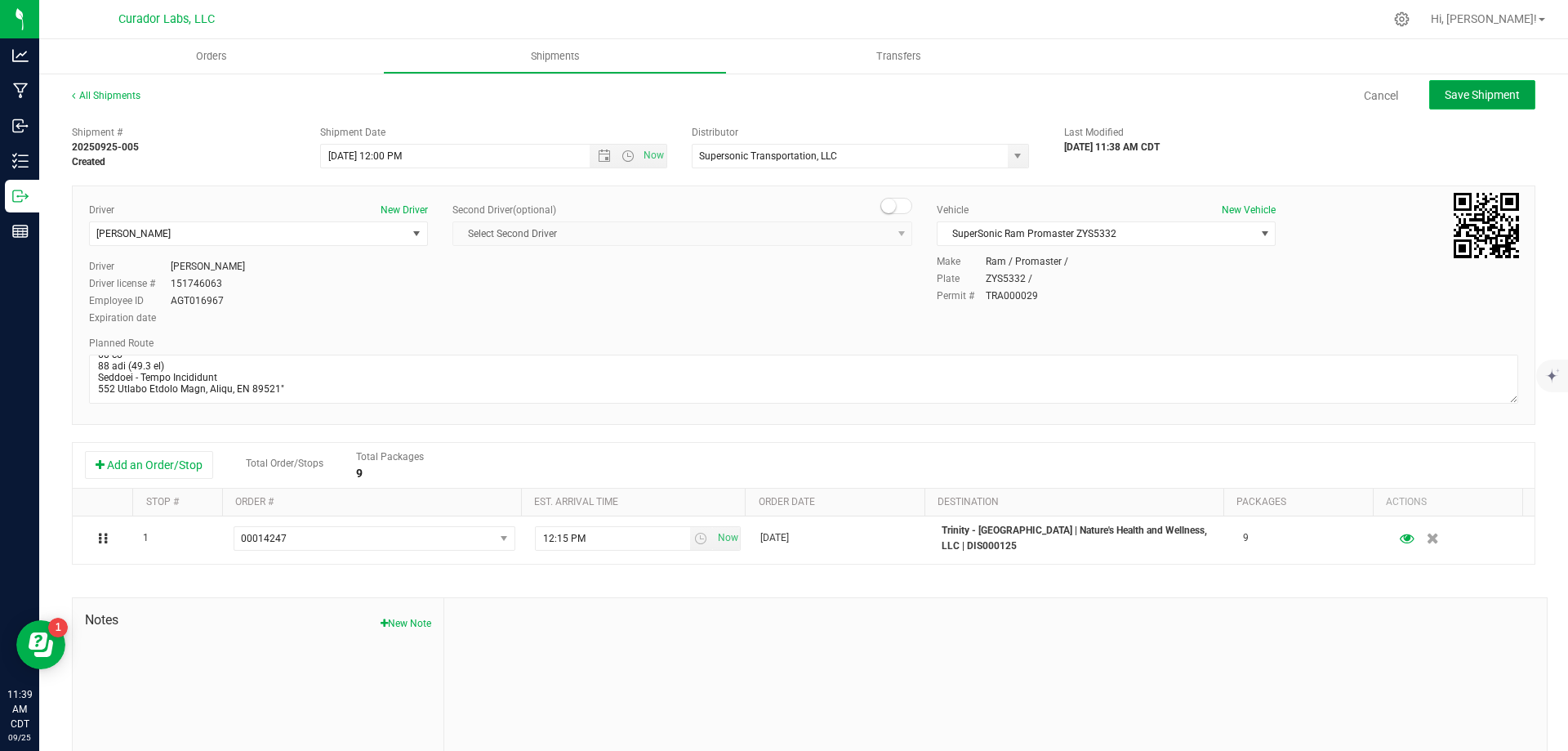
click at [1447, 87] on button "Save Shipment" at bounding box center [1483, 95] width 106 height 29
type input "[DATE] 5:00 PM"
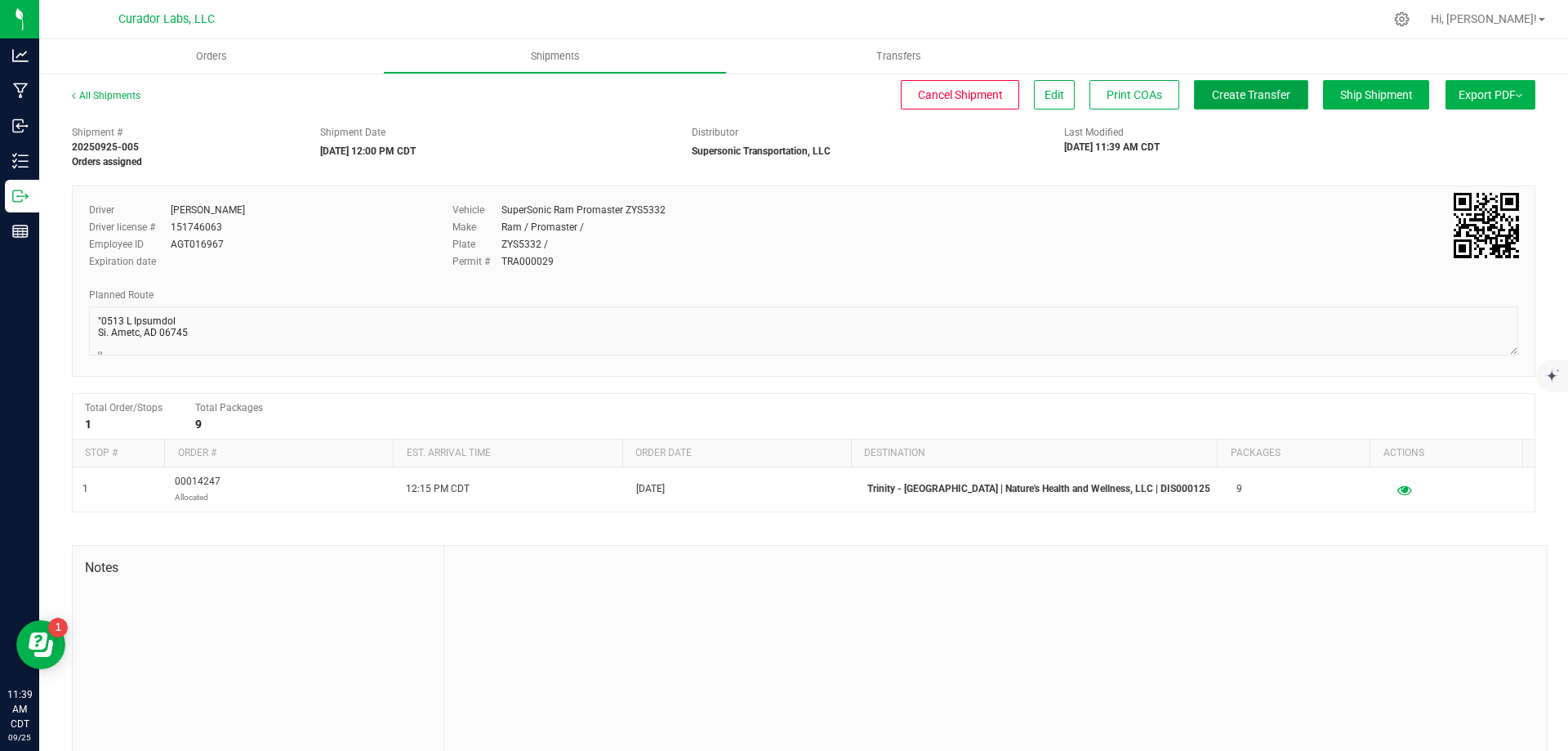
click at [1258, 104] on button "Create Transfer" at bounding box center [1251, 95] width 114 height 29
click at [207, 57] on span "Orders" at bounding box center [212, 56] width 75 height 14
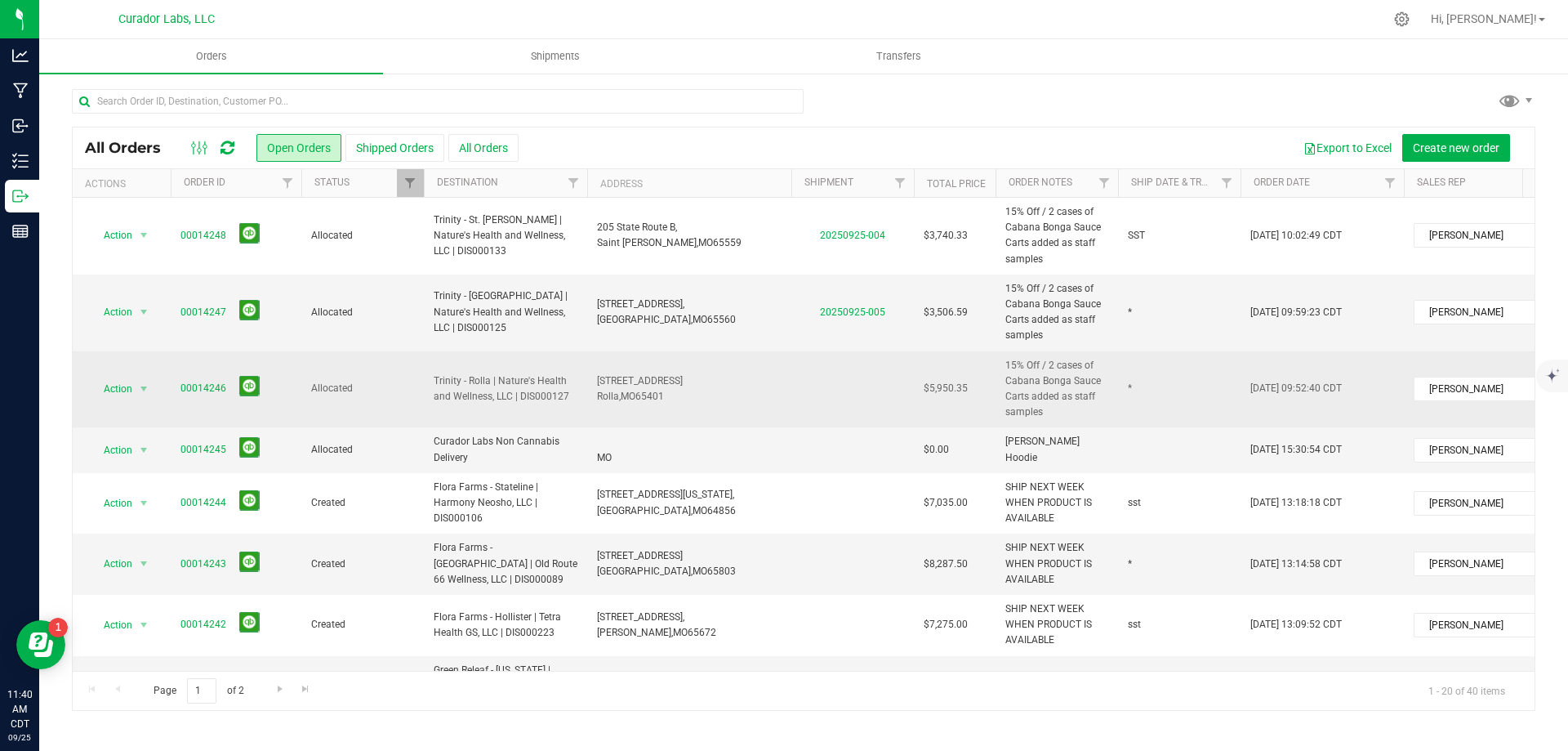
click at [759, 395] on td "[STREET_ADDRESS] Rolla, [GEOGRAPHIC_DATA] 65401" at bounding box center [689, 390] width 204 height 76
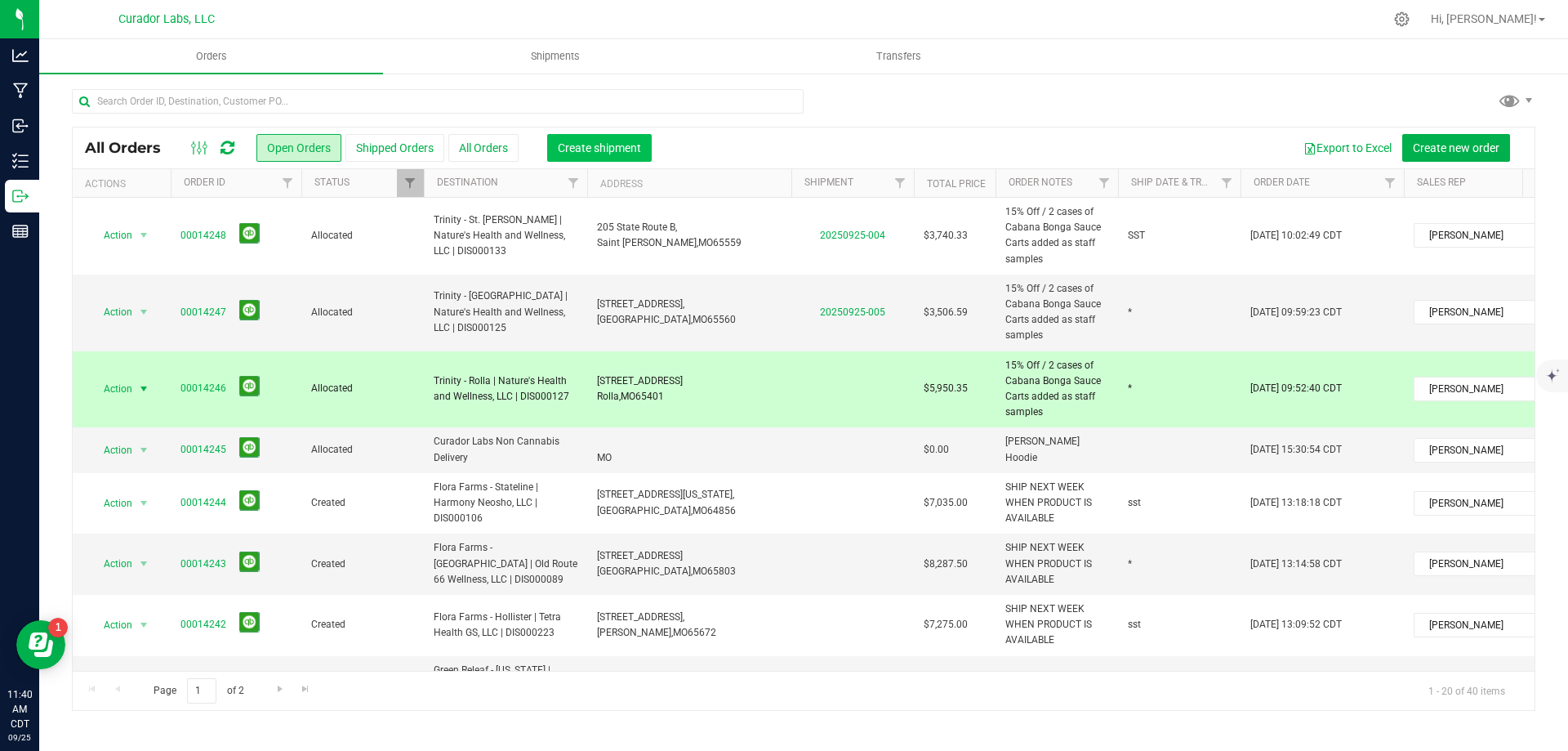
click at [633, 147] on span "Create shipment" at bounding box center [600, 148] width 83 height 14
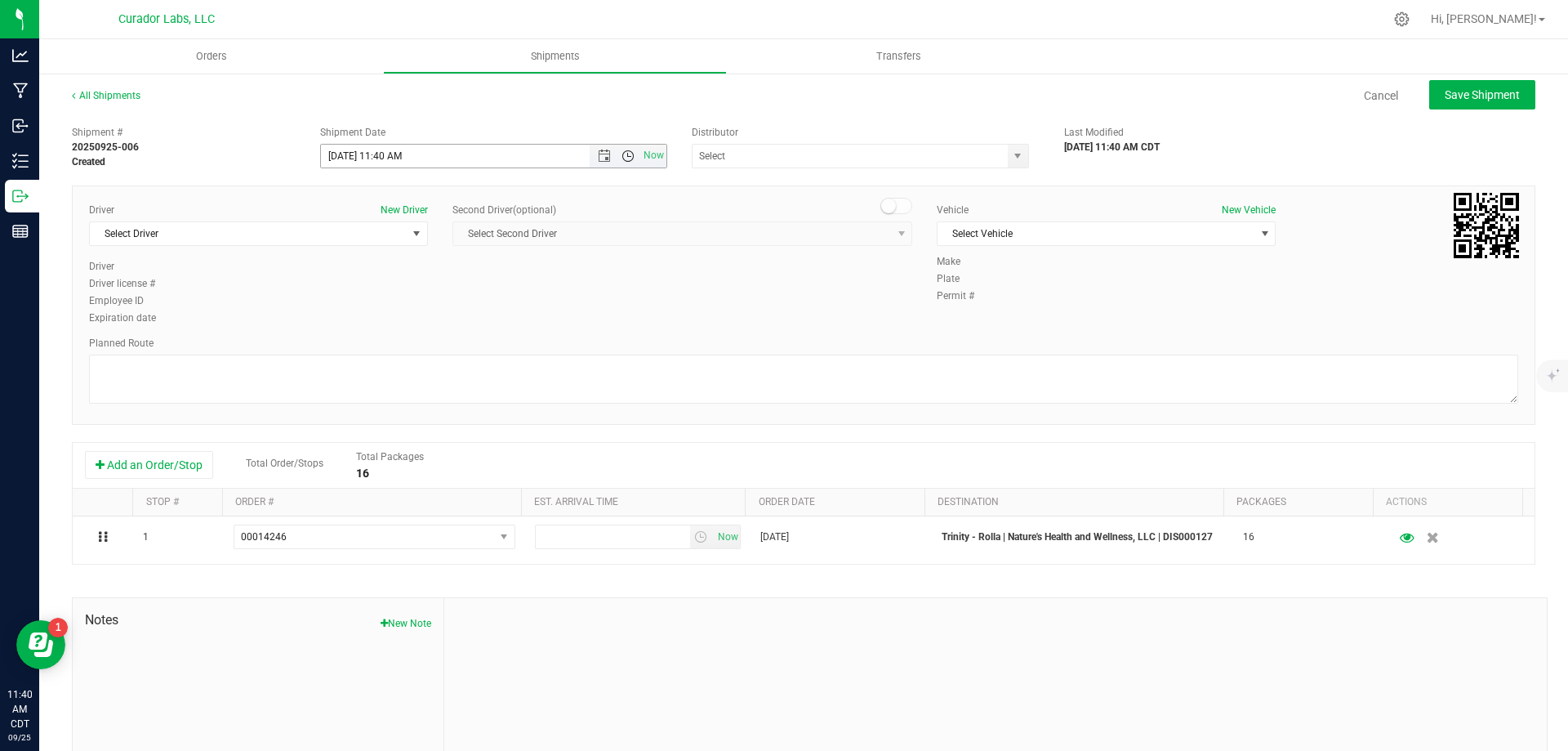
click at [629, 159] on span "Open the time view" at bounding box center [628, 157] width 14 height 14
click at [527, 283] on li "12:00 PM" at bounding box center [489, 277] width 341 height 21
type input "[DATE] 12:00 PM"
drag, startPoint x: 807, startPoint y: 181, endPoint x: 800, endPoint y: 168, distance: 14.8
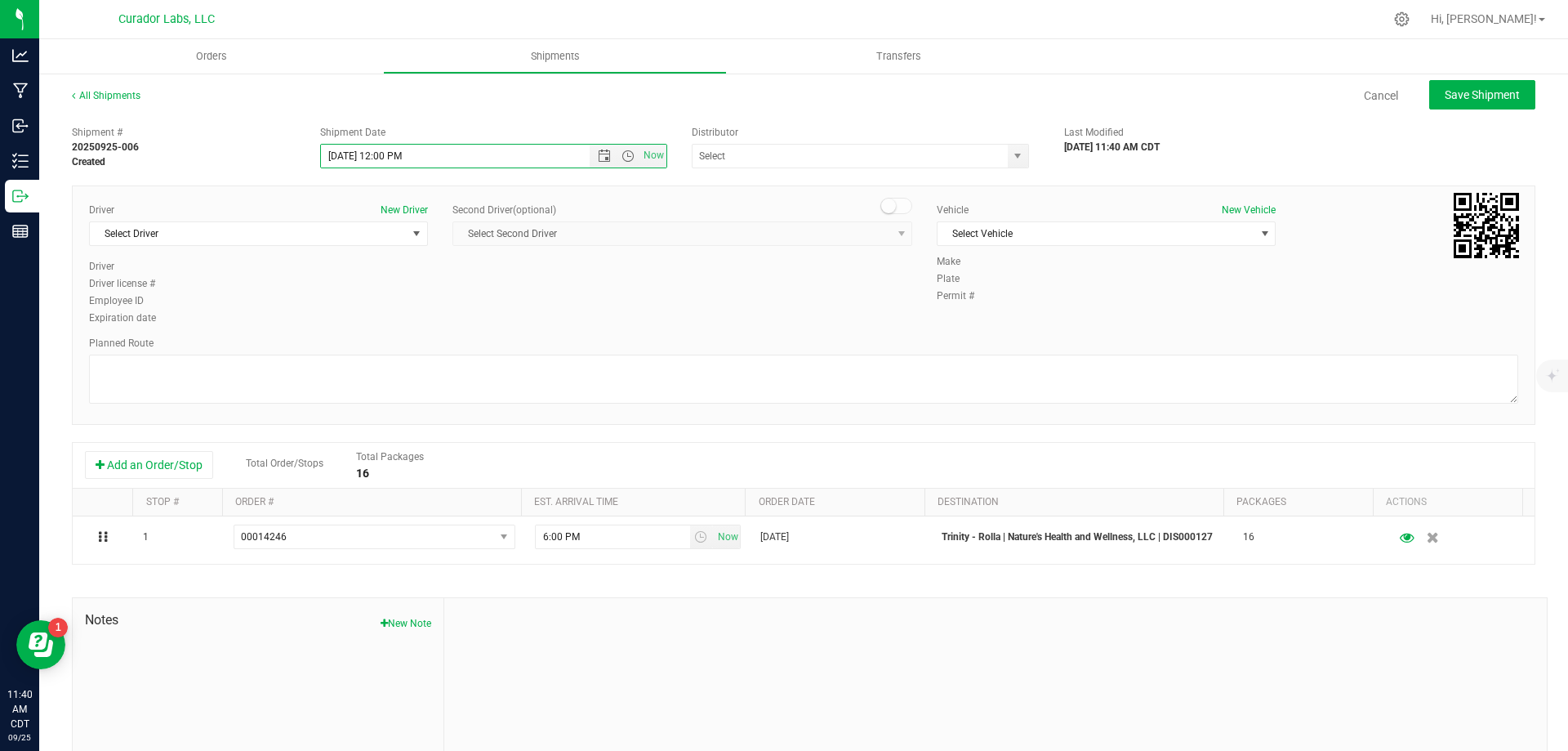
click at [808, 180] on div "Shipment # 20250925-006 Created Shipment Date [DATE] 12:00 PM Now Distributor 5…" at bounding box center [803, 468] width 1464 height 701
click at [801, 165] on input "text" at bounding box center [845, 157] width 305 height 23
type input "5"
click at [801, 179] on li "Supersonic Transportation, LLC" at bounding box center [854, 184] width 332 height 24
type input "Supersonic Transportation, LLC"
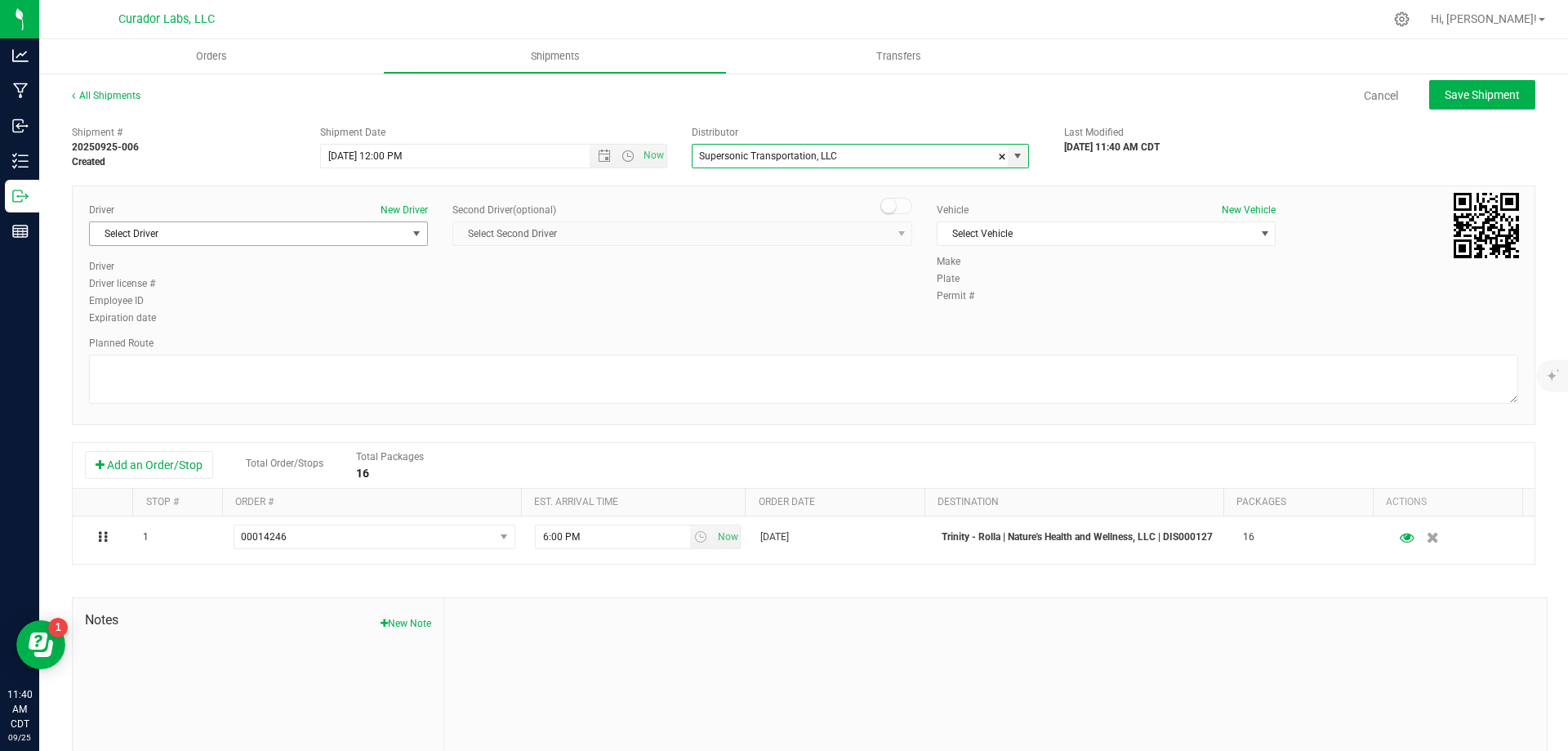
click at [297, 237] on span "Select Driver" at bounding box center [248, 234] width 317 height 23
click at [151, 304] on span "[PERSON_NAME]" at bounding box center [136, 303] width 74 height 21
type input "[PERSON_NAME]"
click at [1104, 231] on span "Select Vehicle" at bounding box center [1097, 234] width 317 height 23
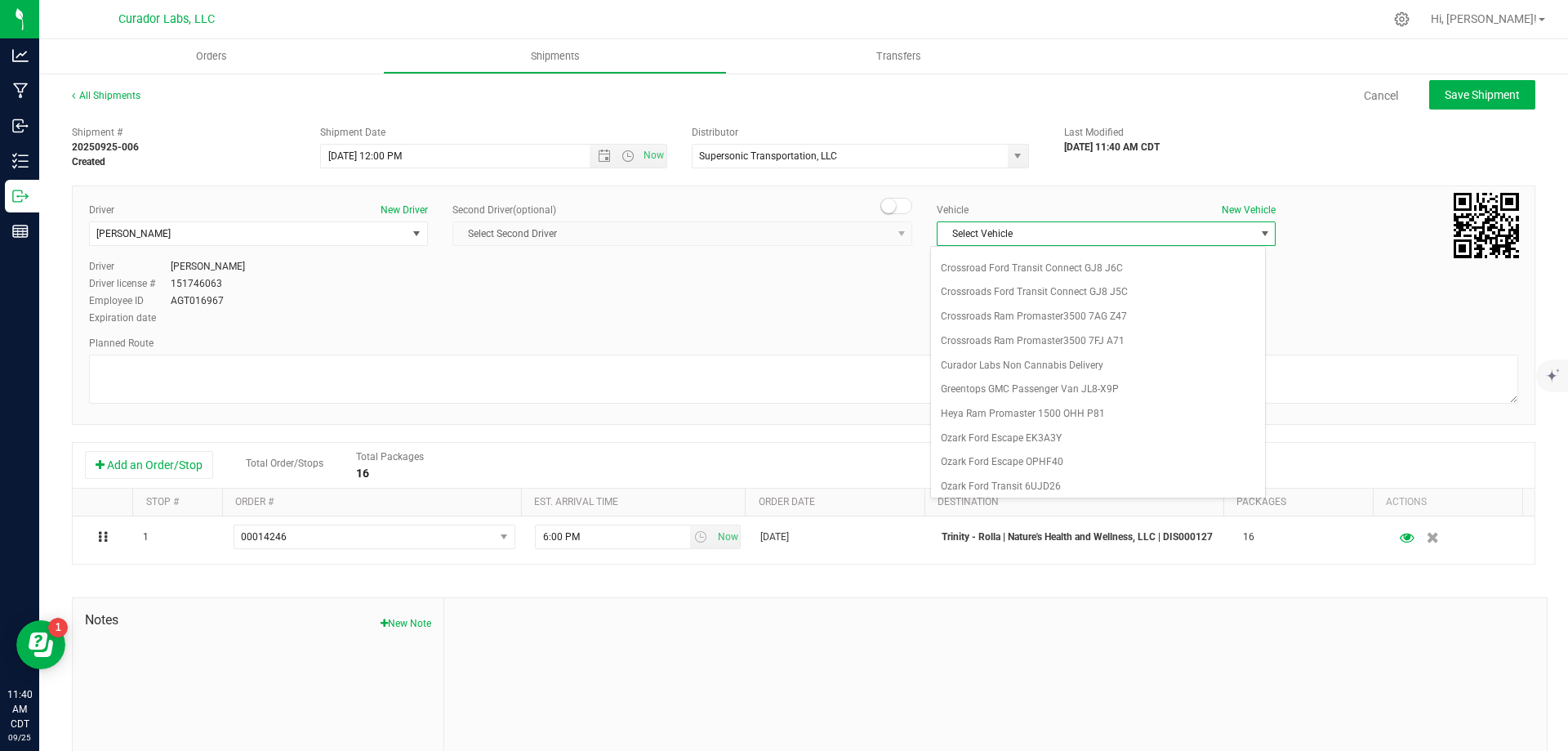
scroll to position [1114, 0]
click at [1094, 289] on li "SuperSonic Ram Promaster ZYS5332" at bounding box center [1098, 288] width 334 height 24
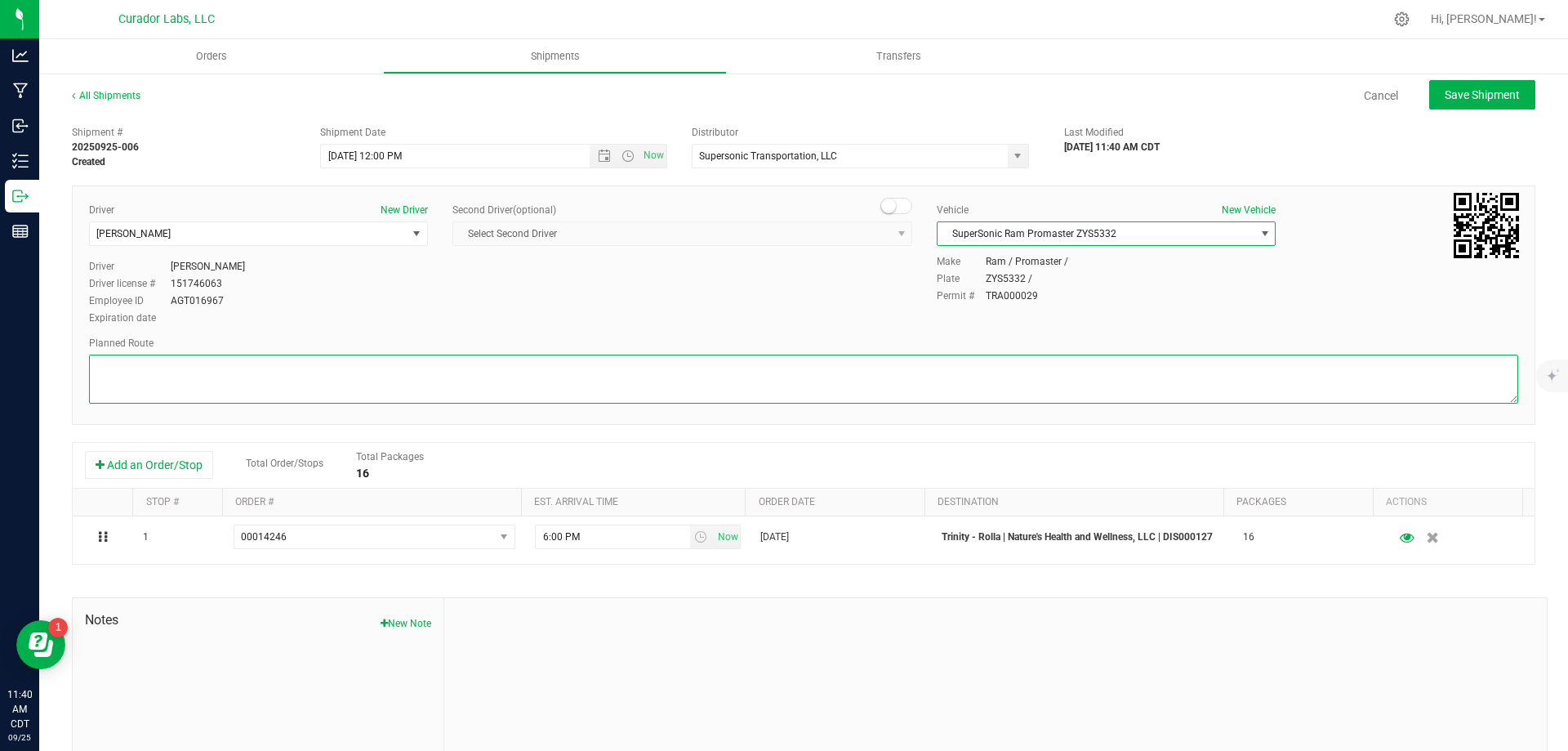
click at [897, 383] on textarea at bounding box center [804, 379] width 1430 height 49
paste textarea ""6723 L Ipsumdol Si. Ametc, AD 43749  Eli se D-72 E temp I Utlabore etd M Aliq…"
type textarea ""6723 L Ipsumdol Si. Ametc, AD 43749  Eli se D-72 E temp I Utlabore etd M Aliq…"
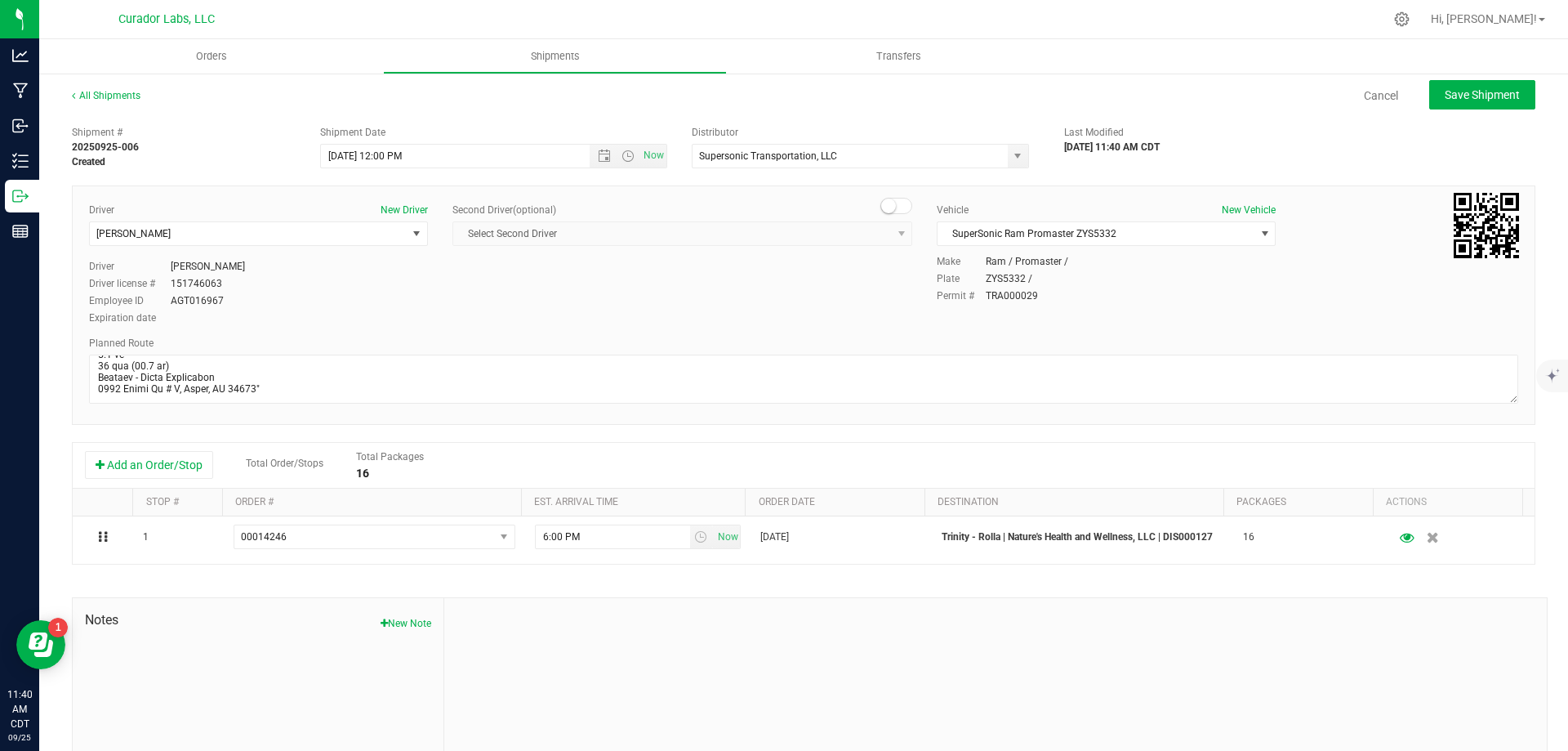
click at [631, 462] on div "Add an Order/Stop Total Order/Stops Total Packages 16" at bounding box center [804, 466] width 1438 height 29
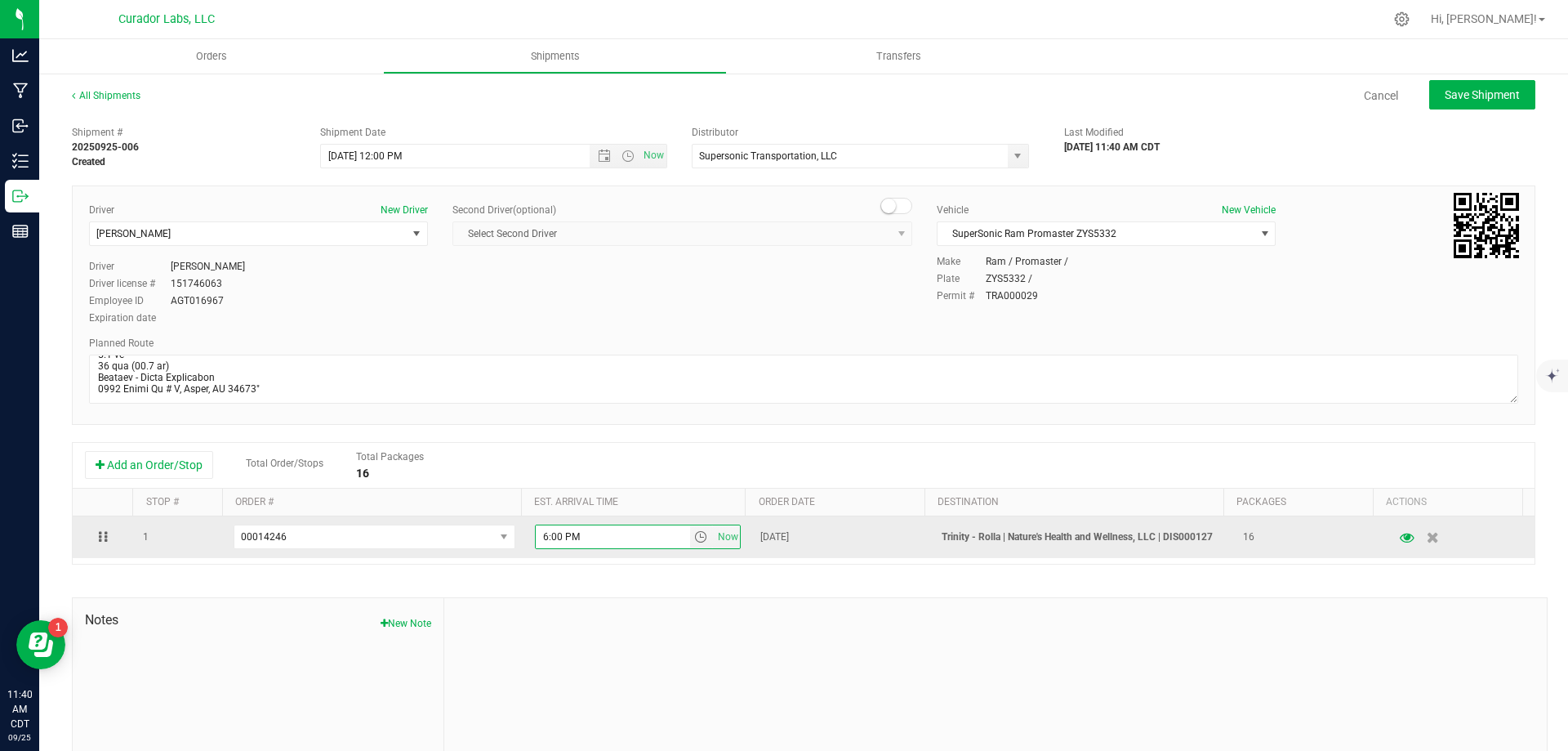
drag, startPoint x: 603, startPoint y: 537, endPoint x: 520, endPoint y: 540, distance: 83.1
click at [526, 540] on td "6:00 PM Now" at bounding box center [639, 536] width 226 height 42
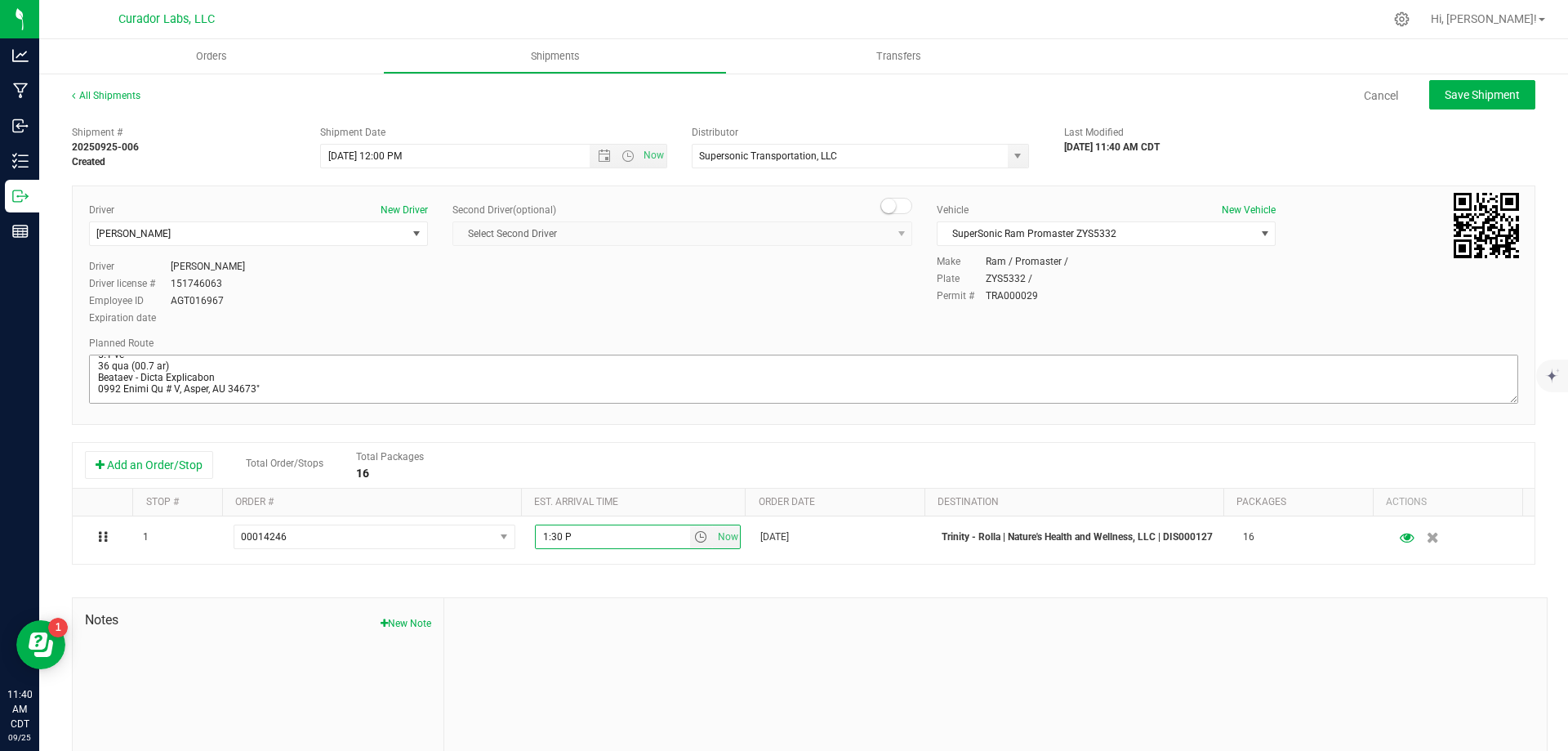
type input "1:30 PM"
click at [1466, 102] on button "Save Shipment" at bounding box center [1483, 95] width 106 height 29
type input "[DATE] 5:00 PM"
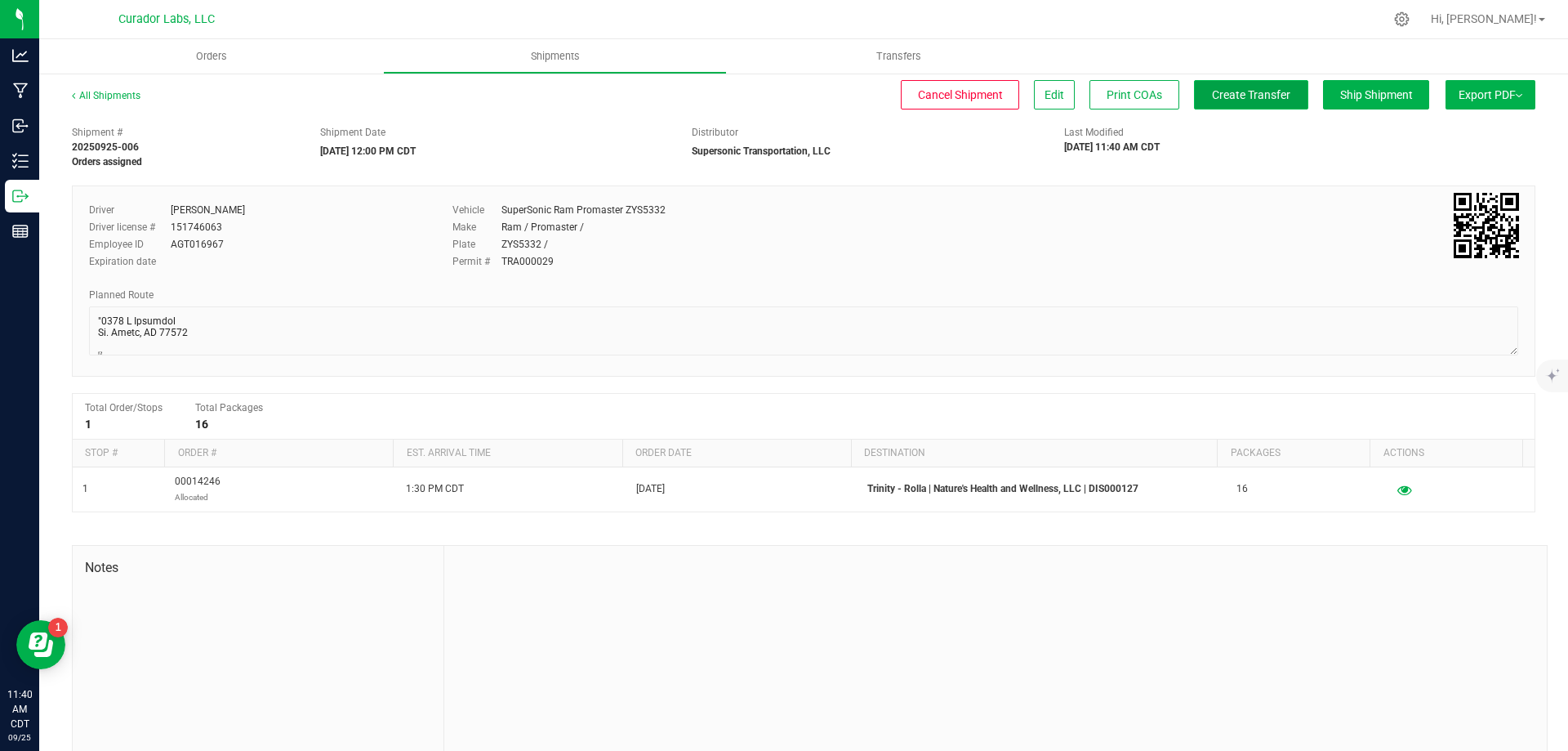
click at [1269, 90] on span "Create Transfer" at bounding box center [1251, 95] width 78 height 14
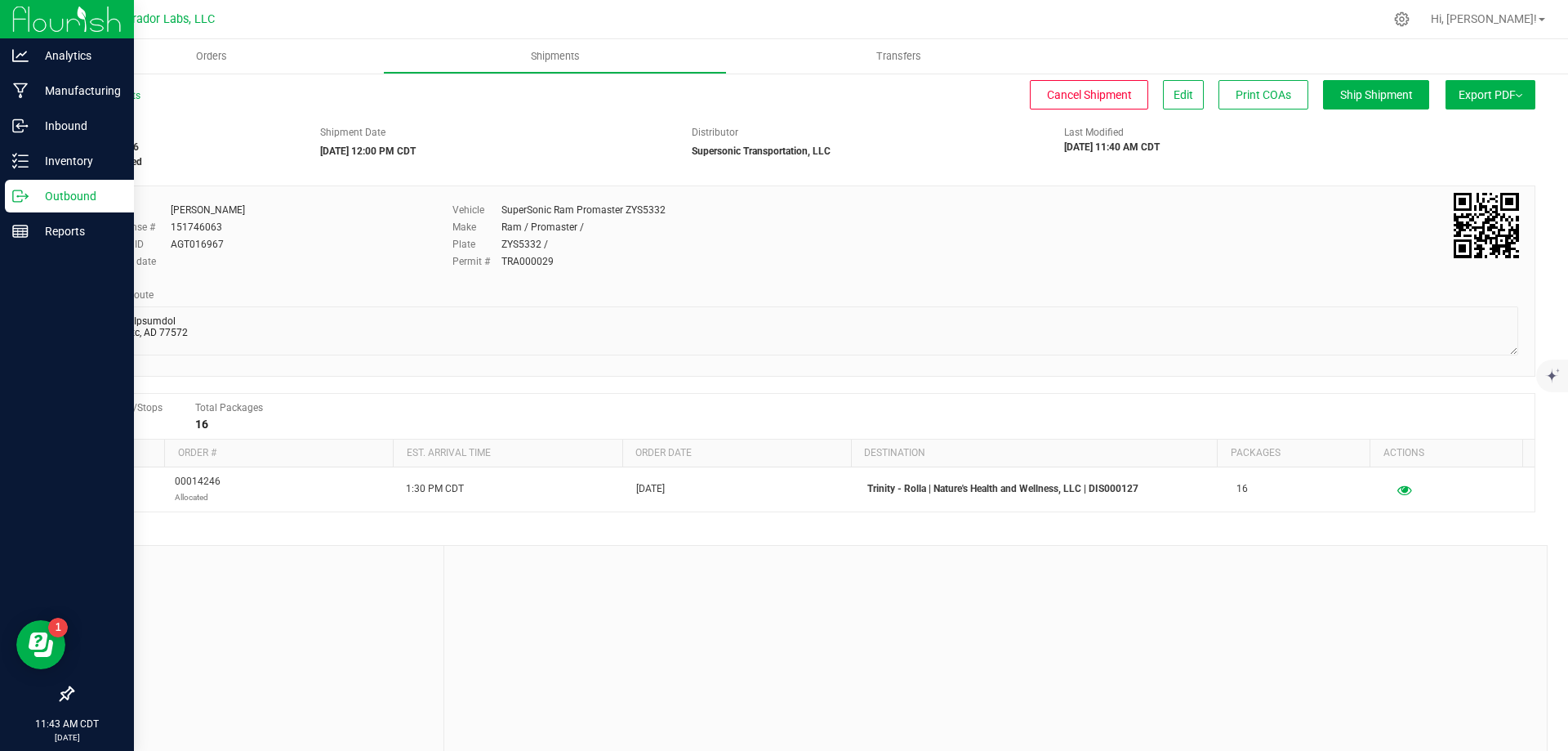
click at [47, 198] on p "Outbound" at bounding box center [77, 196] width 98 height 19
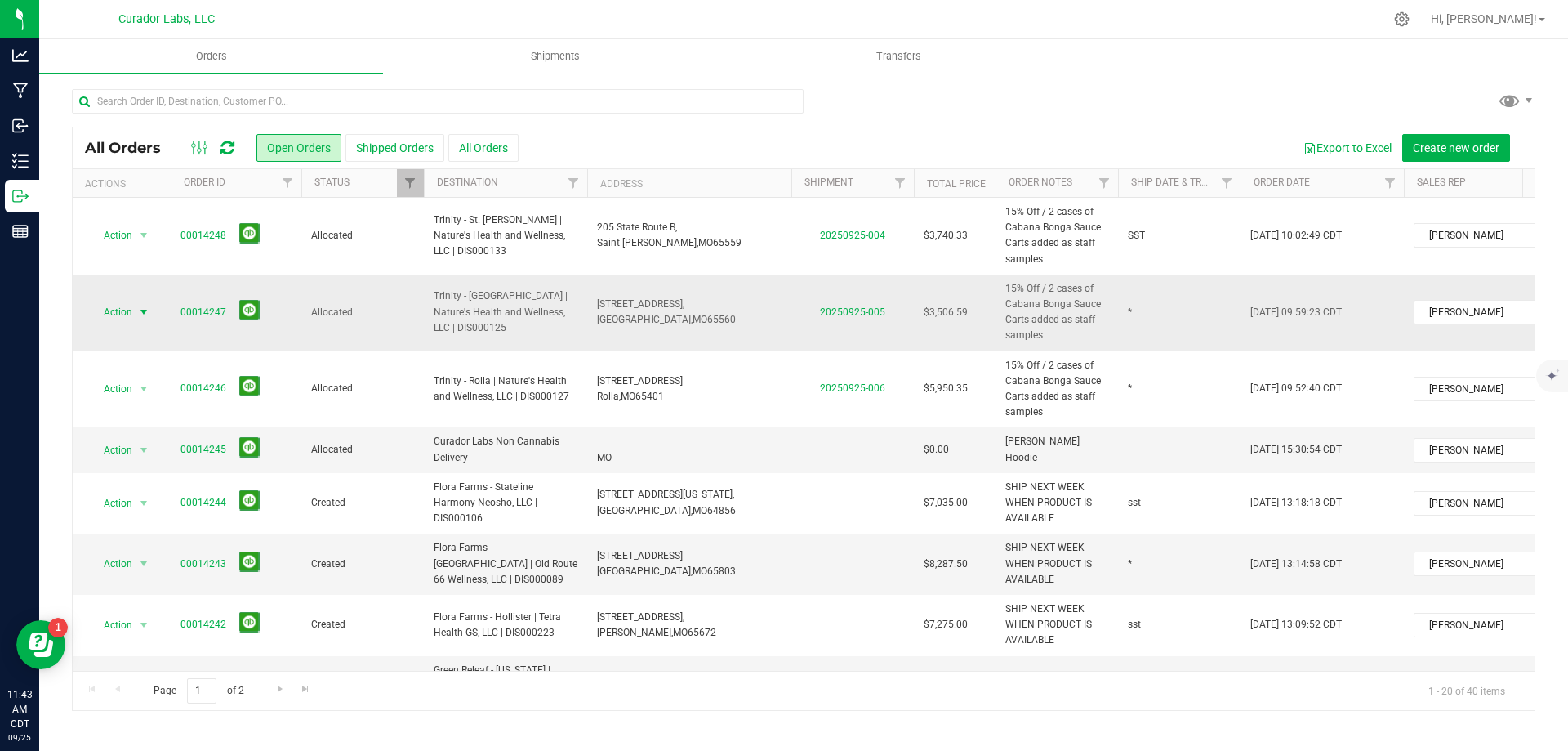
click at [140, 307] on span "select" at bounding box center [144, 312] width 14 height 14
click at [153, 527] on li "Print invoice" at bounding box center [151, 530] width 123 height 24
click at [99, 310] on span "Action" at bounding box center [111, 312] width 44 height 23
click at [173, 560] on li "Print packing list" at bounding box center [151, 554] width 123 height 24
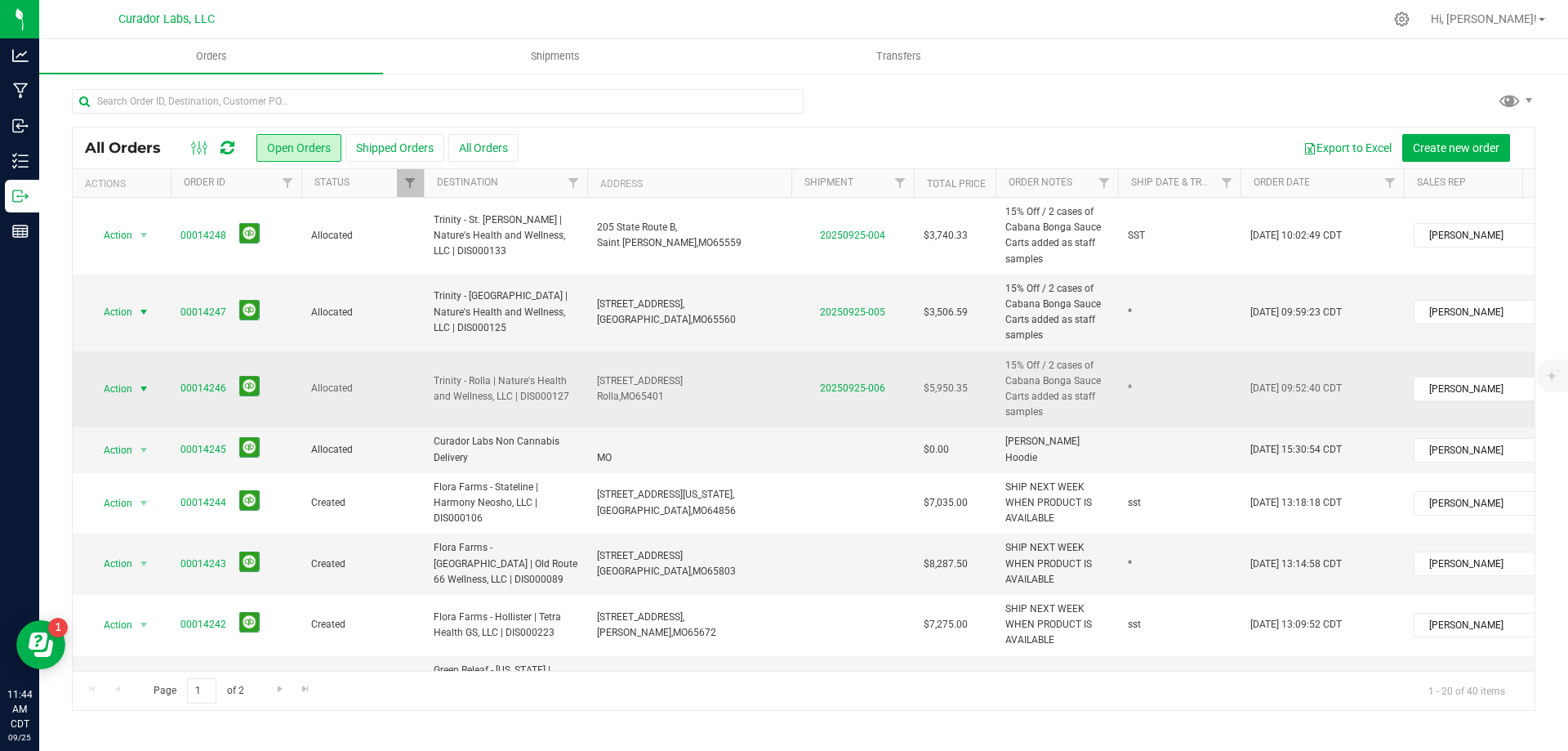
click at [128, 394] on span "Action" at bounding box center [111, 390] width 44 height 23
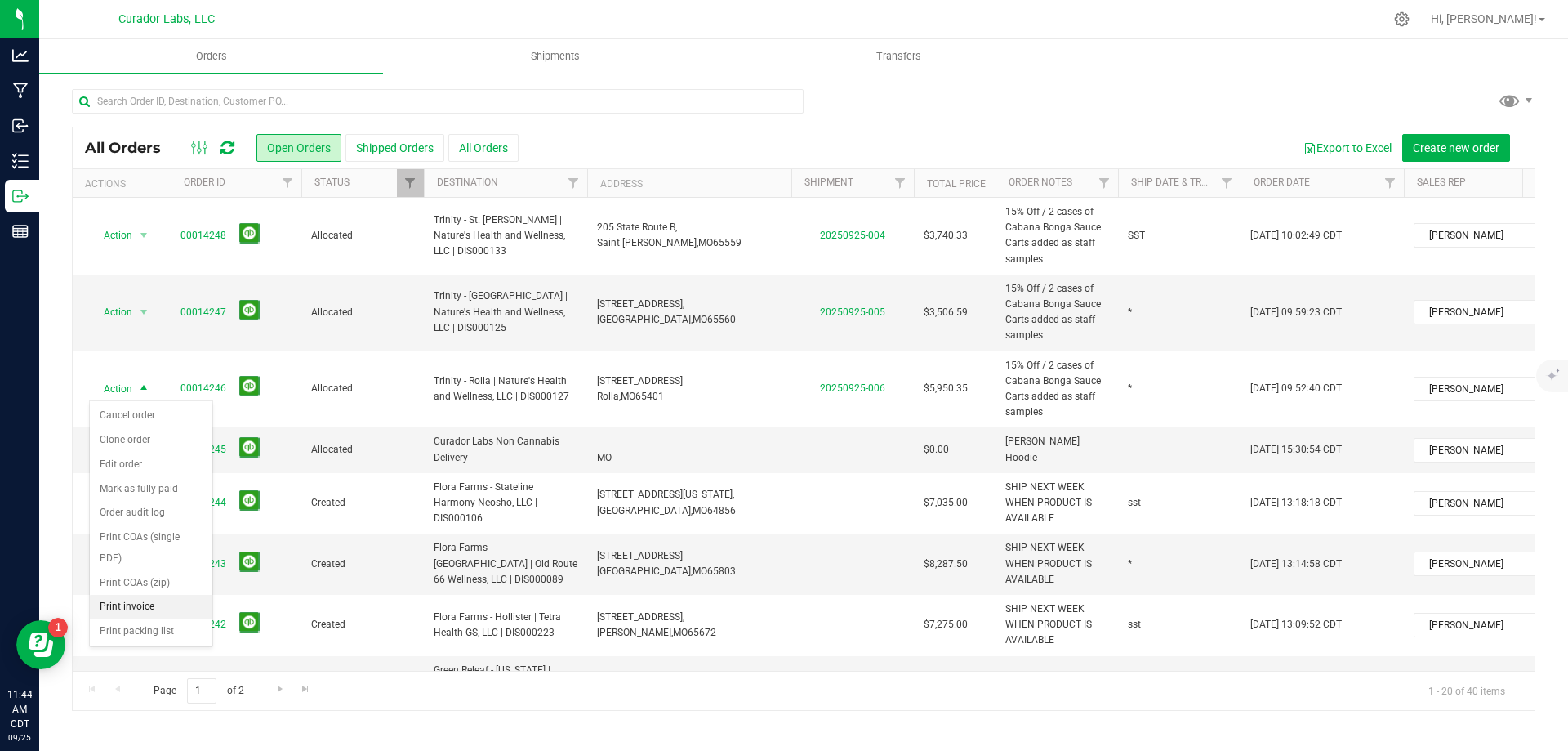
click at [151, 607] on li "Print invoice" at bounding box center [151, 607] width 123 height 24
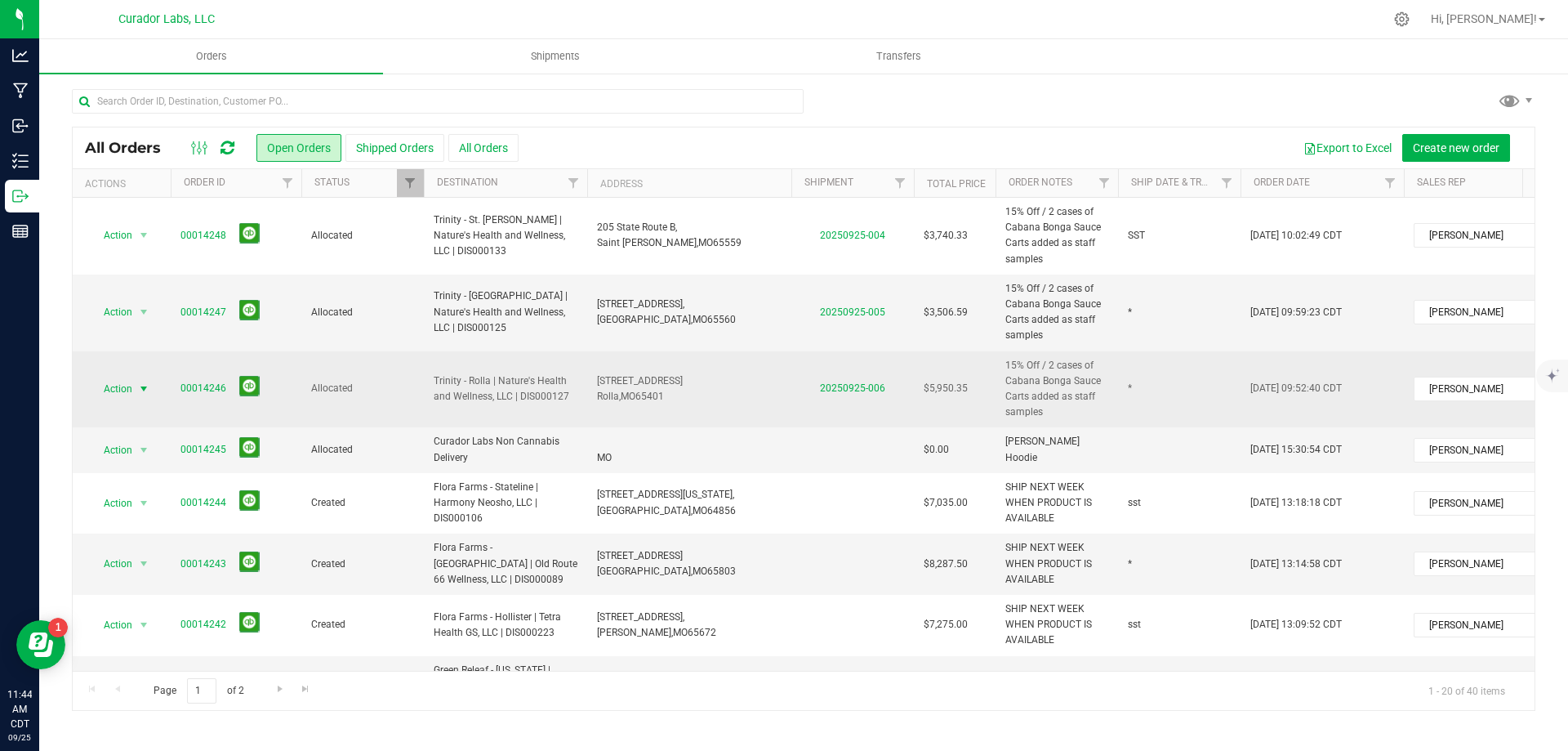
click at [115, 391] on span "Action" at bounding box center [111, 390] width 44 height 23
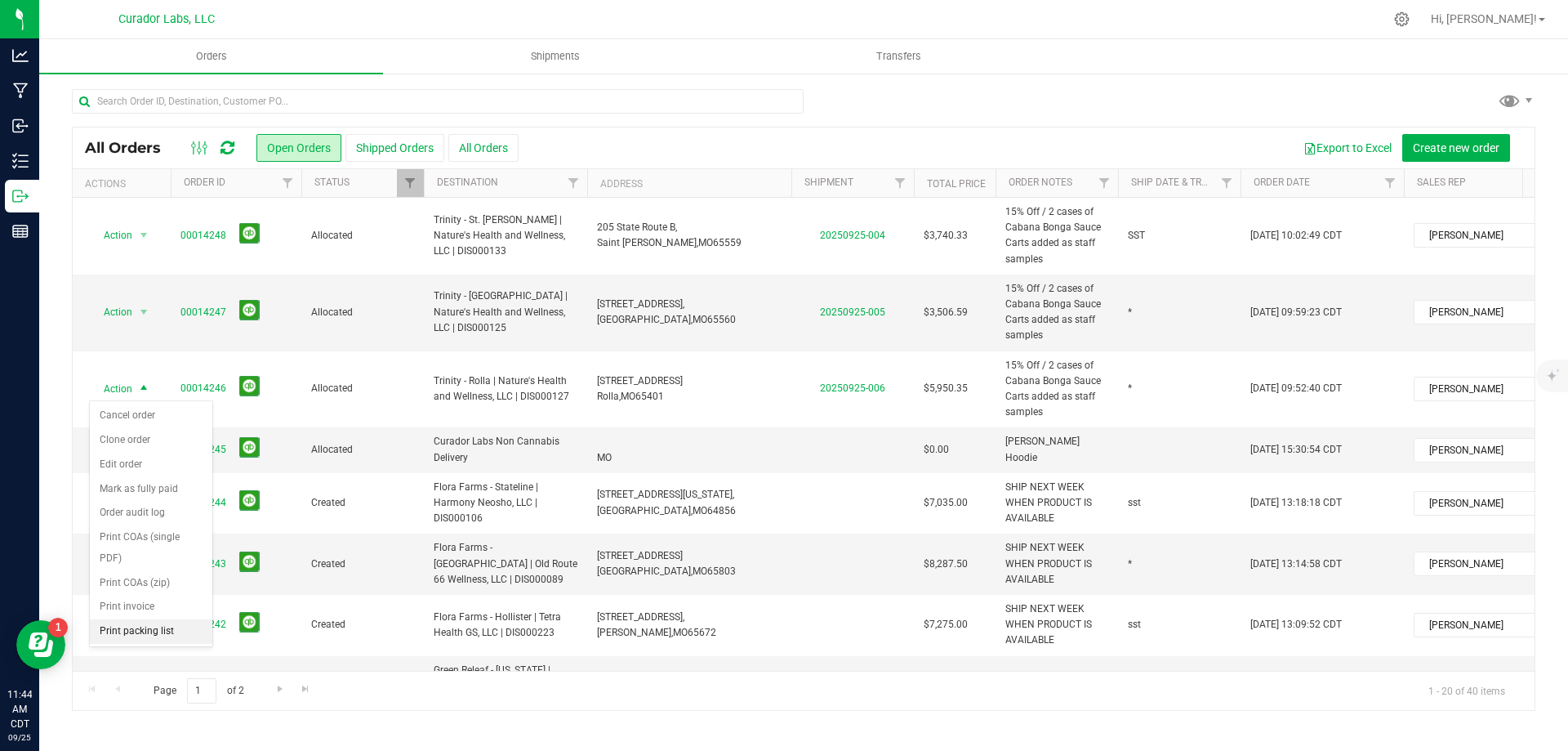
click at [169, 627] on li "Print packing list" at bounding box center [151, 631] width 123 height 24
click at [1134, 312] on td "*" at bounding box center [1180, 312] width 123 height 76
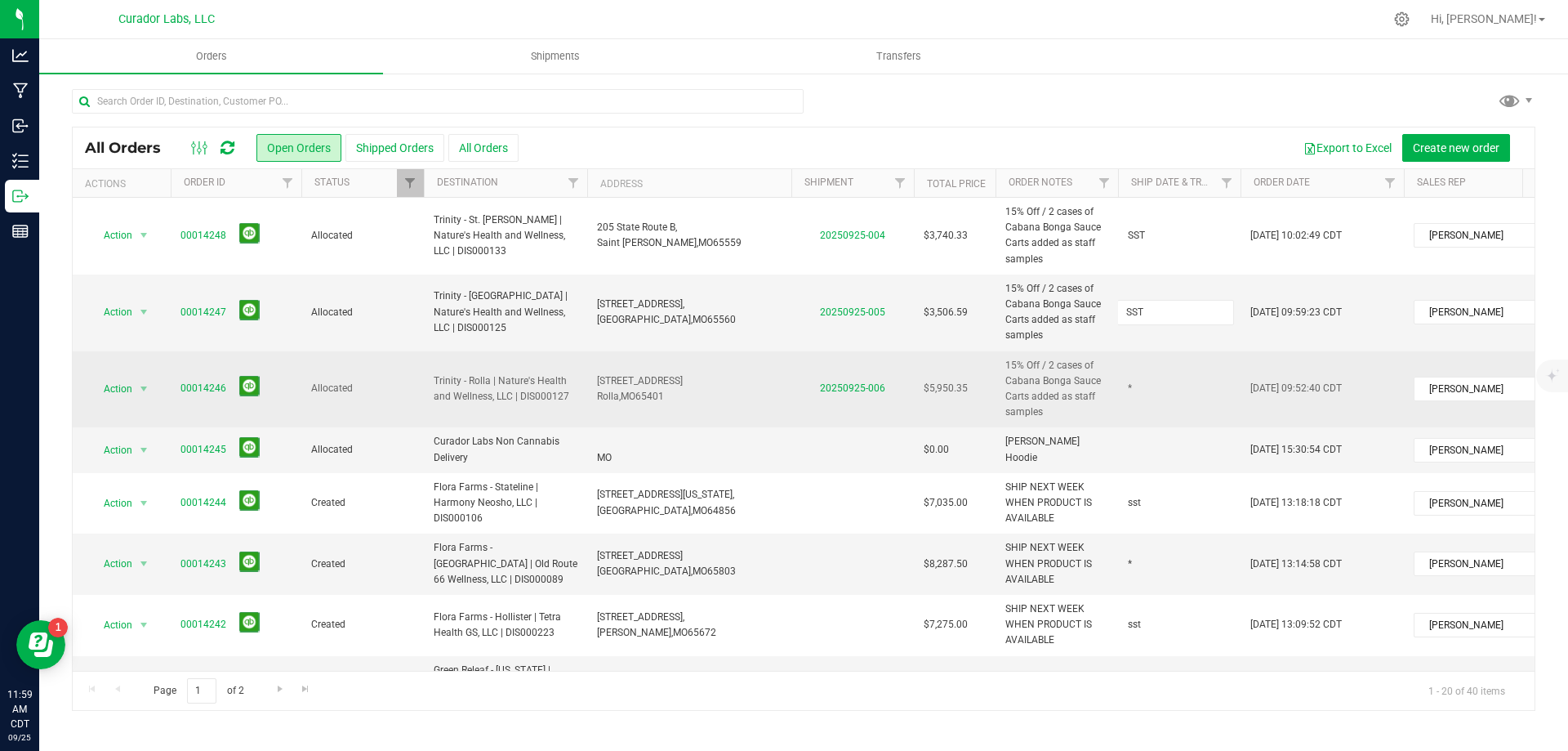
type input "SST"
click at [1137, 387] on div "All Orders Open Orders Shipped Orders All Orders Export to Excel Create new ord…" at bounding box center [803, 419] width 1464 height 585
click at [1137, 387] on input "*" at bounding box center [1176, 389] width 117 height 25
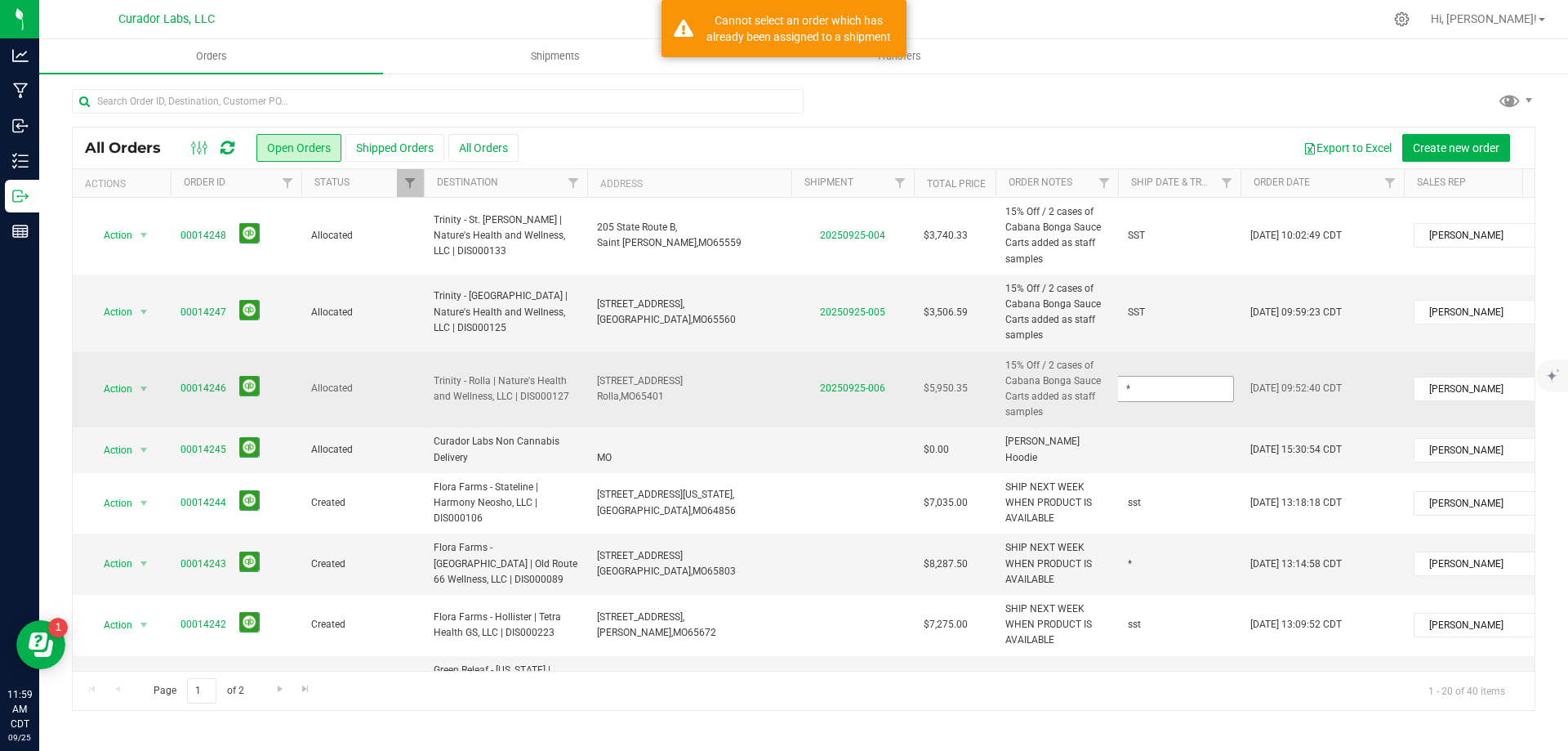
click at [1137, 387] on input "*" at bounding box center [1176, 389] width 117 height 25
type input "SST"
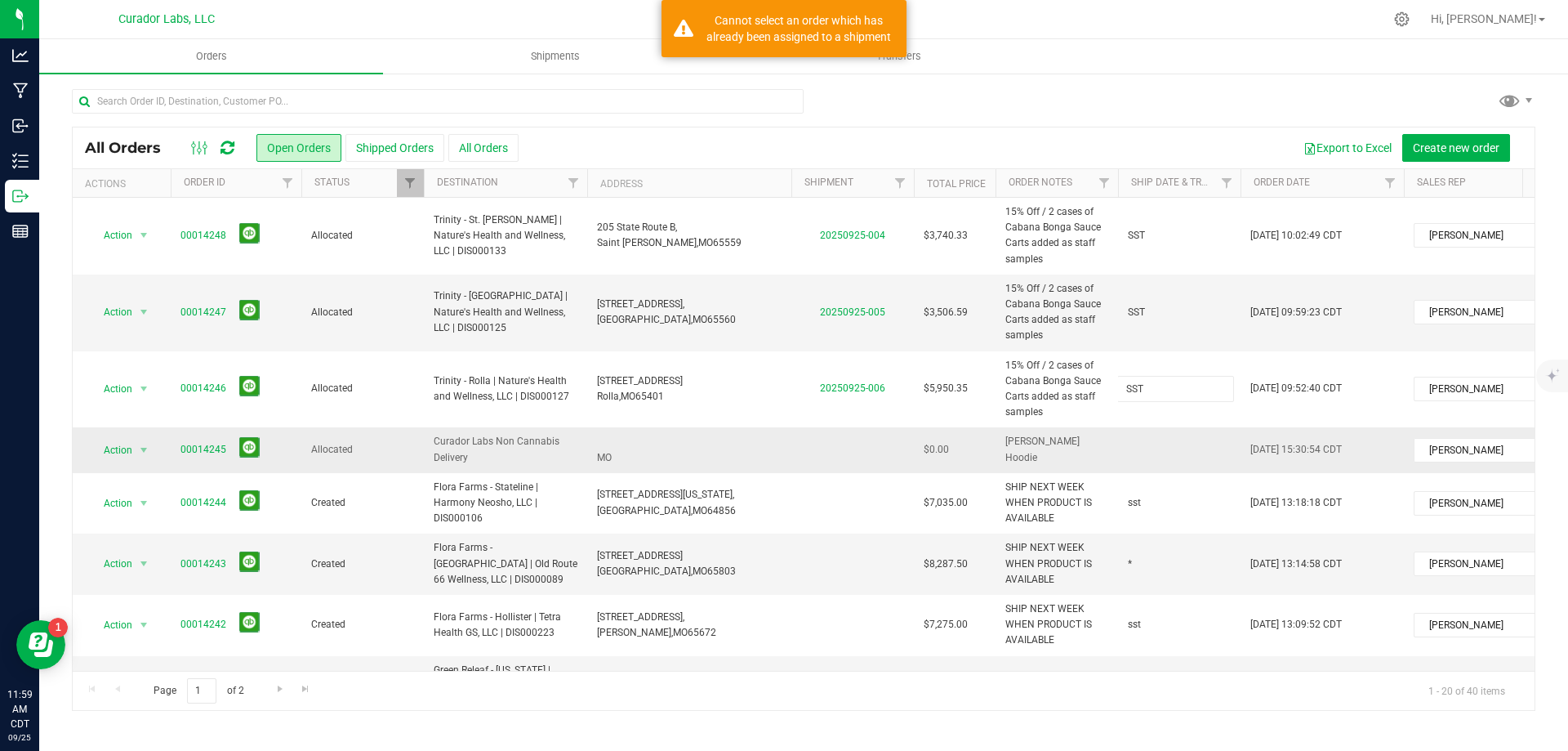
click at [1136, 449] on div "All Orders Open Orders Shipped Orders All Orders Export to Excel Create new ord…" at bounding box center [803, 419] width 1464 height 585
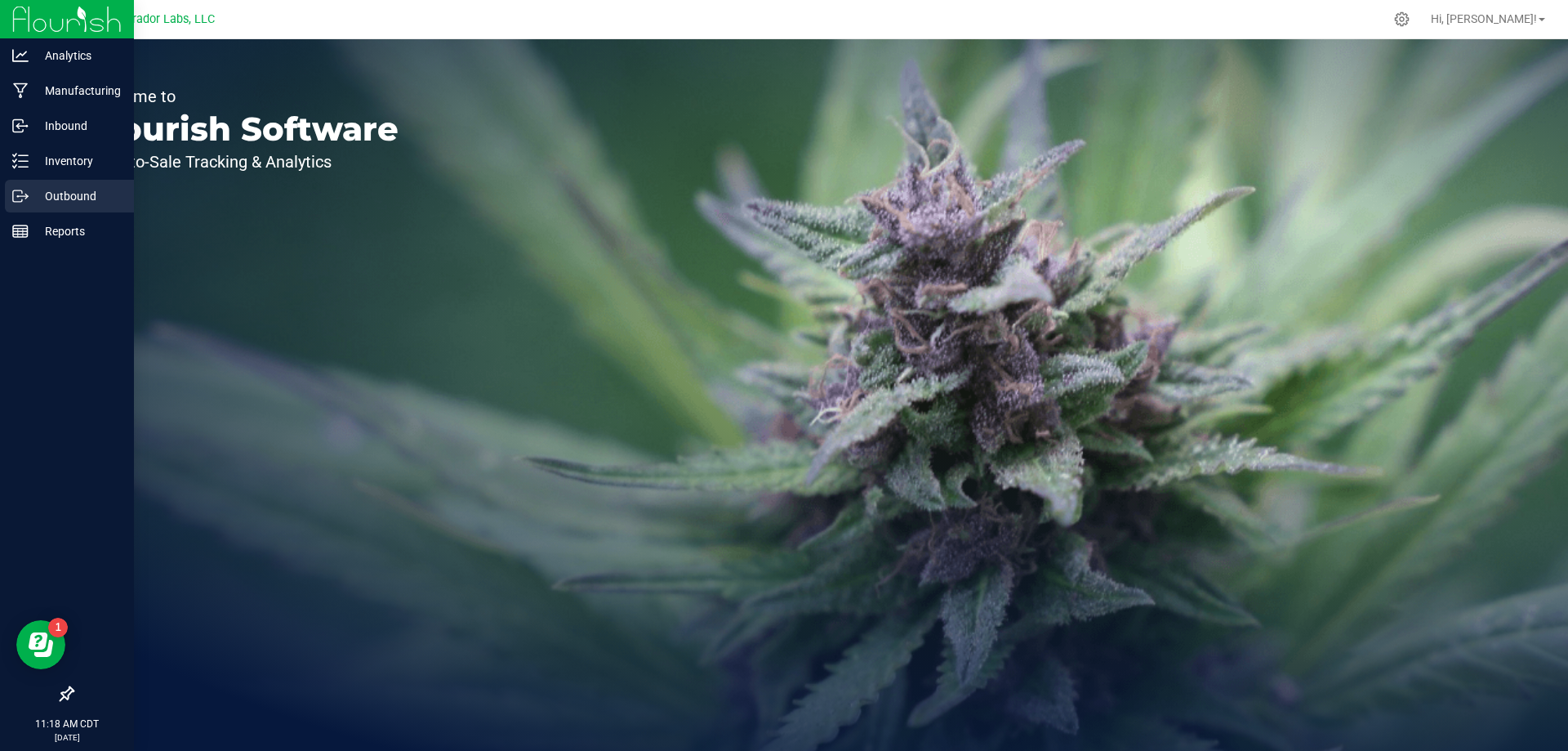
click at [43, 198] on p "Outbound" at bounding box center [77, 196] width 98 height 19
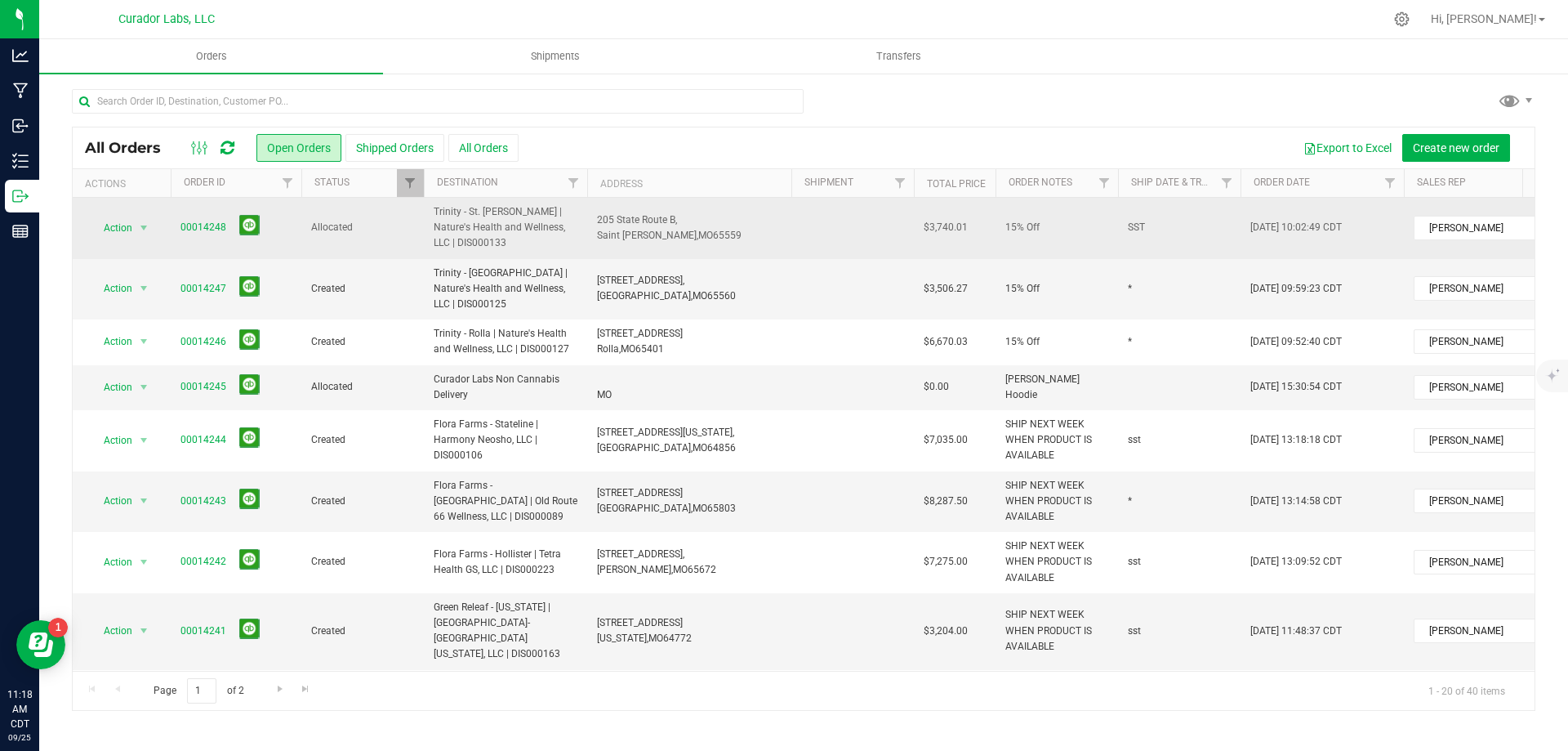
click at [712, 232] on td "205 State Route B, Saint James, MO 65559" at bounding box center [689, 228] width 204 height 61
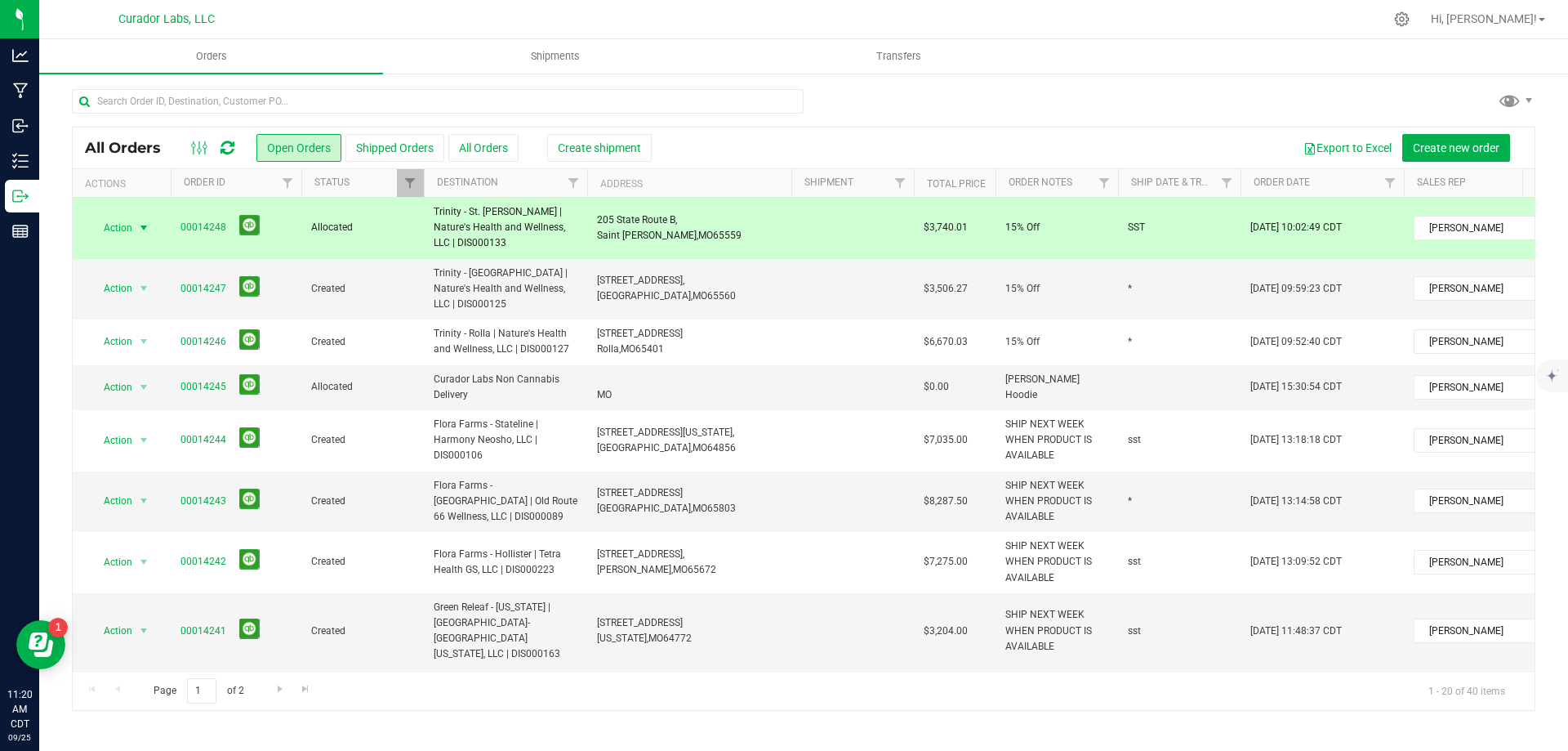
click at [132, 226] on span "Action" at bounding box center [111, 228] width 44 height 23
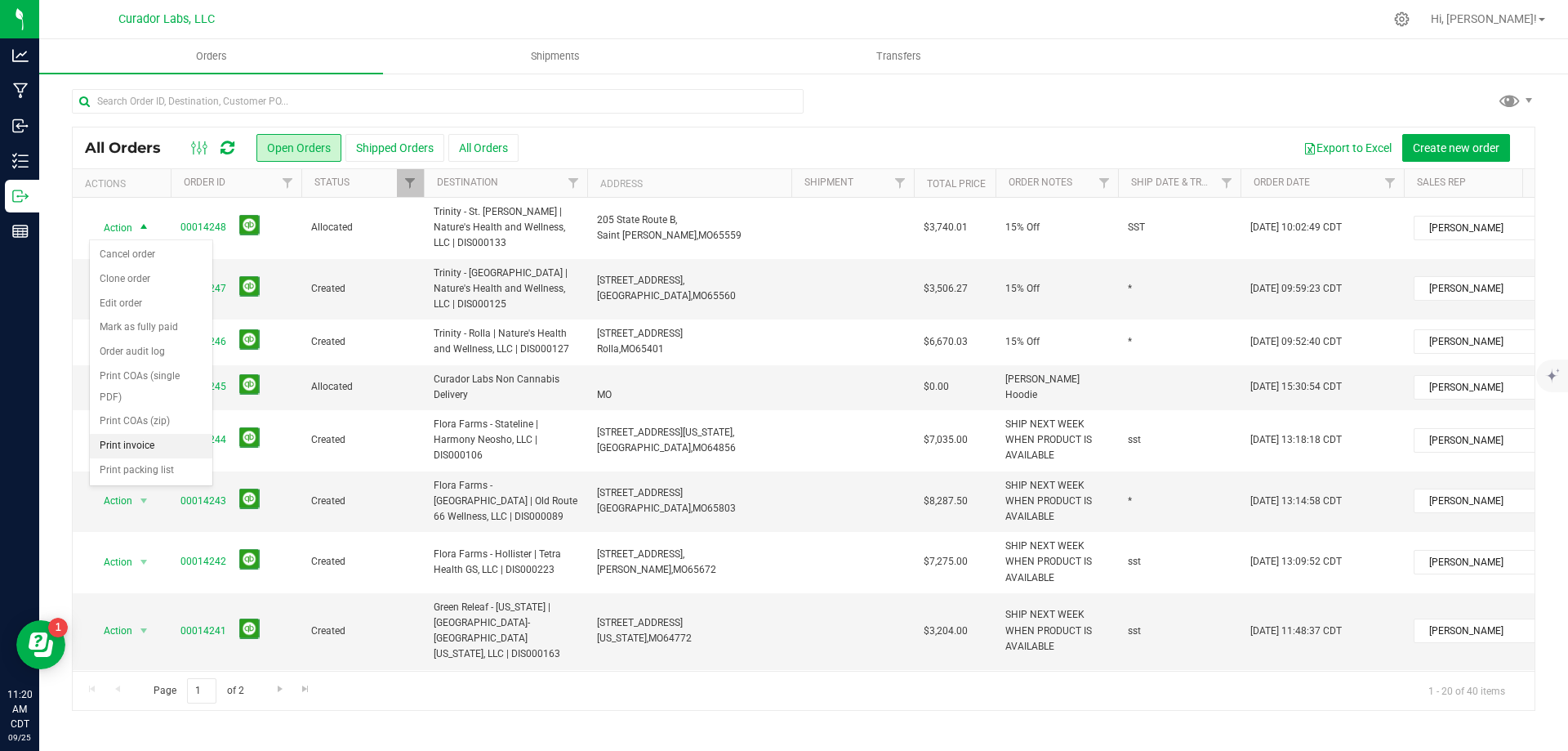
click at [160, 448] on li "Print invoice" at bounding box center [151, 446] width 123 height 24
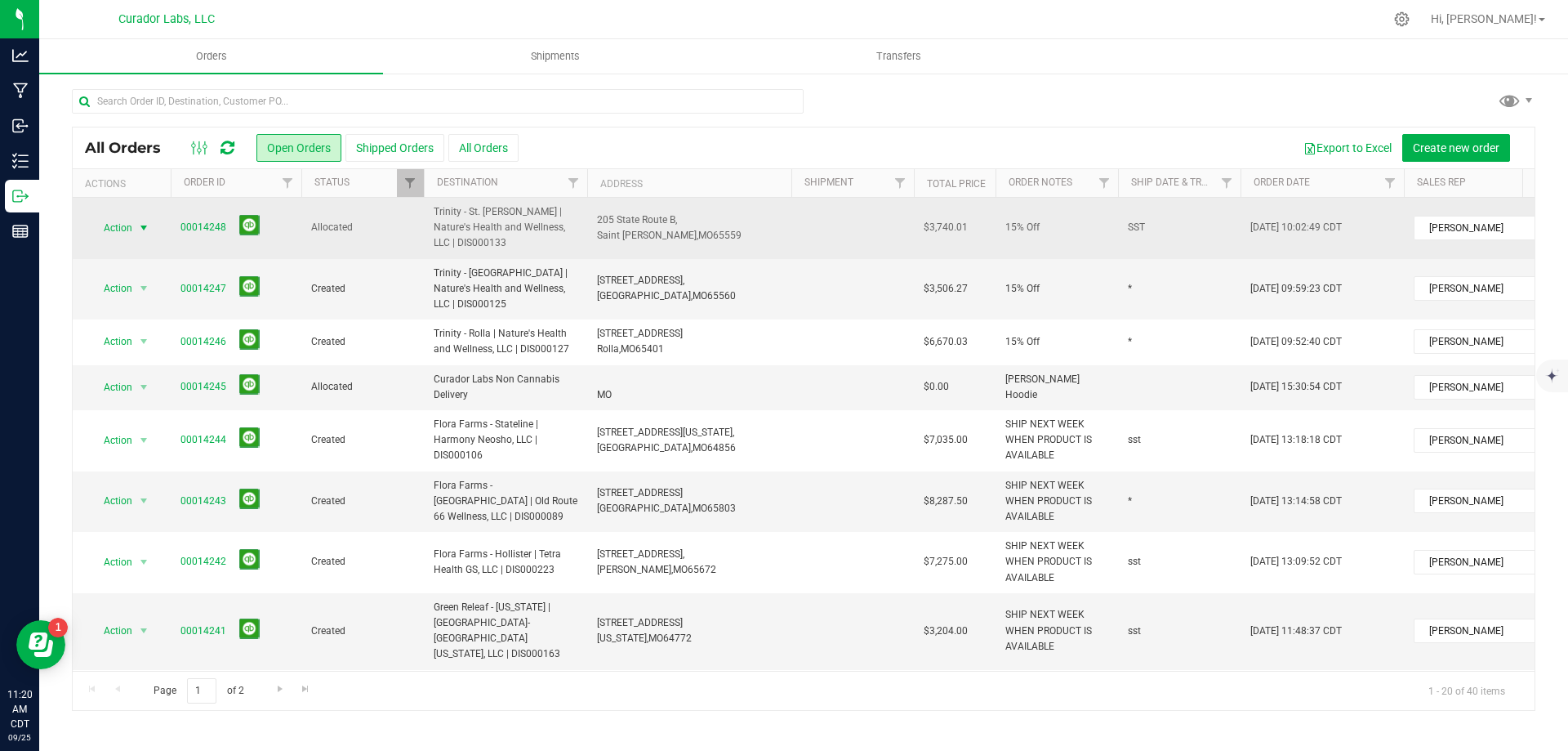
click at [128, 230] on span "Action" at bounding box center [111, 228] width 44 height 23
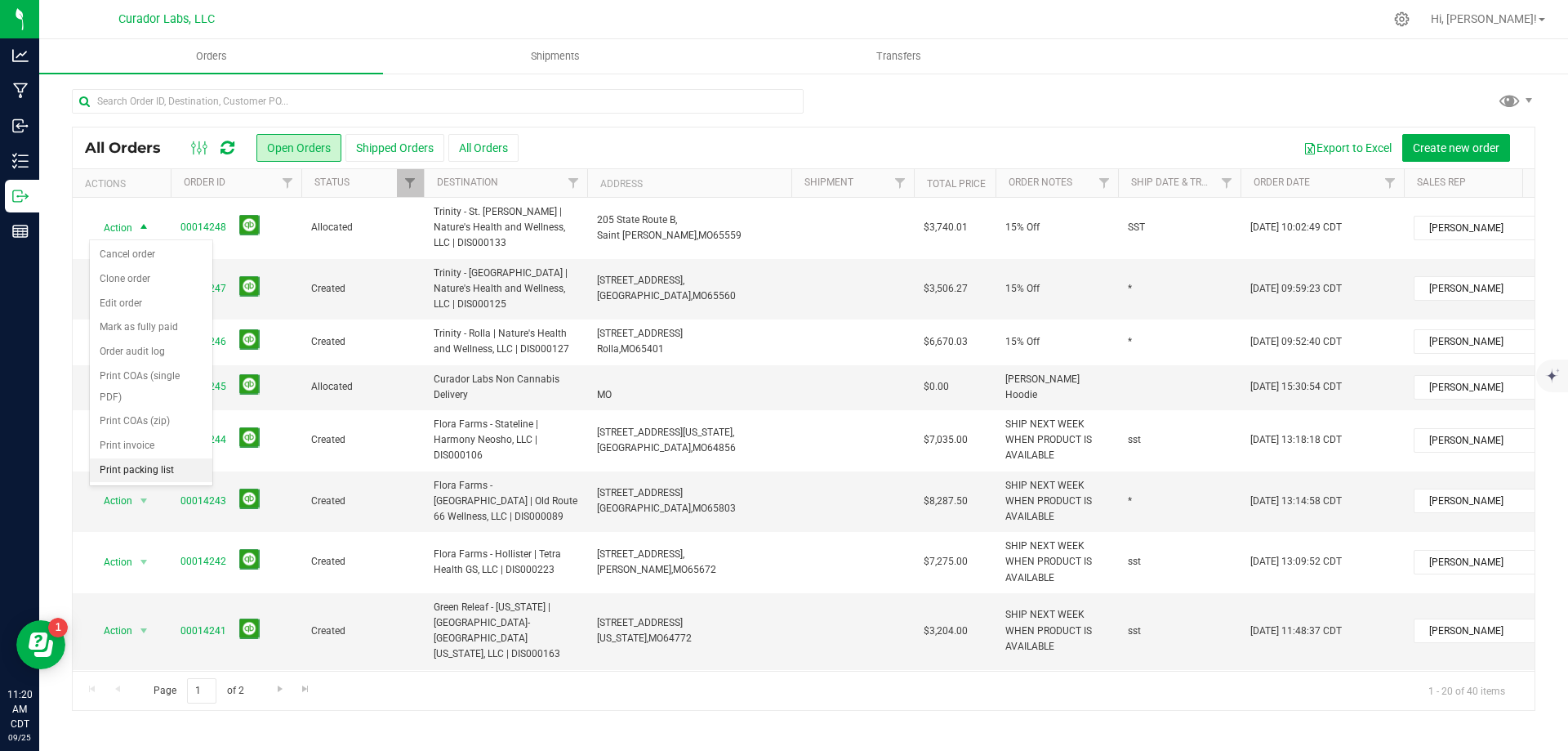
click at [168, 474] on li "Print packing list" at bounding box center [151, 470] width 123 height 24
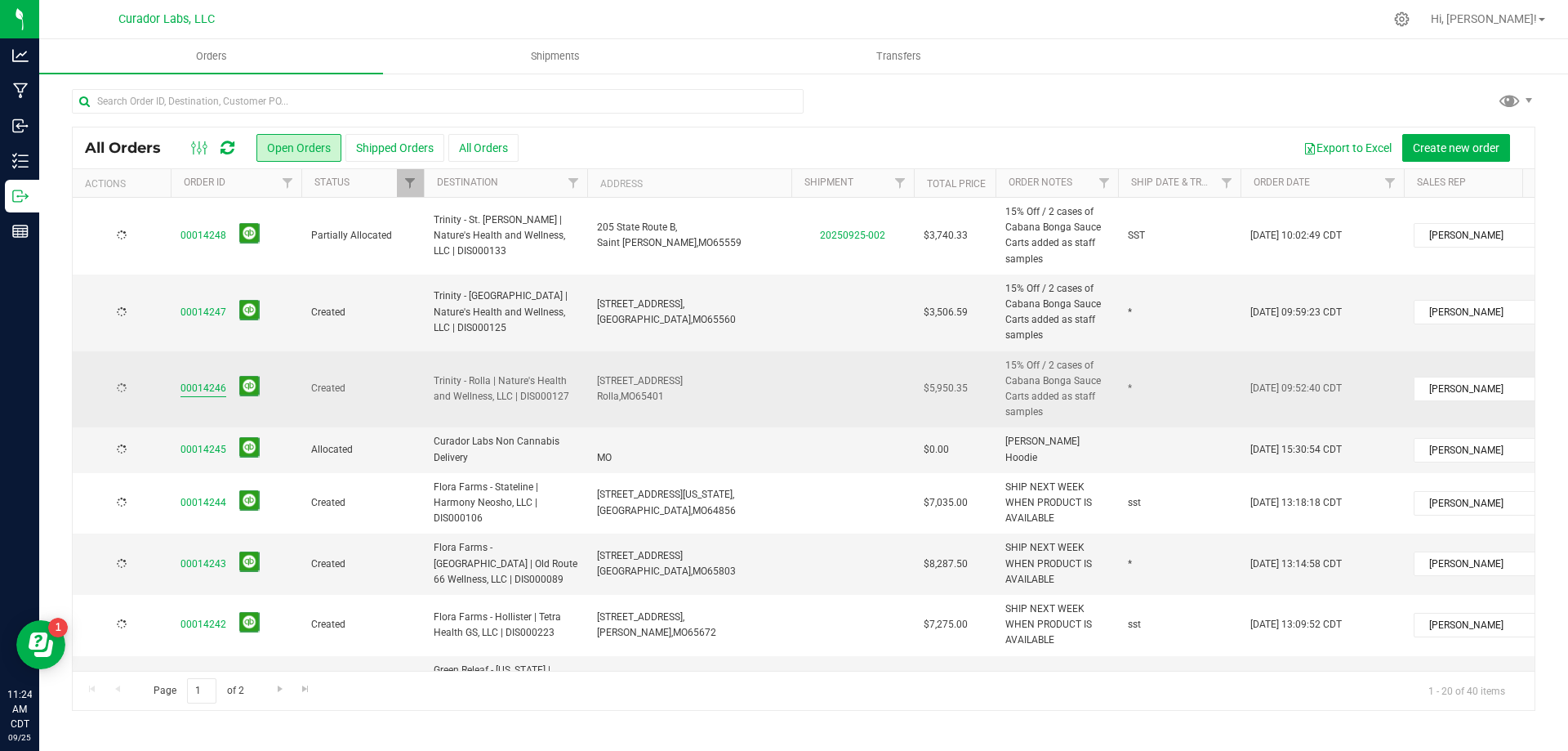
click at [211, 390] on link "00014246" at bounding box center [203, 389] width 45 height 15
click at [143, 387] on span "select" at bounding box center [144, 390] width 14 height 14
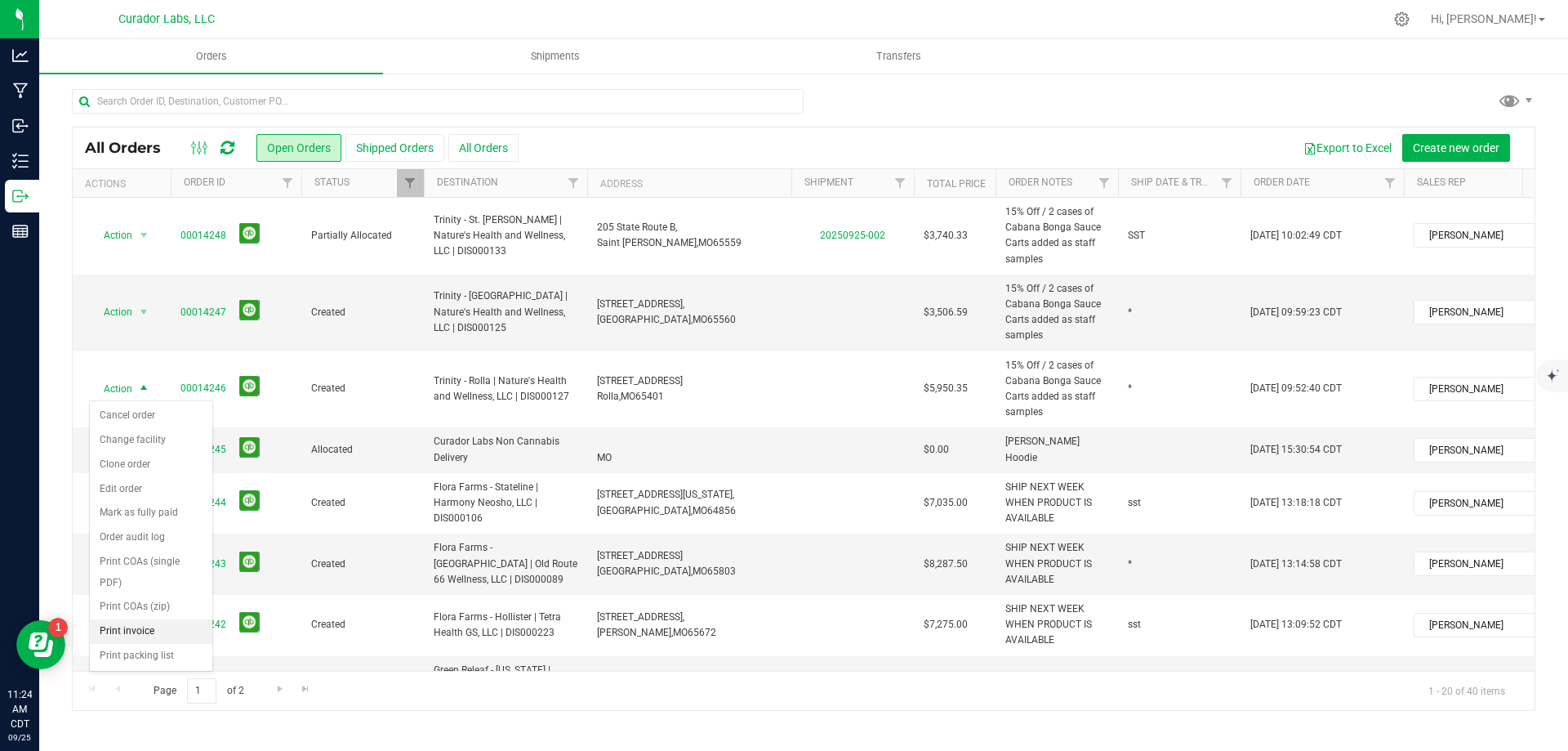
click at [125, 640] on li "Print invoice" at bounding box center [151, 631] width 123 height 24
click at [147, 309] on span "select" at bounding box center [144, 312] width 14 height 14
click at [134, 553] on li "Print invoice" at bounding box center [151, 554] width 123 height 24
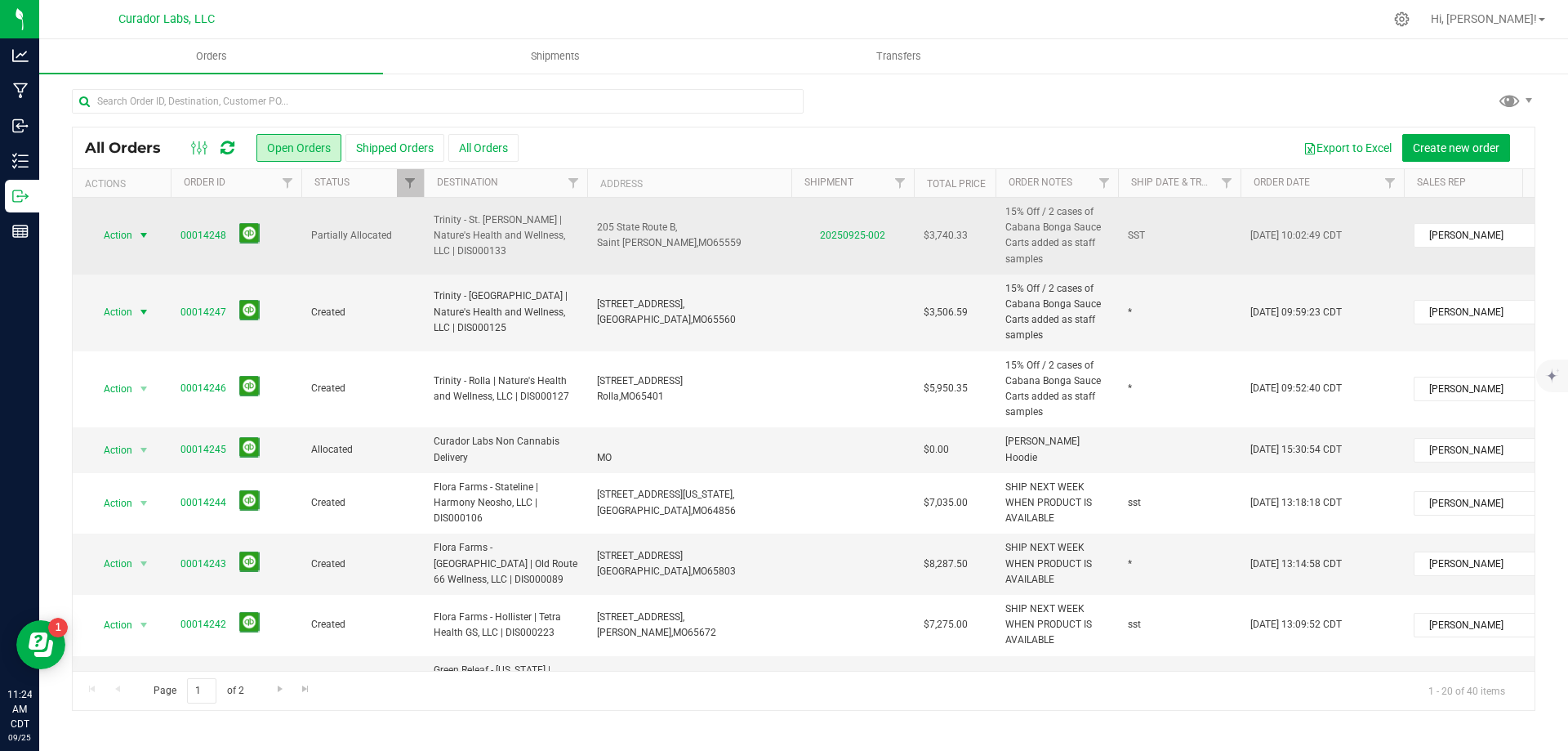
click at [149, 234] on span "select" at bounding box center [144, 236] width 14 height 14
click at [144, 233] on span "select" at bounding box center [144, 236] width 14 height 14
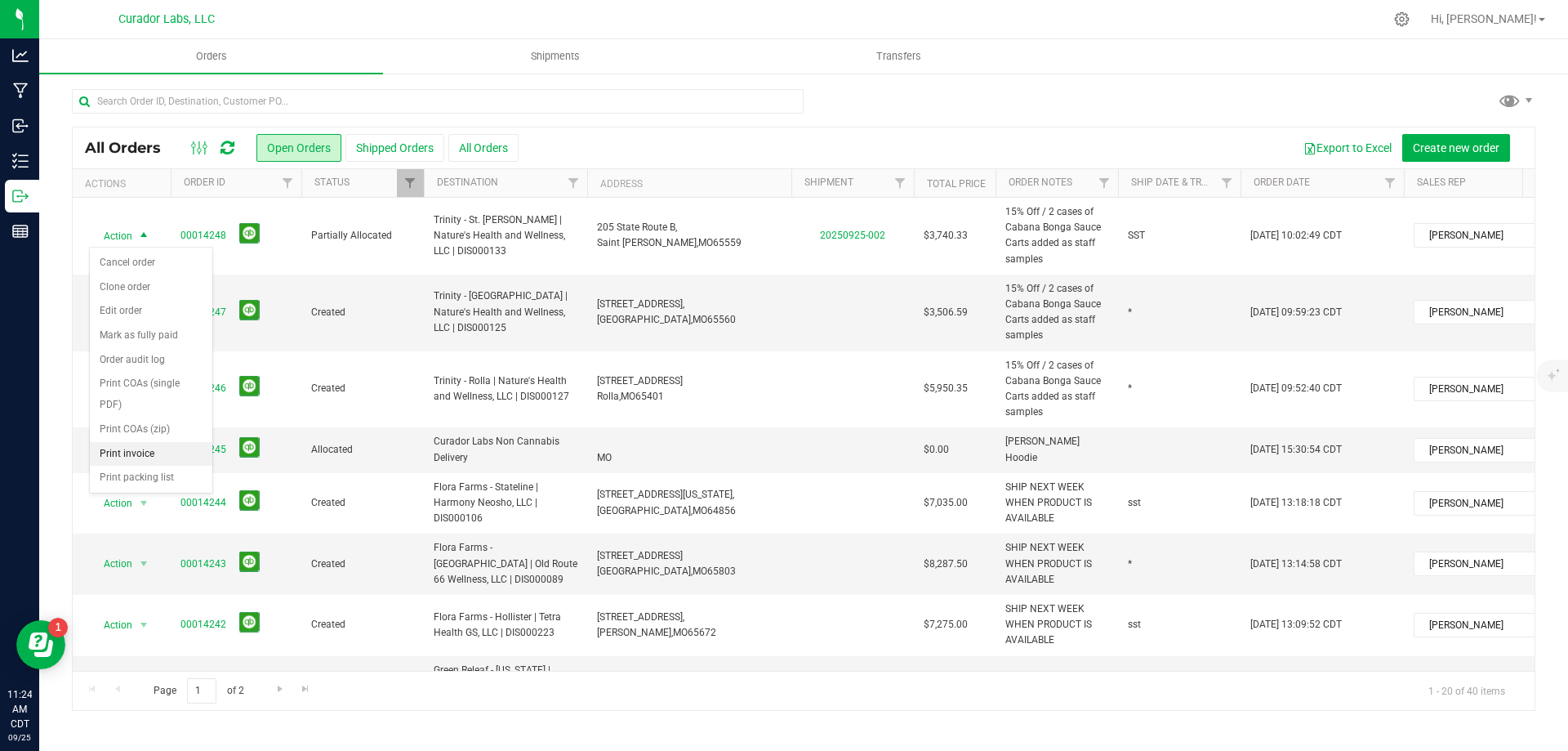
click at [139, 455] on li "Print invoice" at bounding box center [151, 453] width 123 height 24
click at [229, 147] on icon at bounding box center [227, 148] width 14 height 16
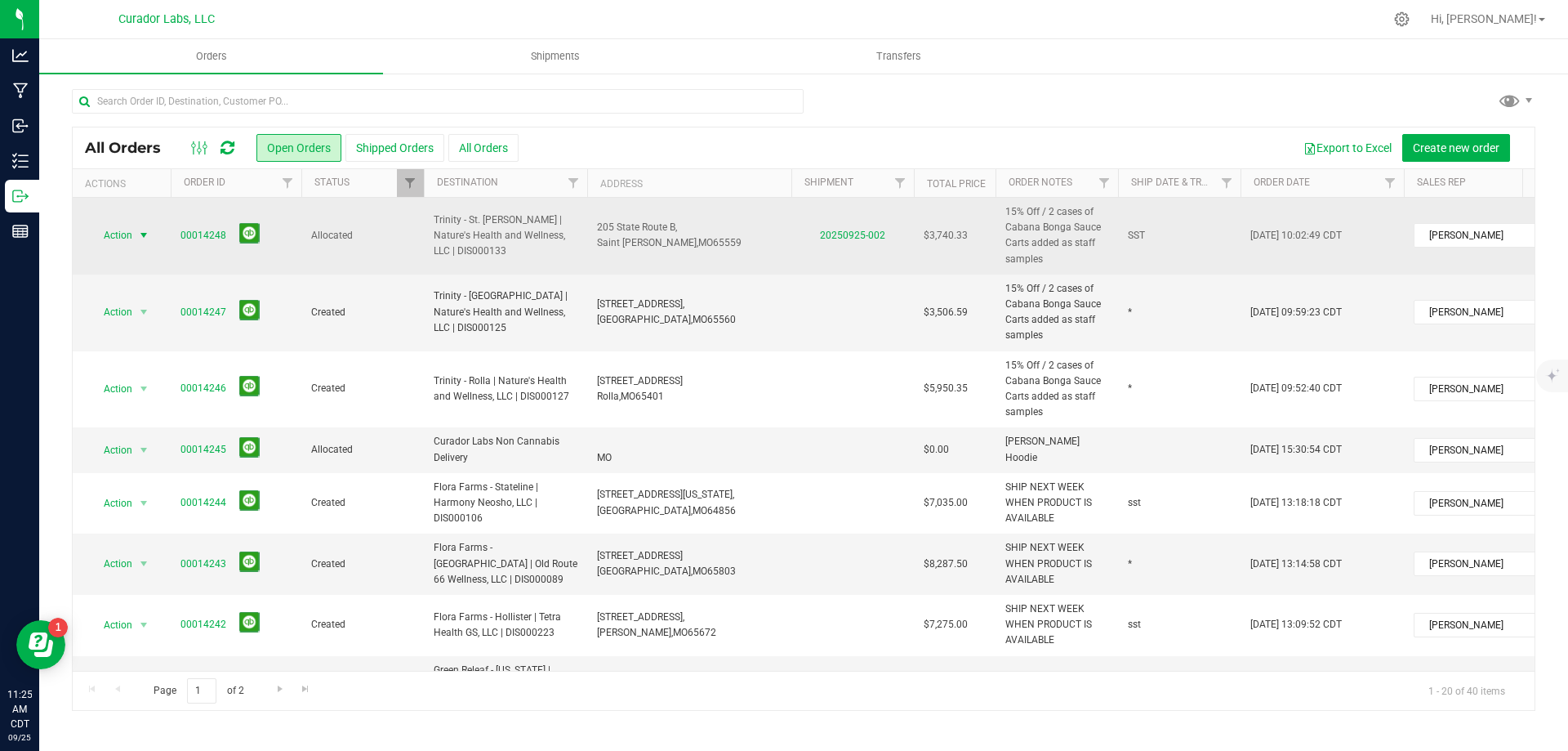
click at [129, 240] on span "Action" at bounding box center [111, 236] width 44 height 23
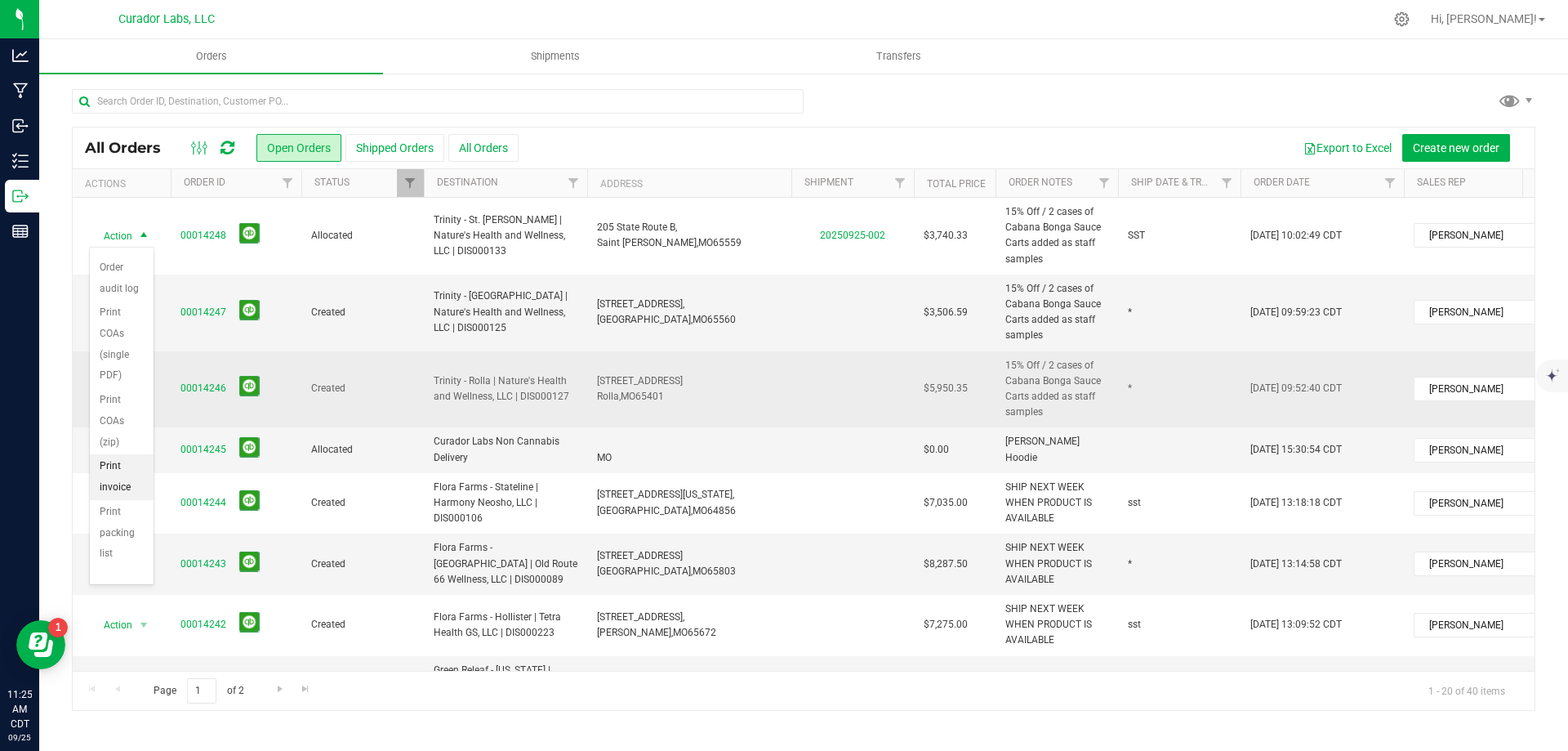
scroll to position [218, 0]
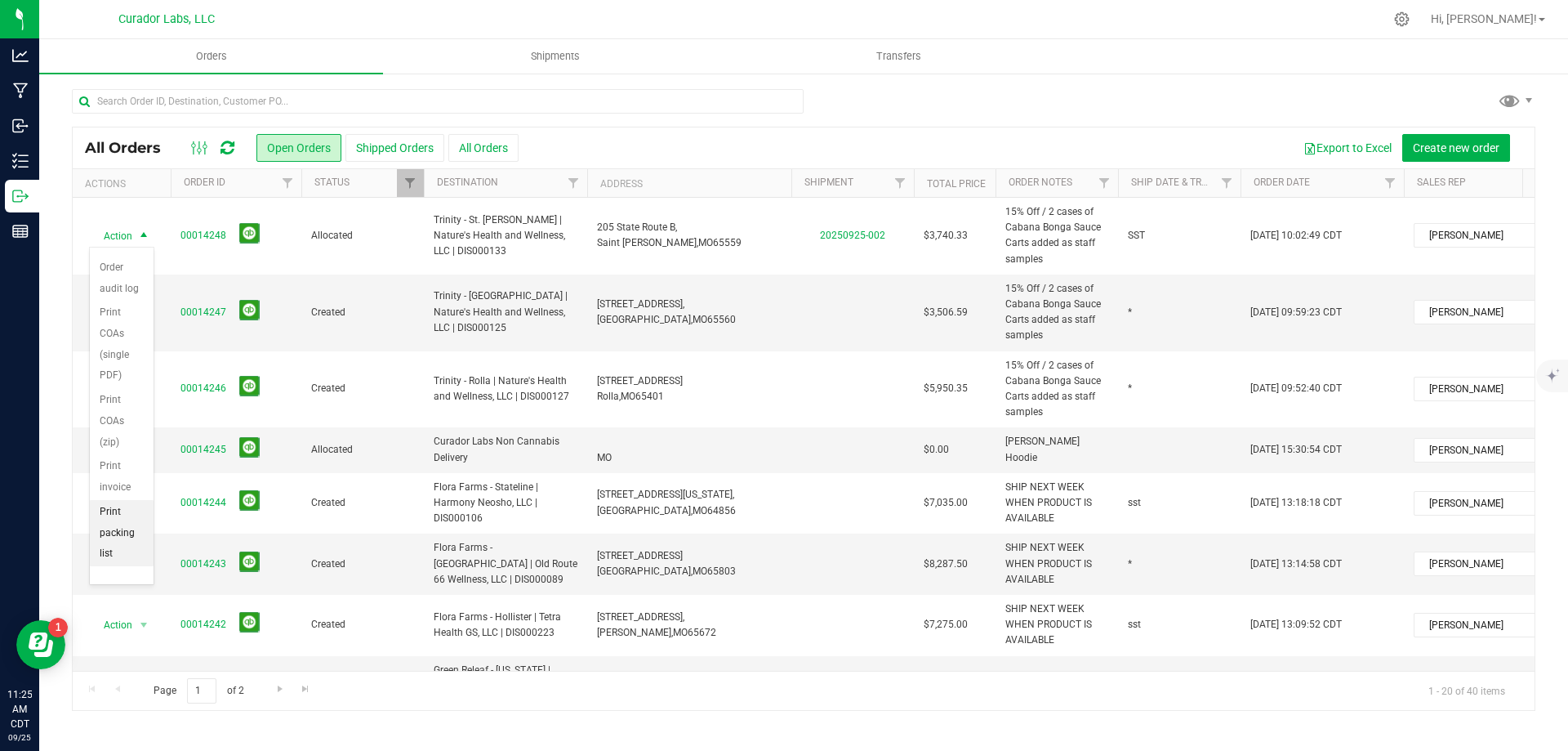
click at [118, 536] on li "Print packing list" at bounding box center [122, 533] width 64 height 66
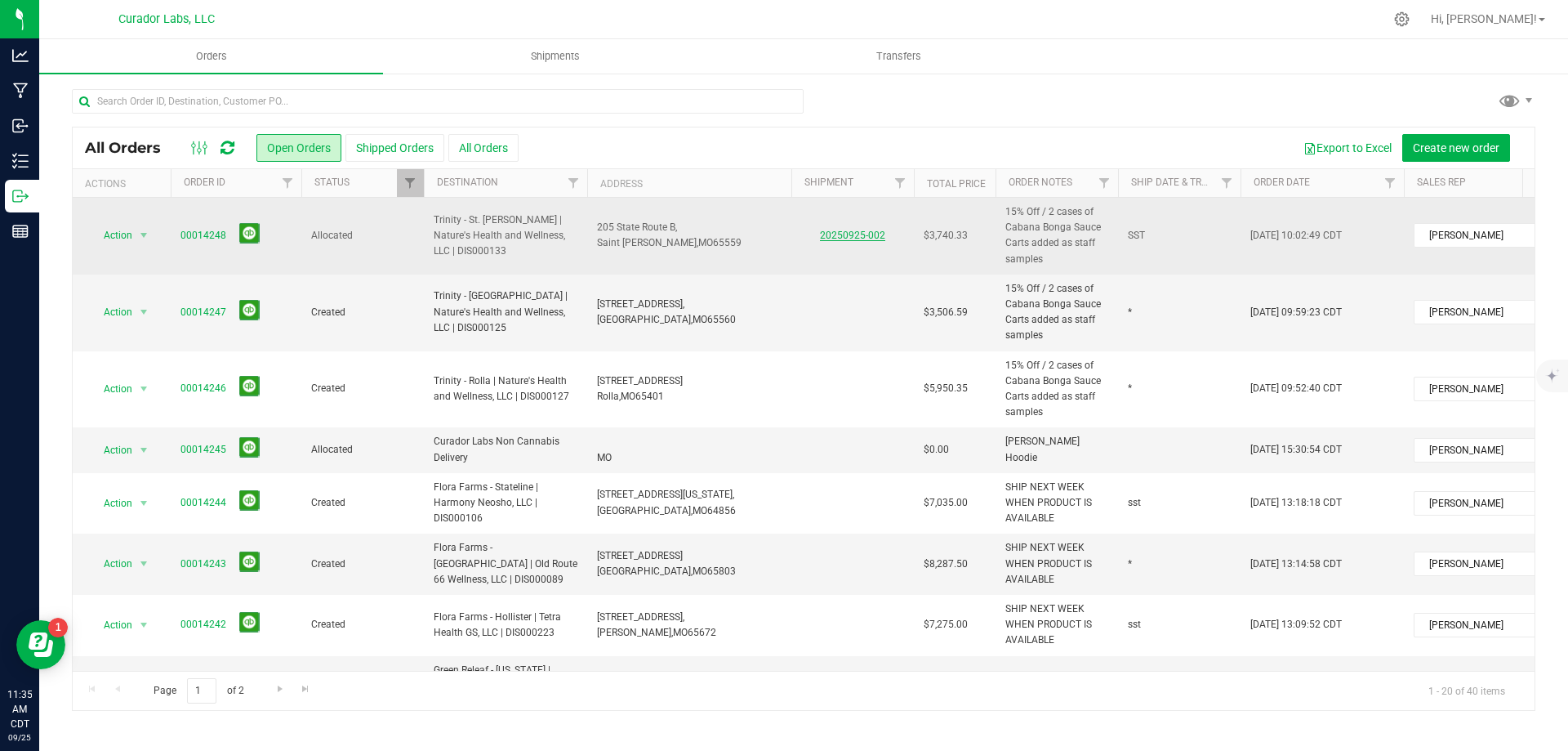
click at [866, 233] on link "20250925-002" at bounding box center [853, 236] width 66 height 12
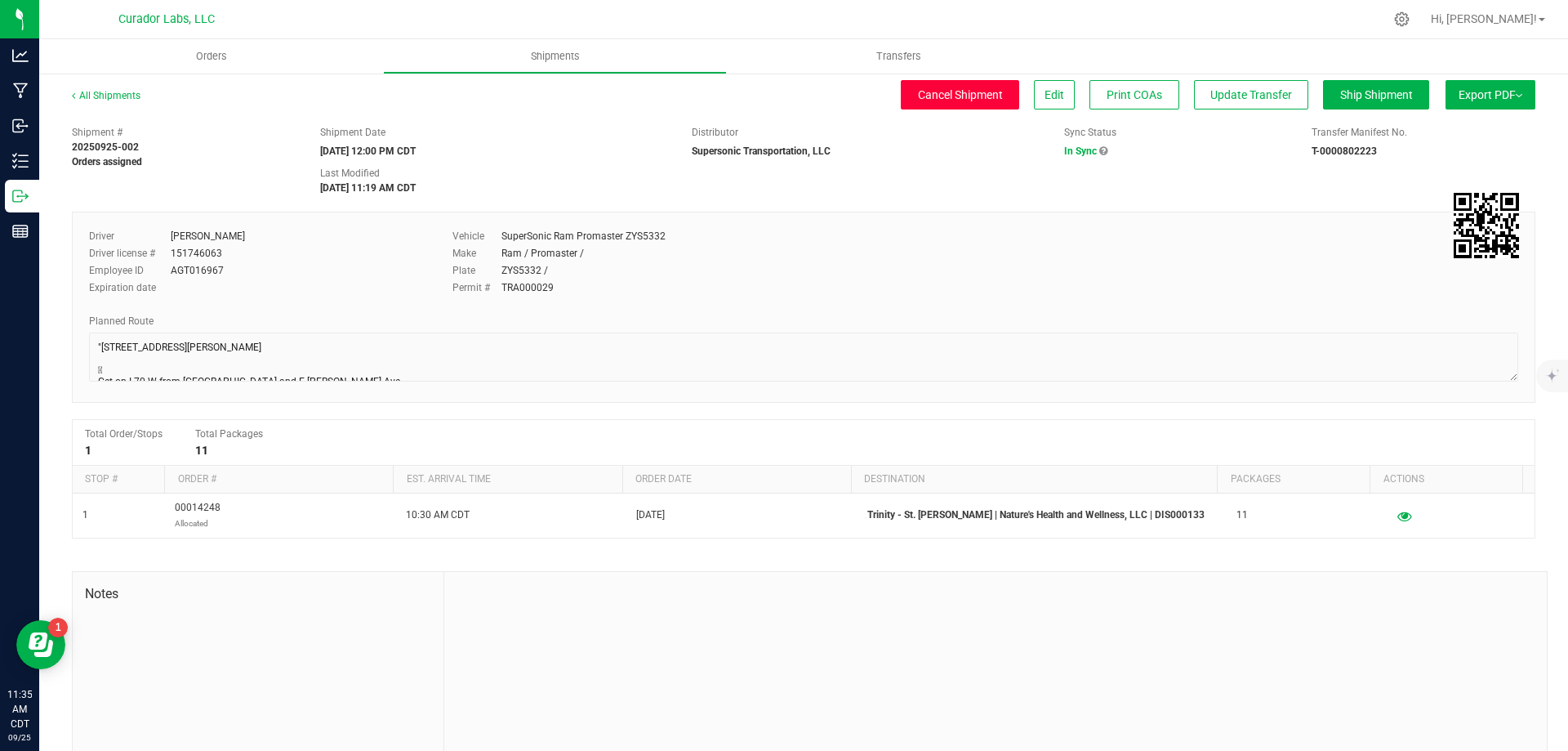
click at [912, 85] on button "Cancel Shipment" at bounding box center [960, 95] width 119 height 29
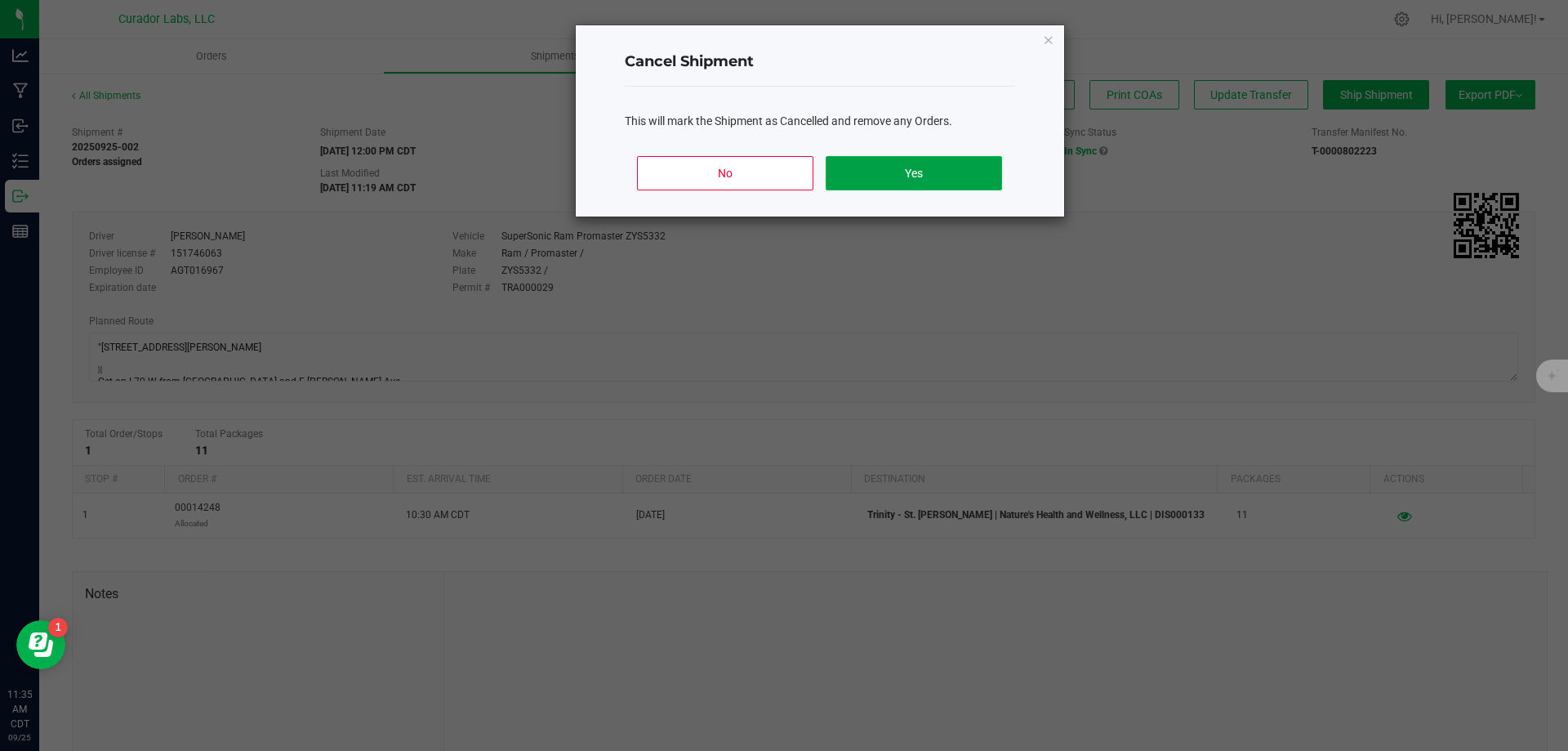
click at [955, 173] on button "Yes" at bounding box center [914, 173] width 176 height 35
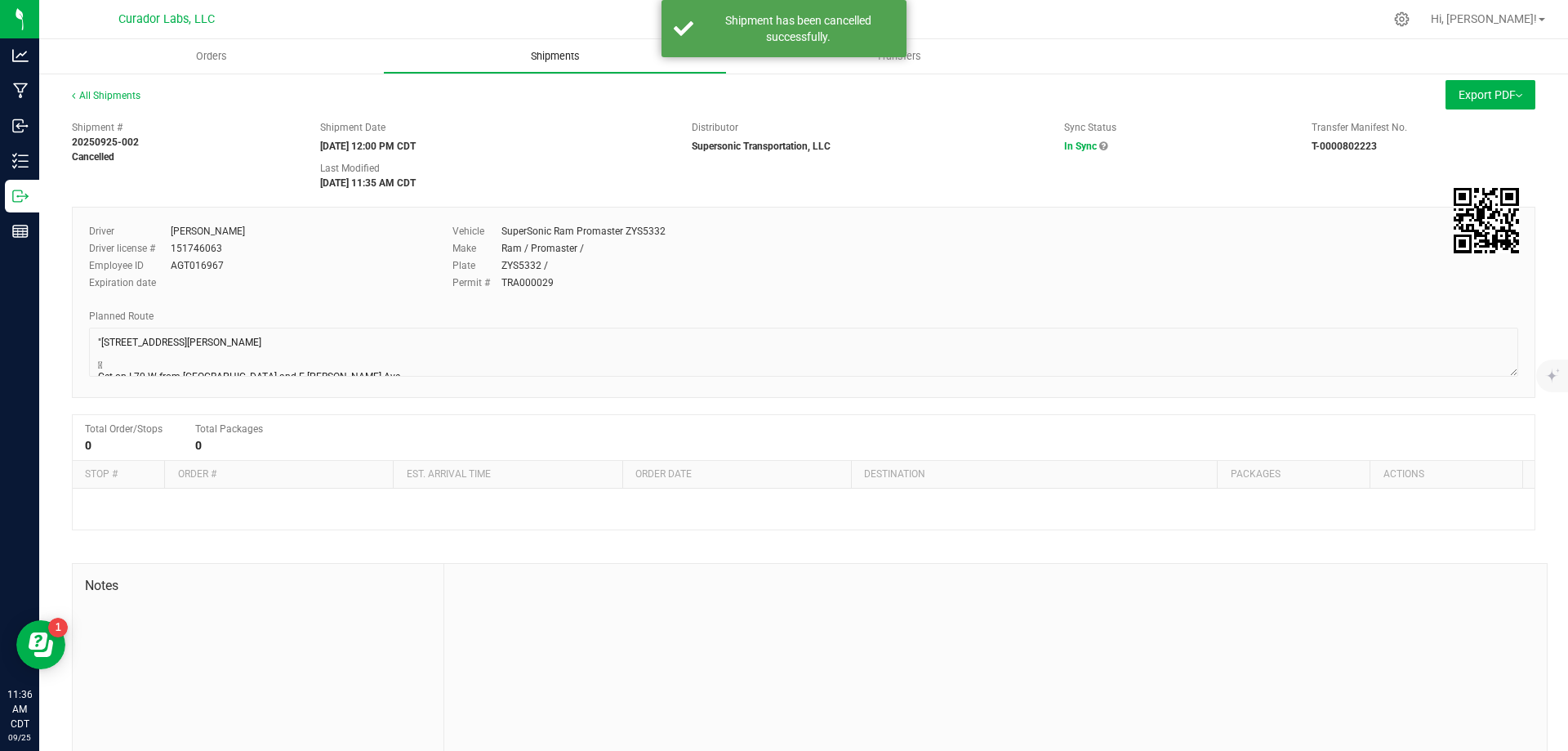
click at [560, 54] on span "Shipments" at bounding box center [556, 56] width 93 height 14
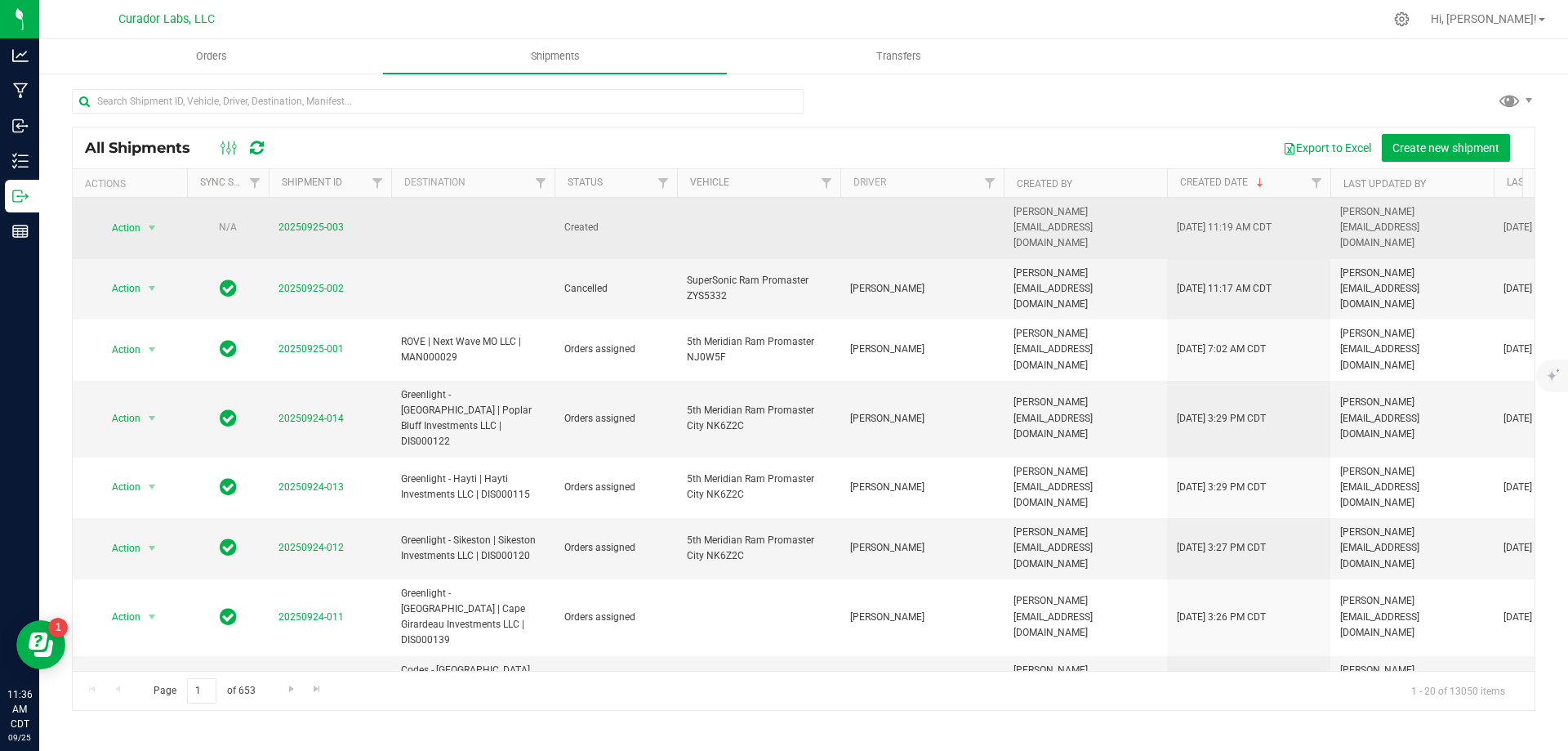
click at [435, 219] on td at bounding box center [472, 228] width 163 height 61
click at [437, 219] on td at bounding box center [472, 228] width 163 height 61
click at [313, 221] on link "20250925-003" at bounding box center [311, 227] width 66 height 12
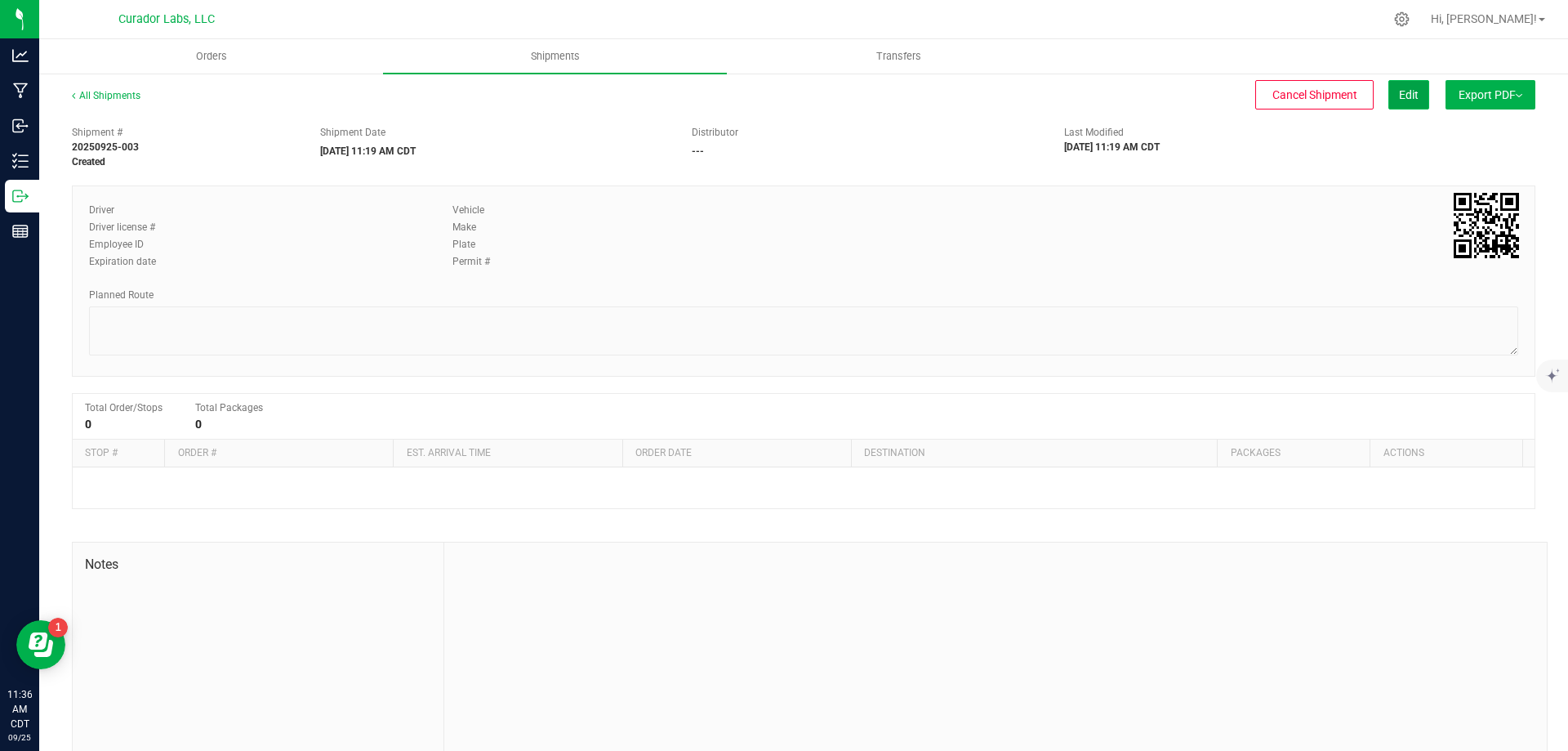
click at [1388, 98] on button "Edit" at bounding box center [1409, 95] width 41 height 29
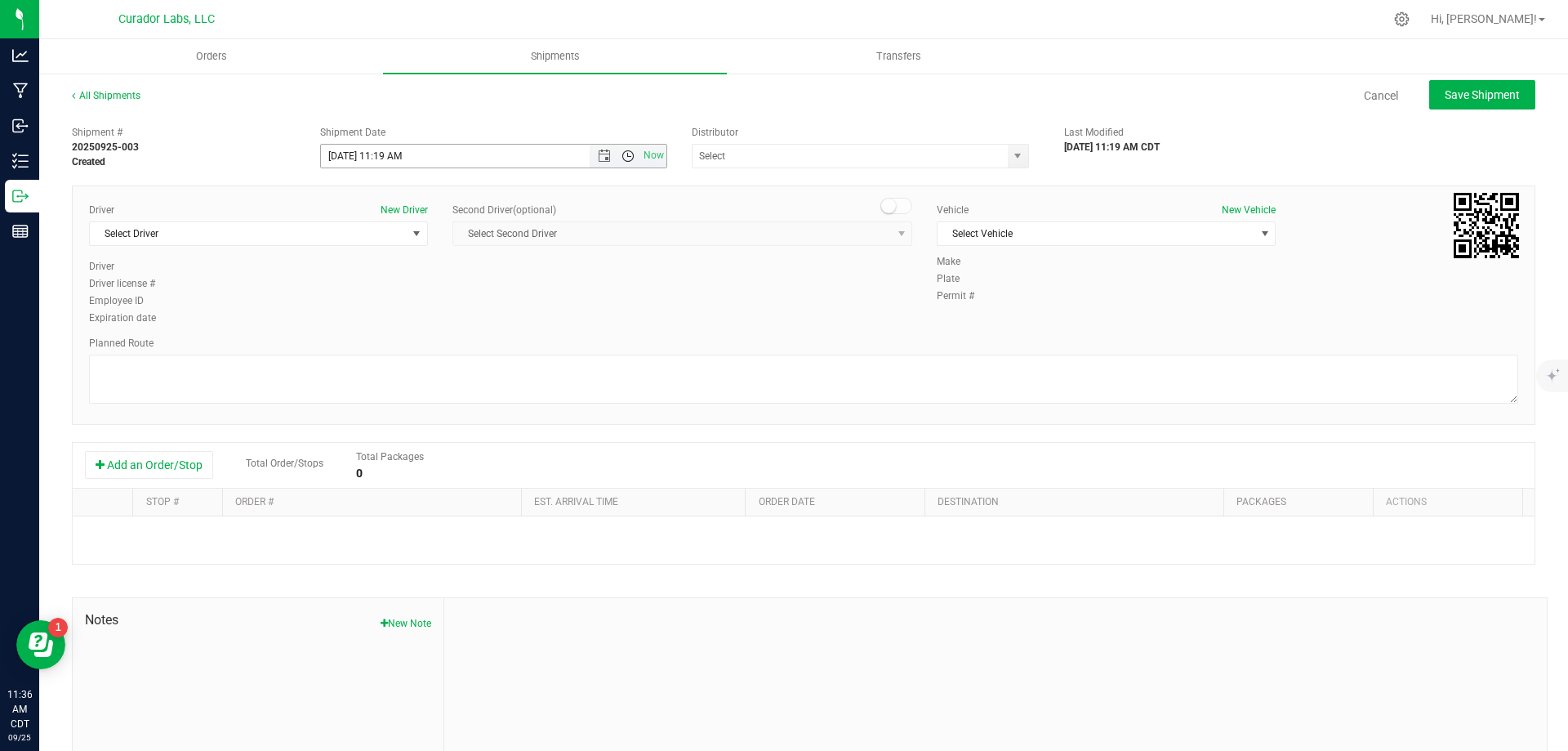
click at [622, 151] on span "Open the time view" at bounding box center [628, 157] width 14 height 14
click at [381, 194] on li "12:00 PM" at bounding box center [489, 196] width 341 height 21
type input "[DATE] 12:00 PM"
click at [747, 154] on input "text" at bounding box center [845, 157] width 305 height 23
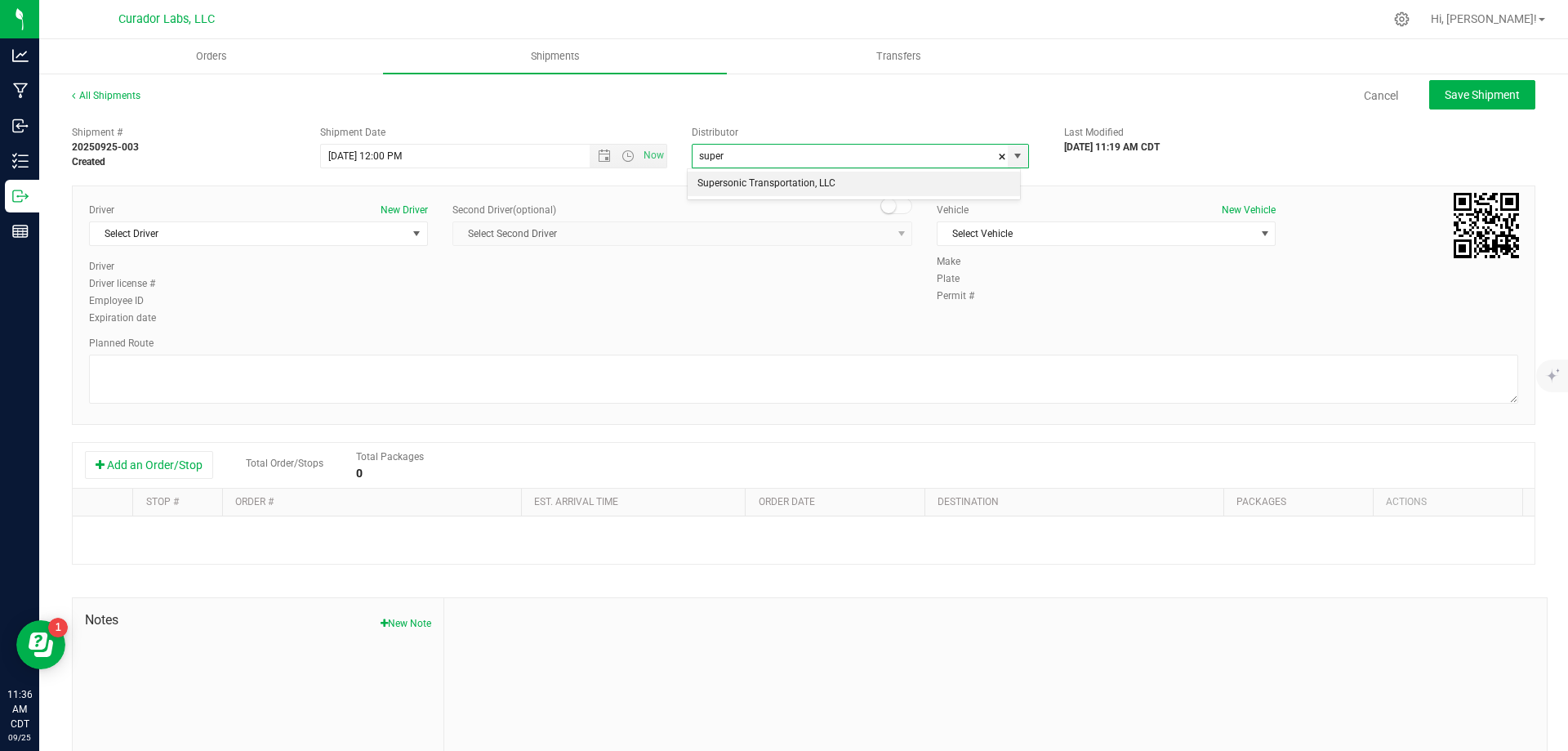
click at [728, 180] on li "Supersonic Transportation, LLC" at bounding box center [854, 184] width 332 height 24
type input "Supersonic Transportation, LLC"
click at [294, 238] on span "Select Driver" at bounding box center [248, 234] width 317 height 23
